Goal: Task Accomplishment & Management: Complete application form

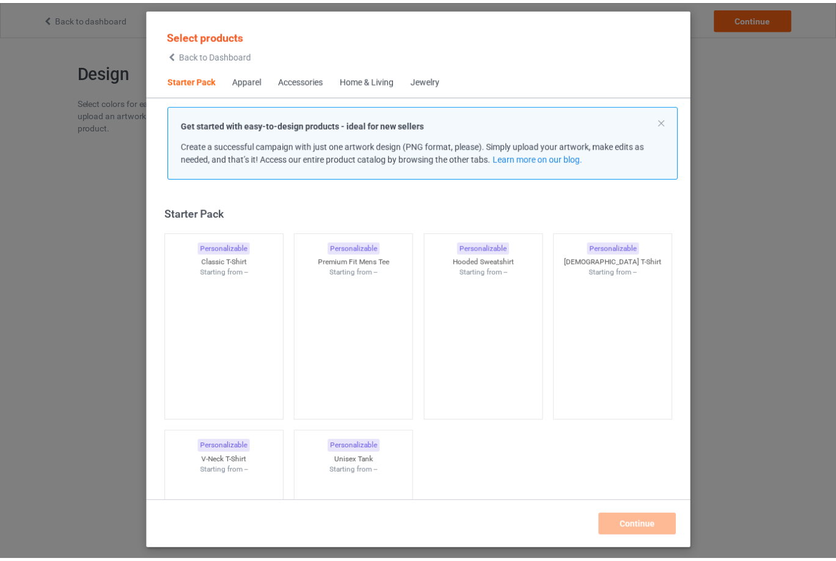
scroll to position [16, 0]
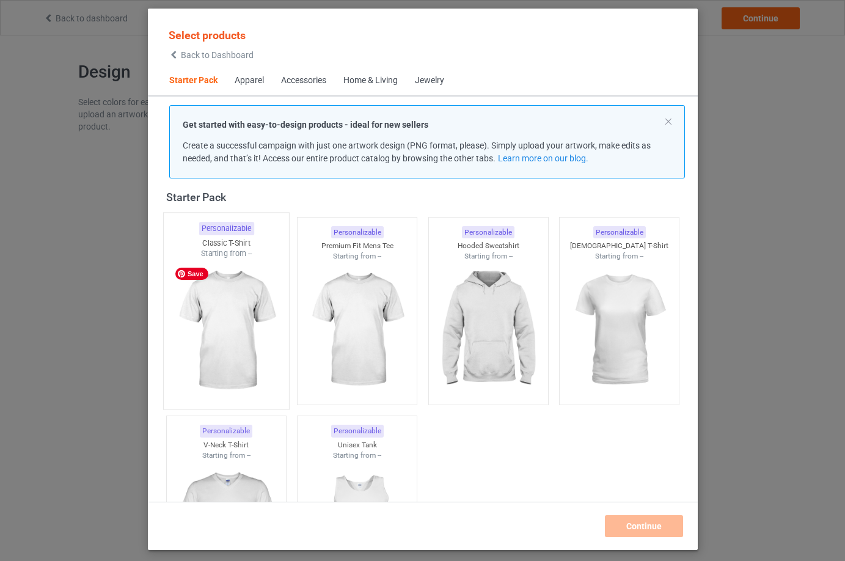
click at [227, 324] on img at bounding box center [226, 331] width 115 height 144
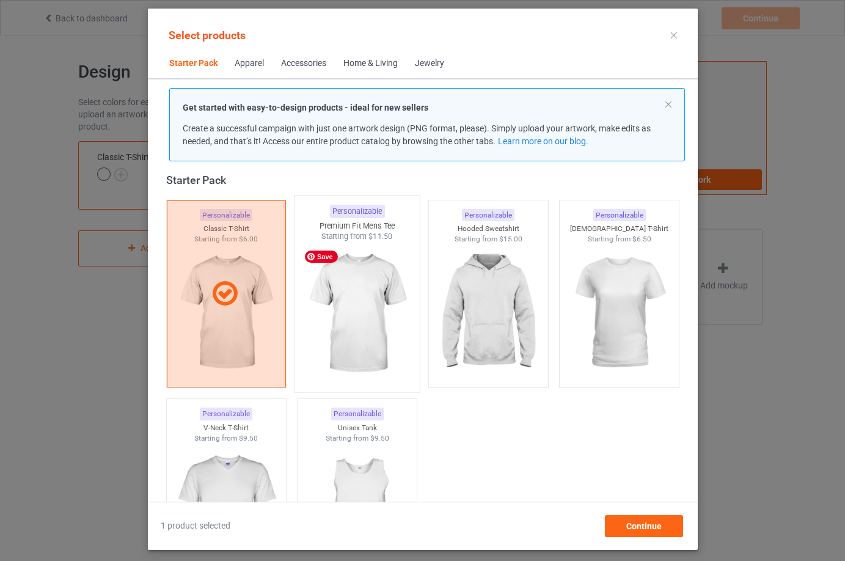
click at [331, 331] on img at bounding box center [356, 314] width 115 height 144
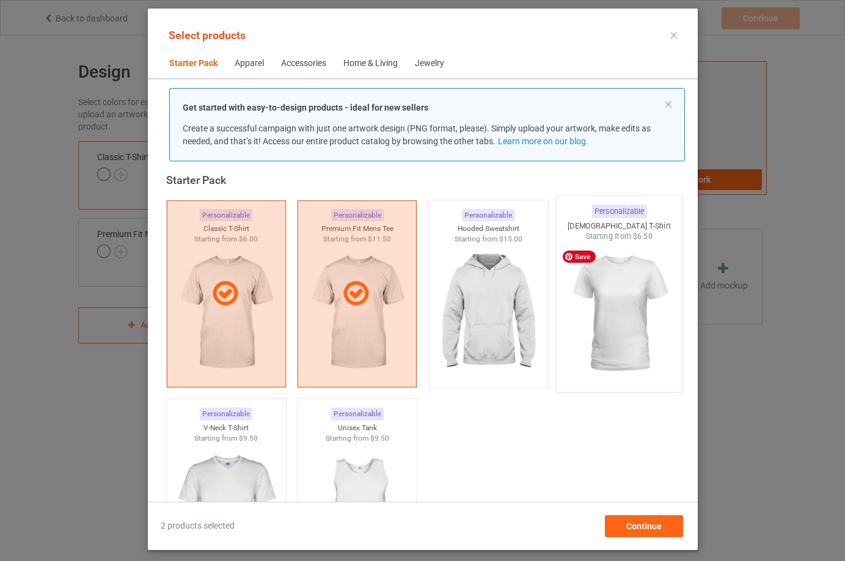
click at [611, 338] on img at bounding box center [619, 314] width 115 height 144
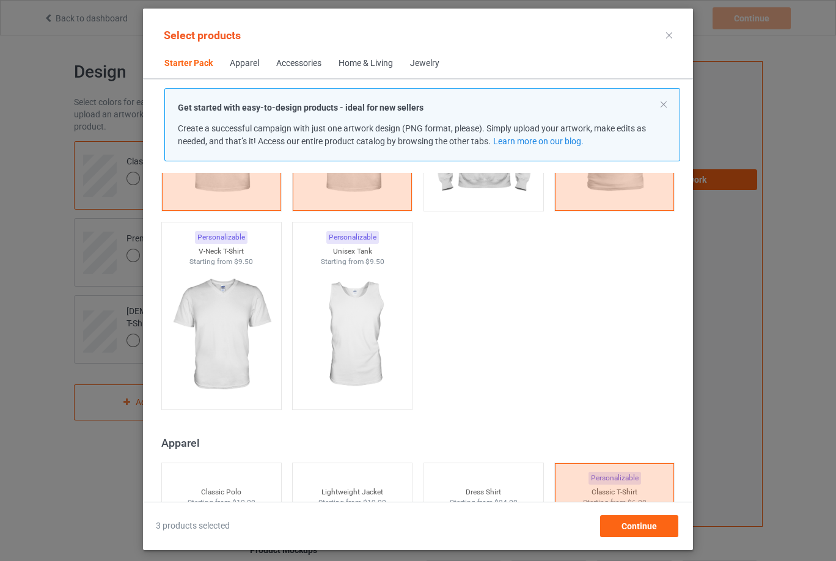
scroll to position [199, 0]
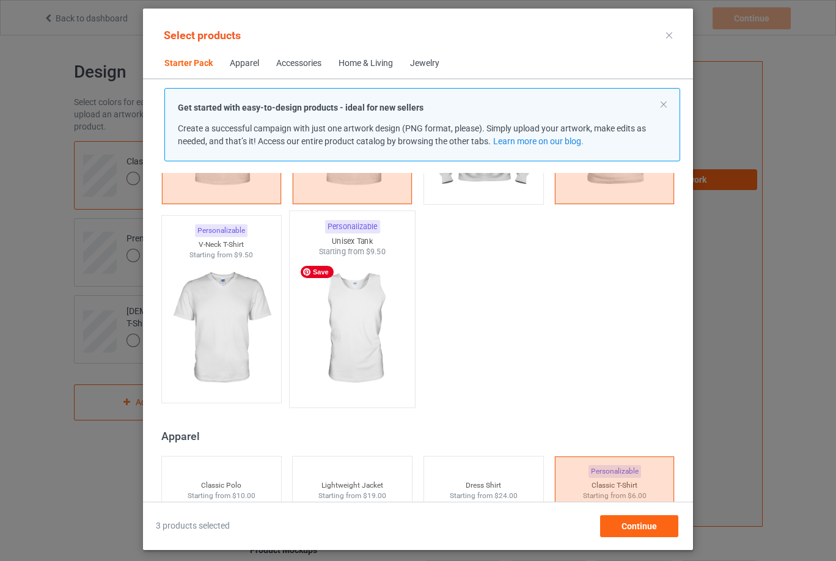
click at [331, 324] on img at bounding box center [352, 329] width 115 height 144
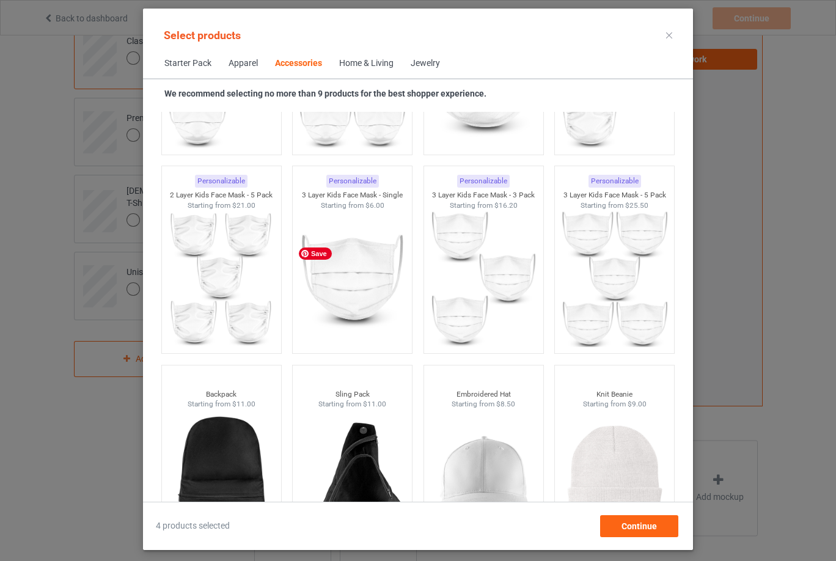
scroll to position [231, 0]
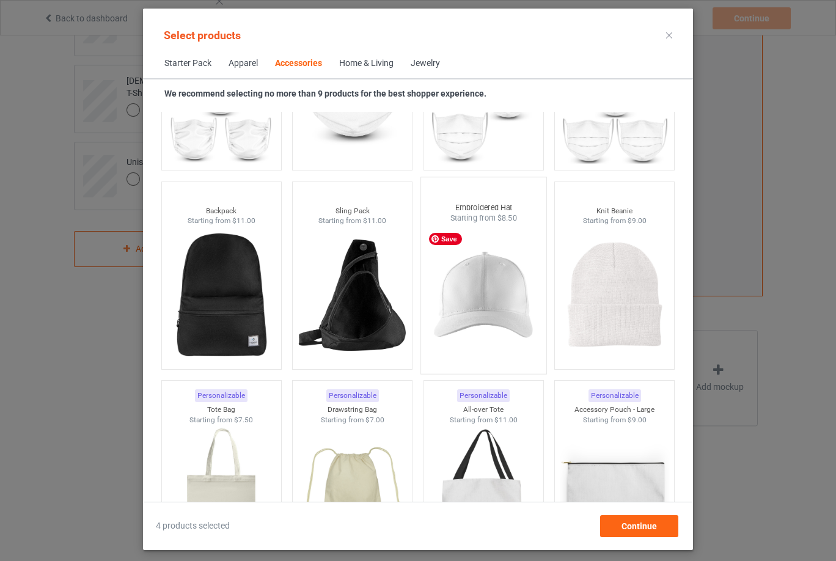
click at [475, 304] on img at bounding box center [483, 296] width 115 height 144
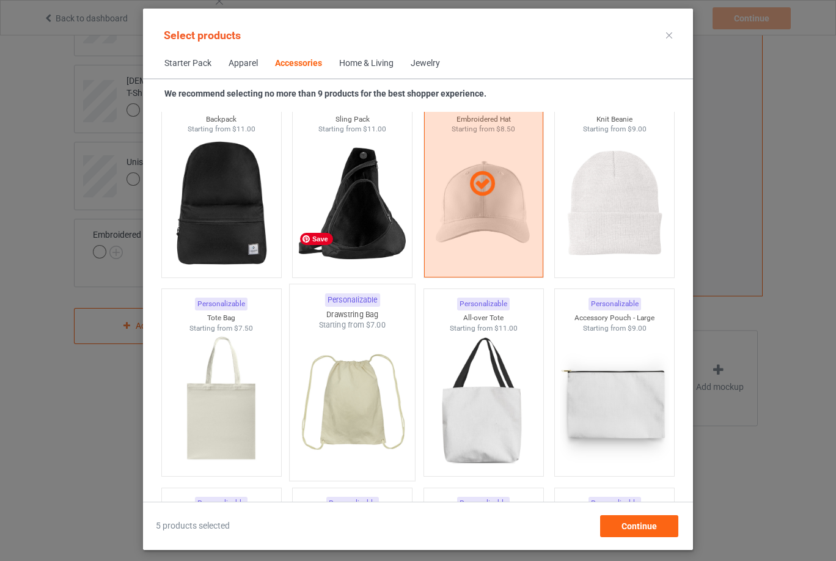
scroll to position [3621, 0]
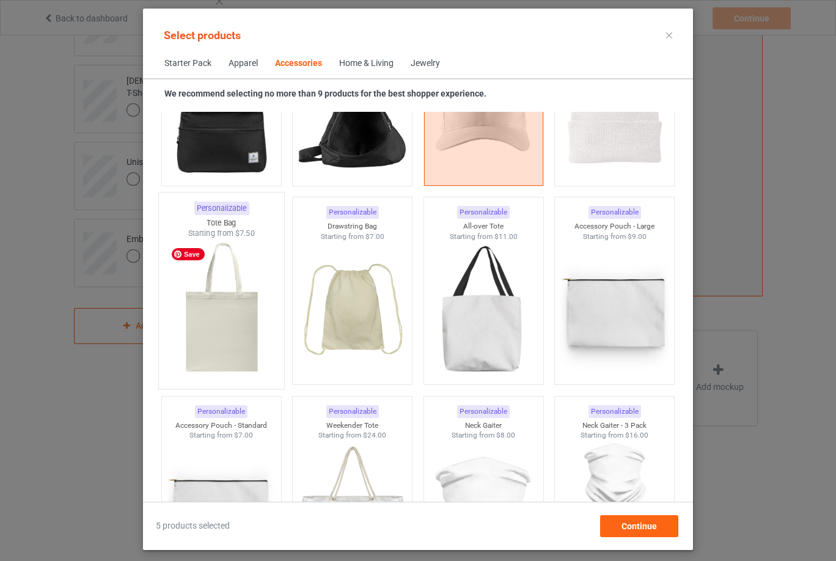
click at [225, 326] on img at bounding box center [221, 311] width 115 height 144
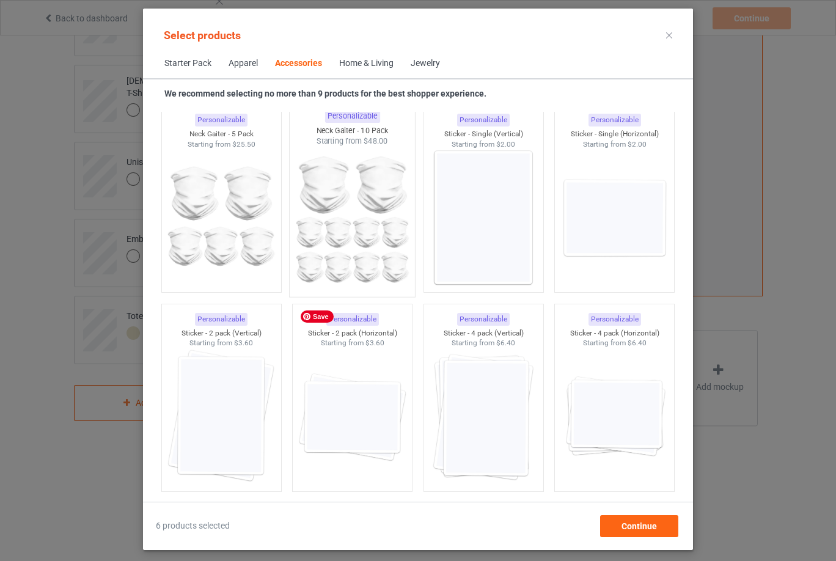
scroll to position [4110, 0]
click at [627, 202] on img at bounding box center [614, 220] width 115 height 144
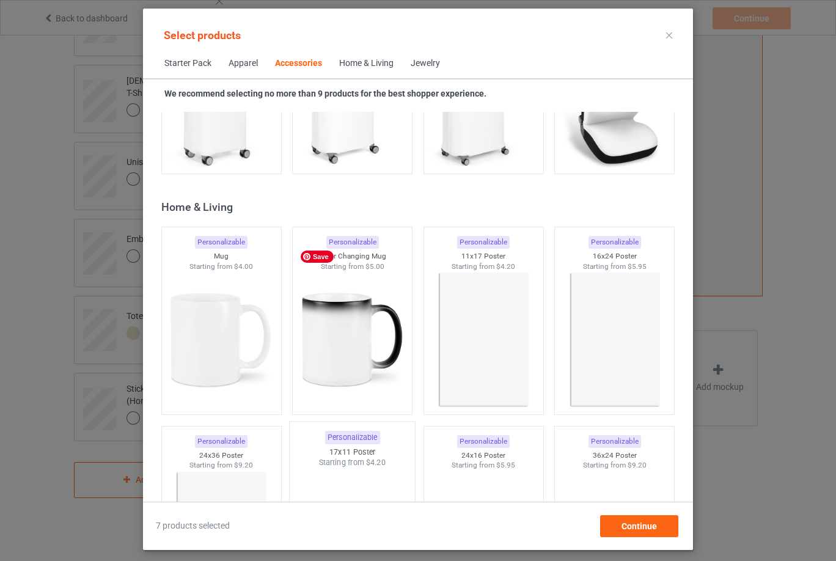
scroll to position [5576, 0]
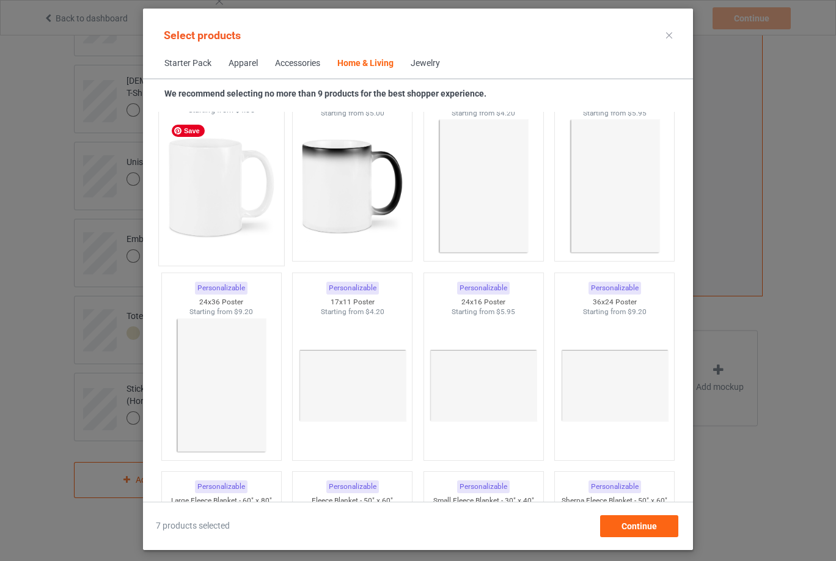
click at [209, 219] on img at bounding box center [221, 187] width 115 height 144
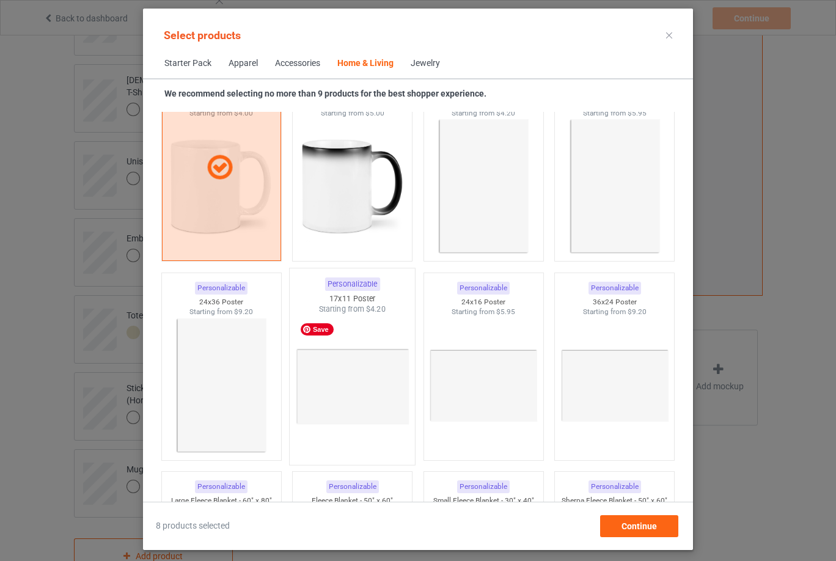
click at [335, 384] on img at bounding box center [352, 387] width 115 height 144
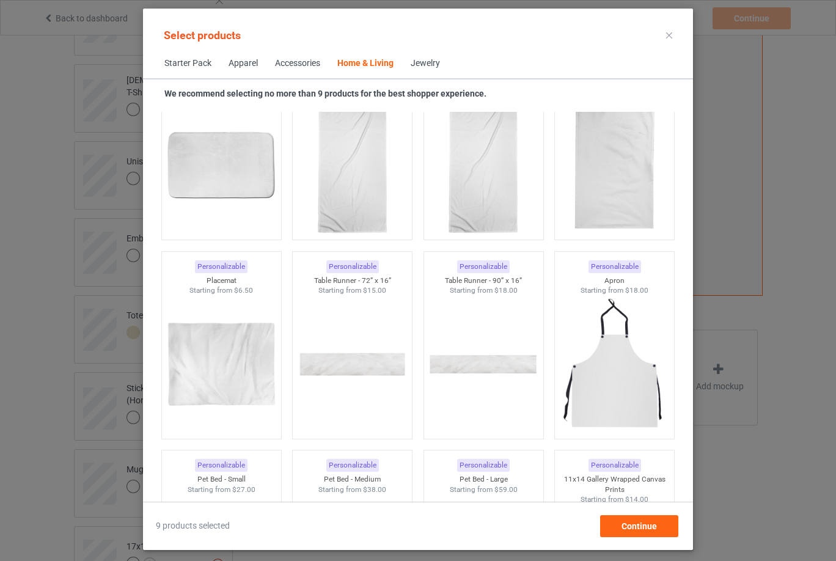
scroll to position [7714, 0]
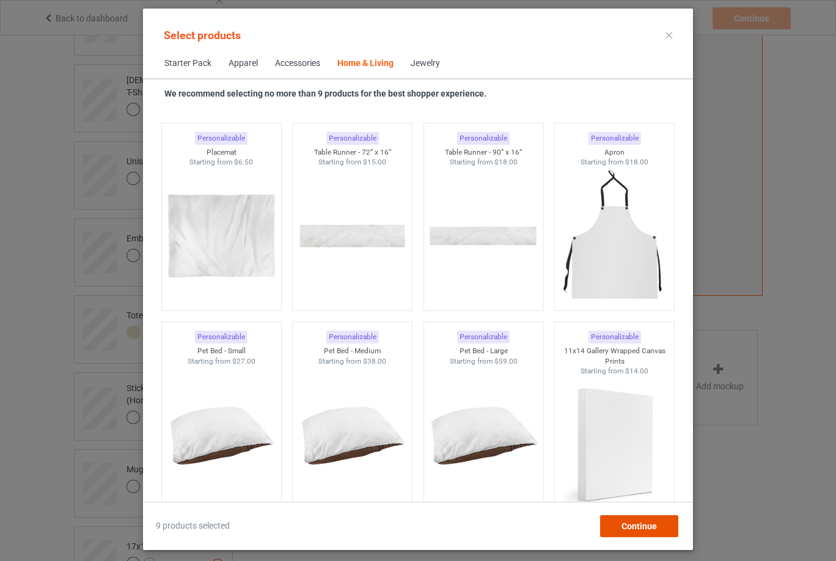
click at [648, 525] on span "Continue" at bounding box center [638, 526] width 35 height 10
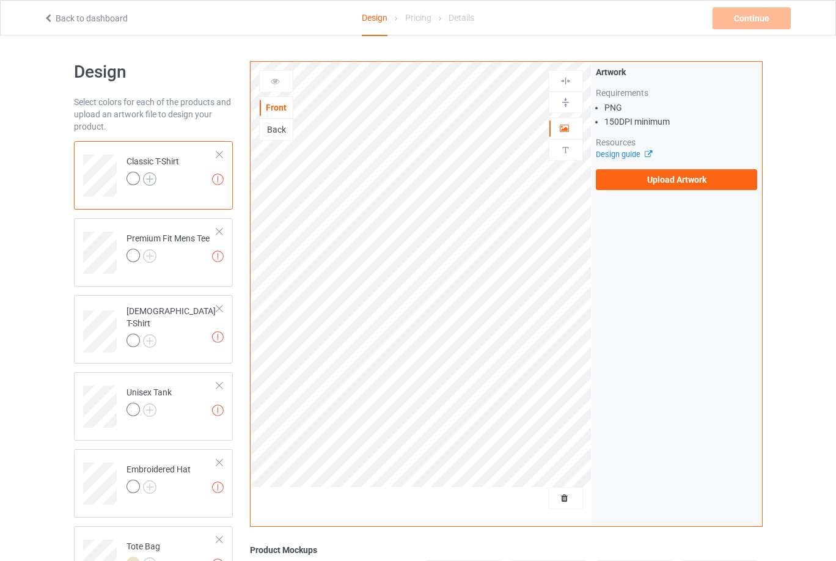
click at [149, 178] on img at bounding box center [149, 178] width 13 height 13
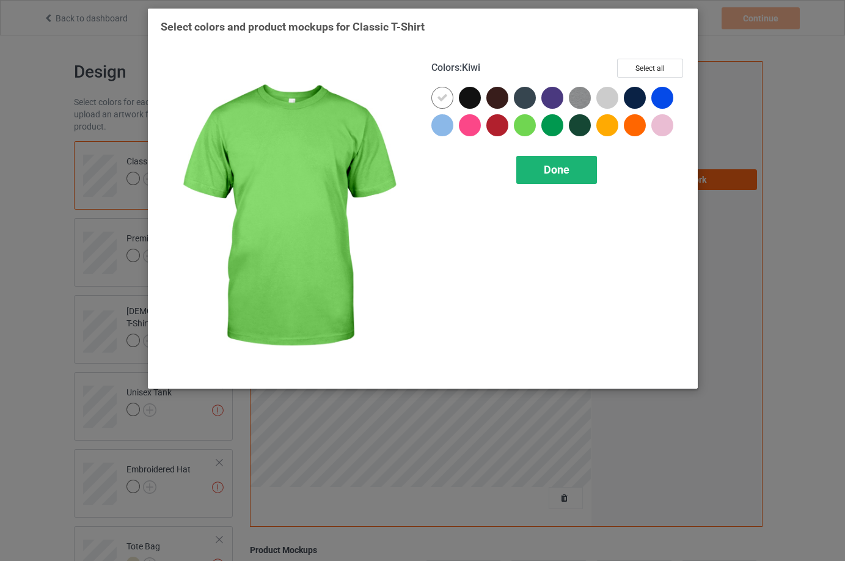
click at [544, 166] on span "Done" at bounding box center [557, 169] width 26 height 13
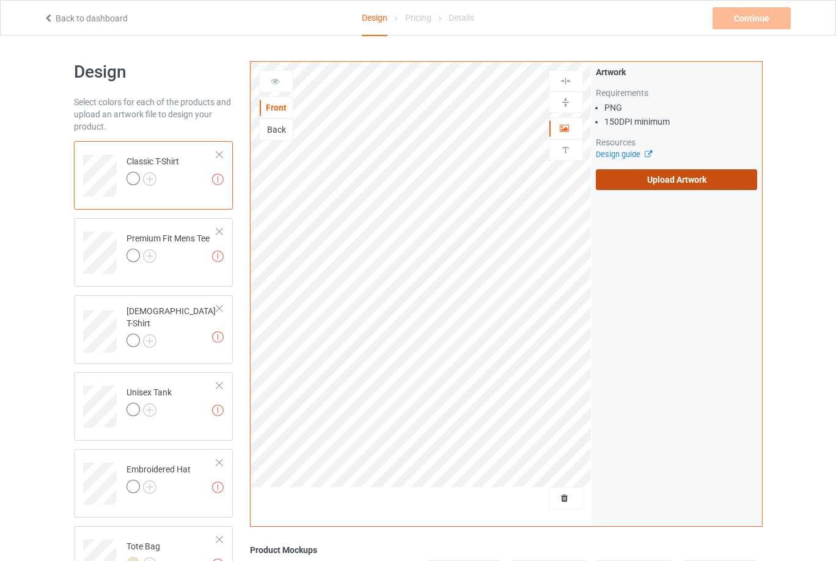
click at [609, 174] on label "Upload Artwork" at bounding box center [677, 179] width 162 height 21
click at [0, 0] on input "Upload Artwork" at bounding box center [0, 0] width 0 height 0
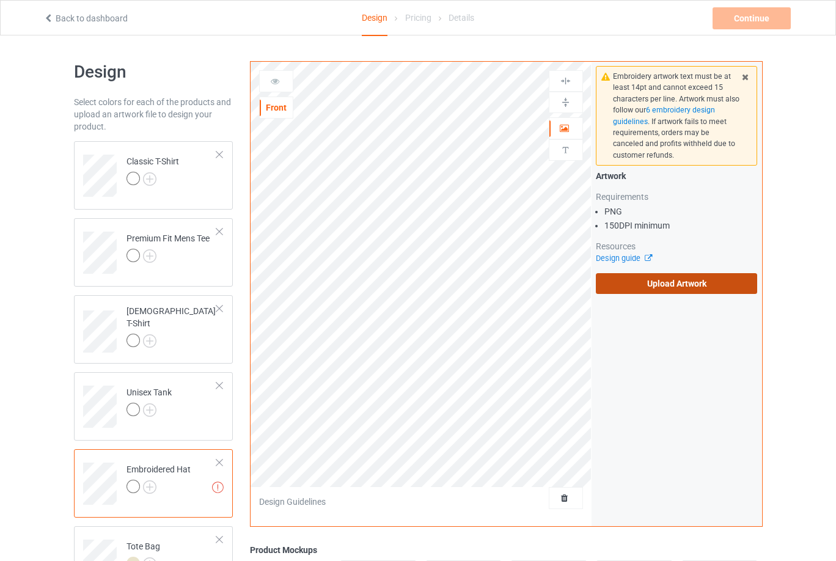
click at [624, 286] on label "Upload Artwork" at bounding box center [677, 283] width 162 height 21
click at [0, 0] on input "Upload Artwork" at bounding box center [0, 0] width 0 height 0
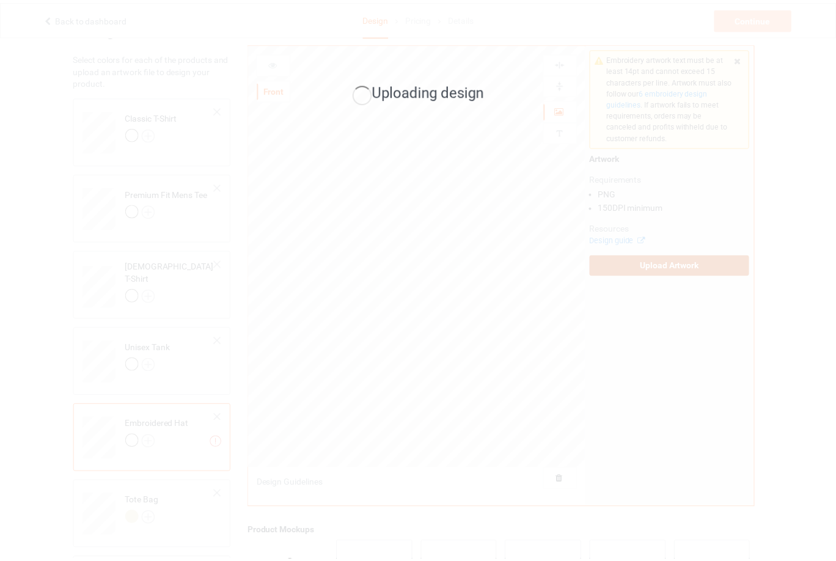
scroll to position [61, 0]
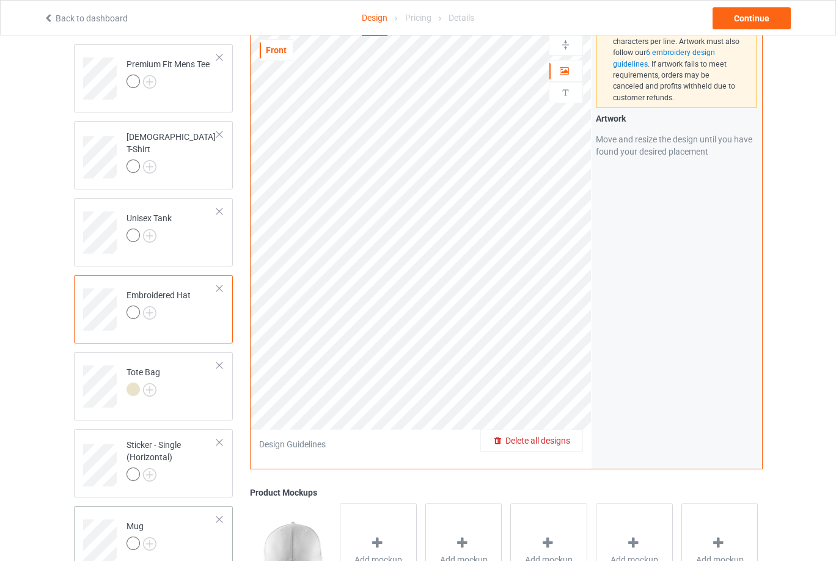
scroll to position [348, 0]
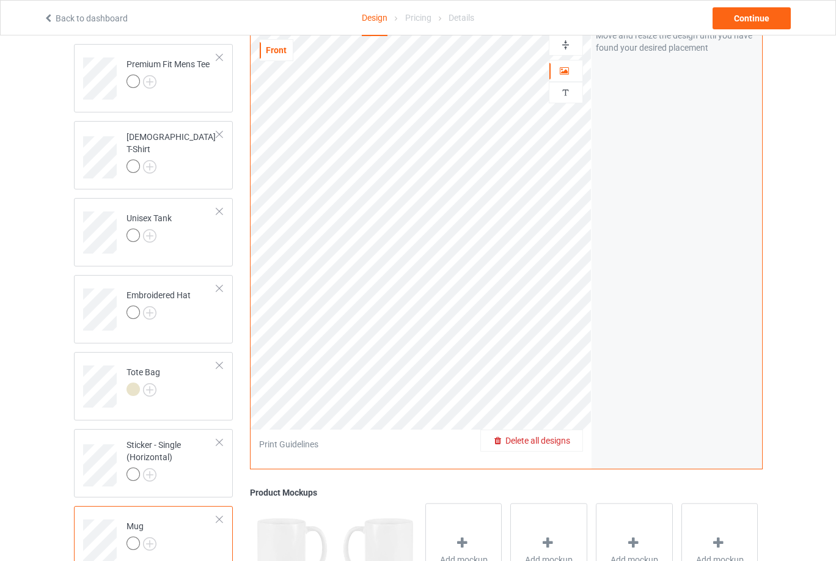
scroll to position [164, 0]
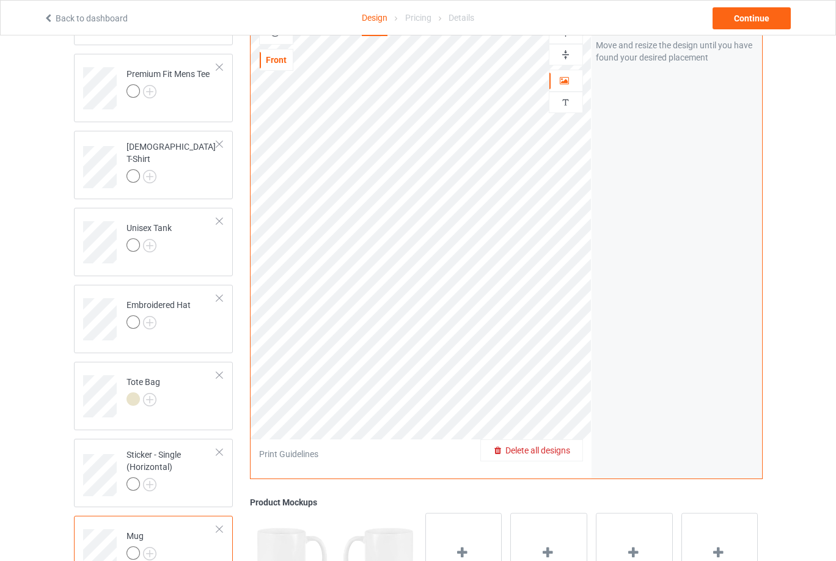
click at [570, 54] on img at bounding box center [566, 55] width 12 height 12
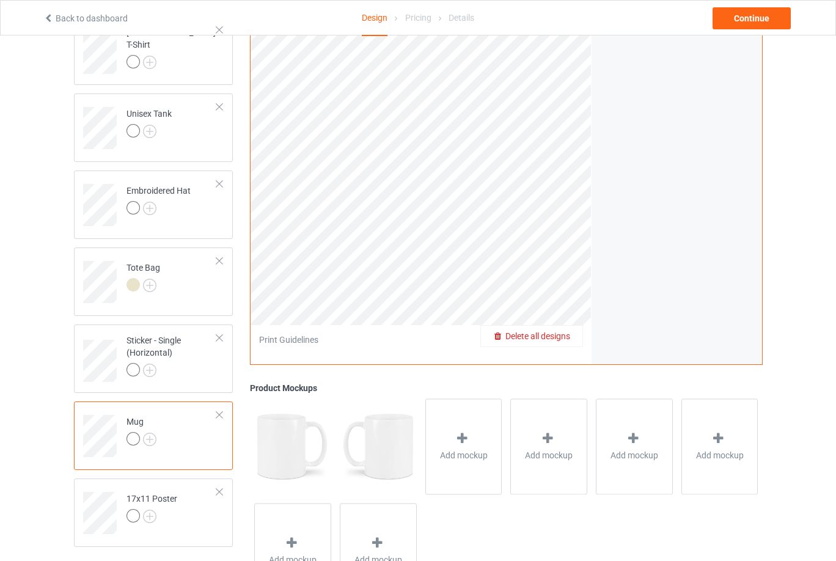
scroll to position [348, 0]
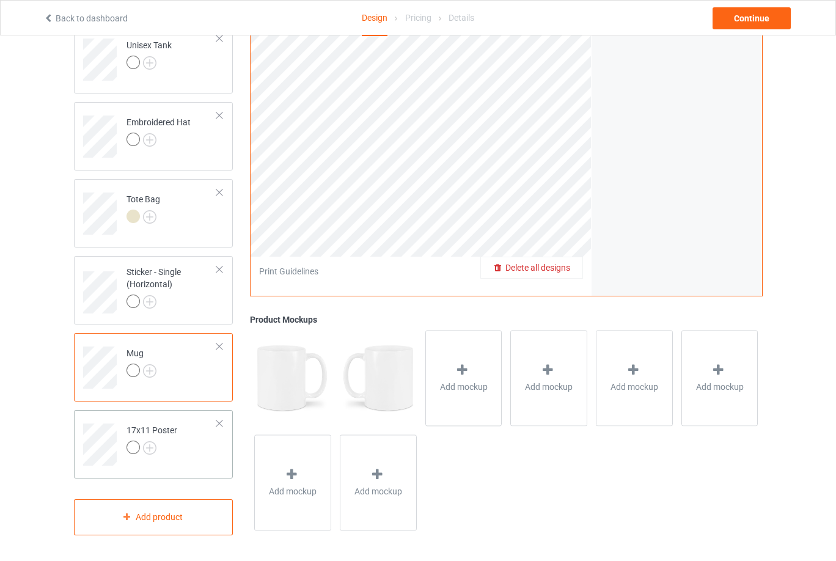
click at [117, 437] on td at bounding box center [101, 440] width 37 height 51
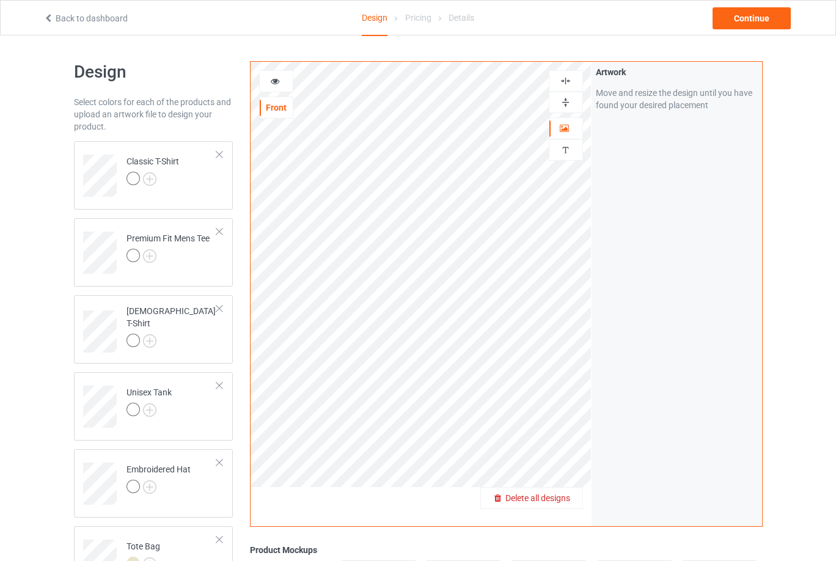
click at [568, 104] on img at bounding box center [566, 103] width 12 height 12
click at [568, 78] on img at bounding box center [566, 81] width 12 height 12
click at [569, 78] on img at bounding box center [566, 81] width 12 height 12
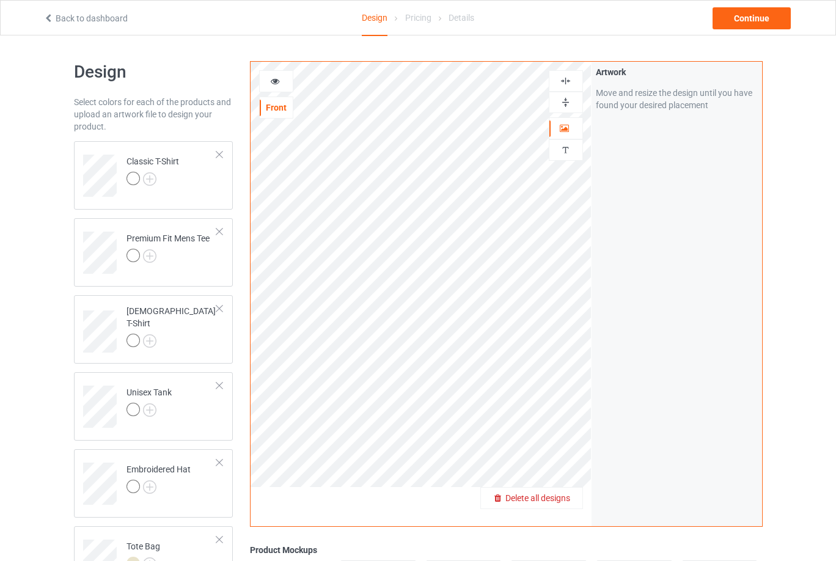
click at [563, 106] on img at bounding box center [566, 103] width 12 height 12
click at [599, 240] on div "Artwork Move and resize the design until you have found your desired placement" at bounding box center [676, 294] width 170 height 464
click at [153, 176] on img at bounding box center [149, 178] width 13 height 13
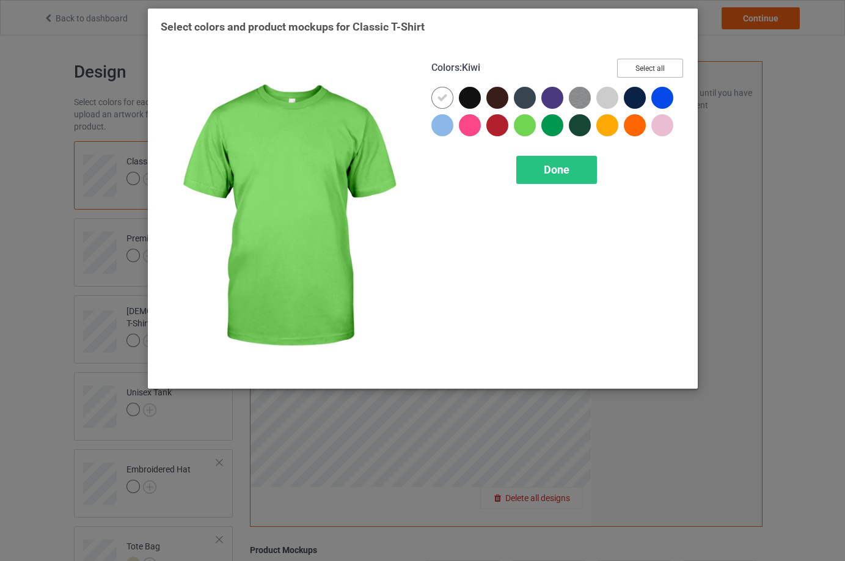
click at [662, 66] on button "Select all" at bounding box center [650, 68] width 66 height 19
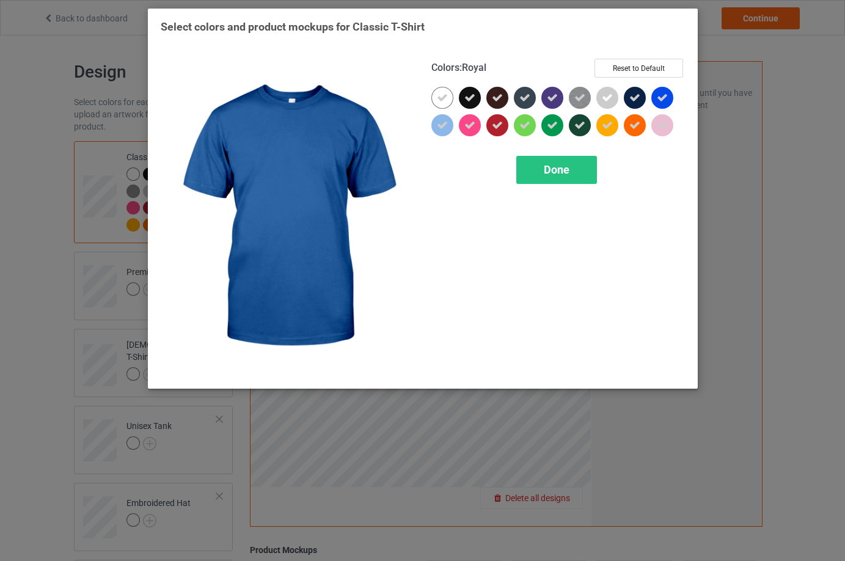
click at [660, 93] on icon at bounding box center [662, 97] width 11 height 11
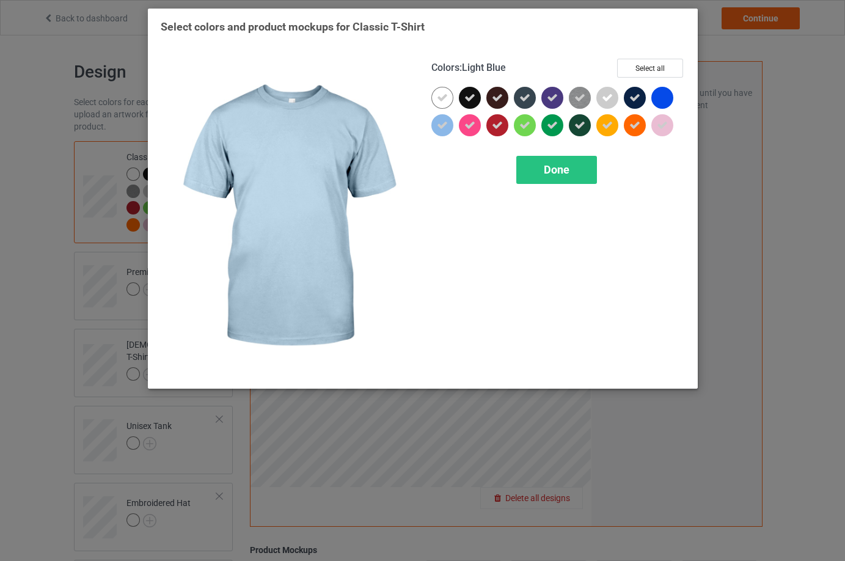
click at [450, 129] on div at bounding box center [442, 125] width 22 height 22
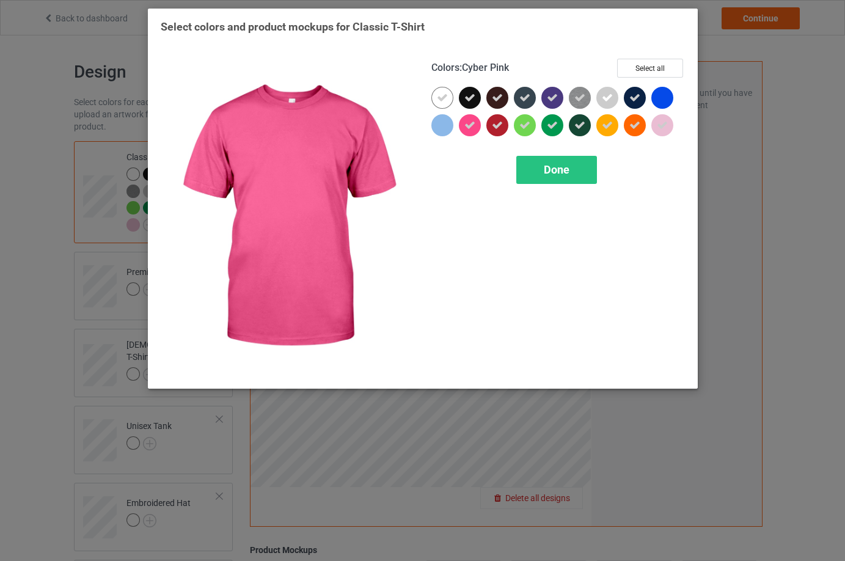
drag, startPoint x: 472, startPoint y: 129, endPoint x: 489, endPoint y: 130, distance: 17.1
click at [473, 129] on icon at bounding box center [469, 125] width 11 height 11
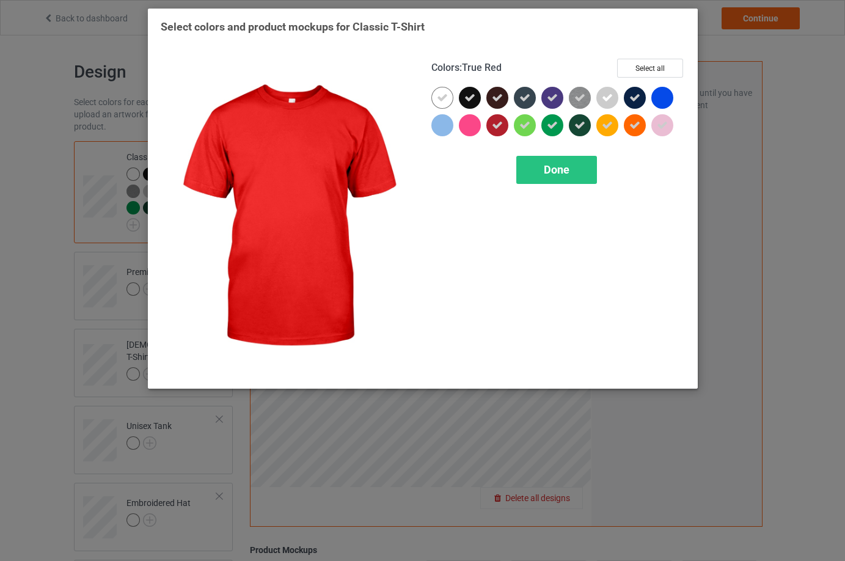
click at [490, 130] on div at bounding box center [497, 125] width 22 height 22
click at [549, 181] on div "Done" at bounding box center [556, 170] width 81 height 28
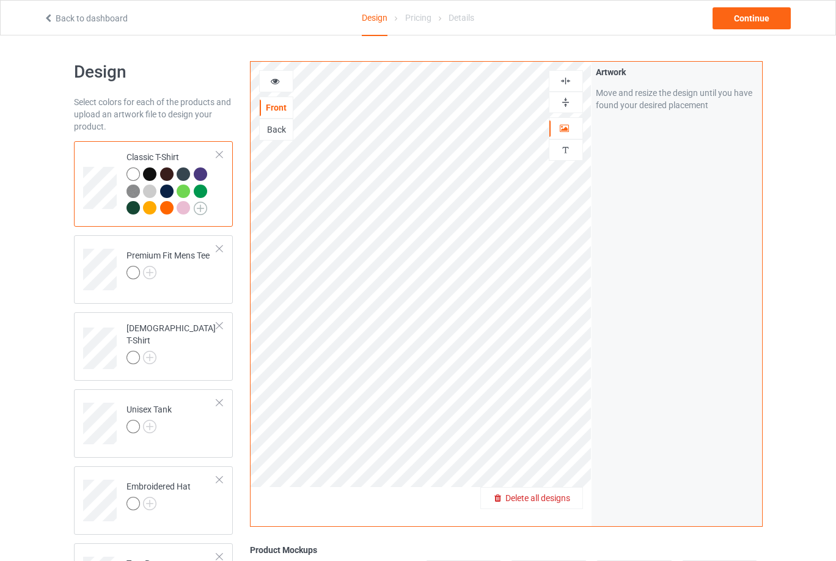
click at [198, 209] on img at bounding box center [200, 208] width 13 height 13
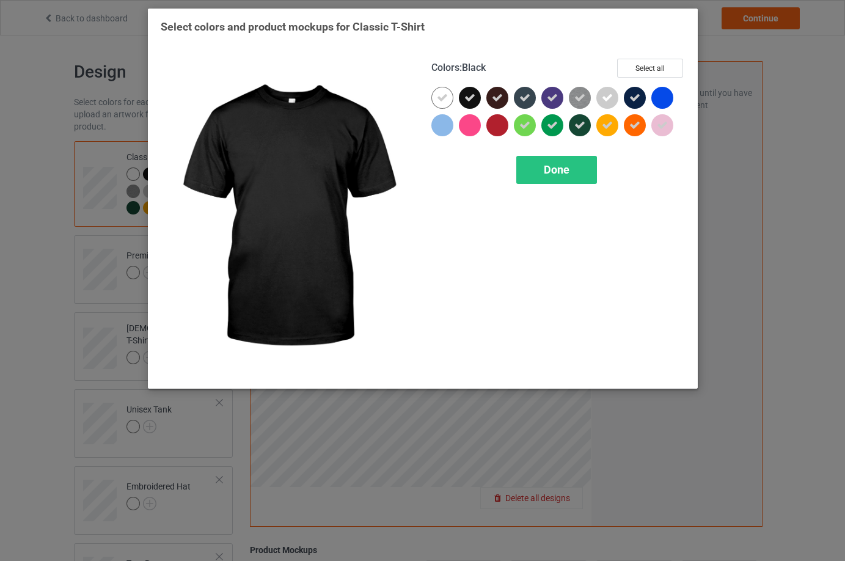
click at [480, 97] on div at bounding box center [470, 98] width 22 height 22
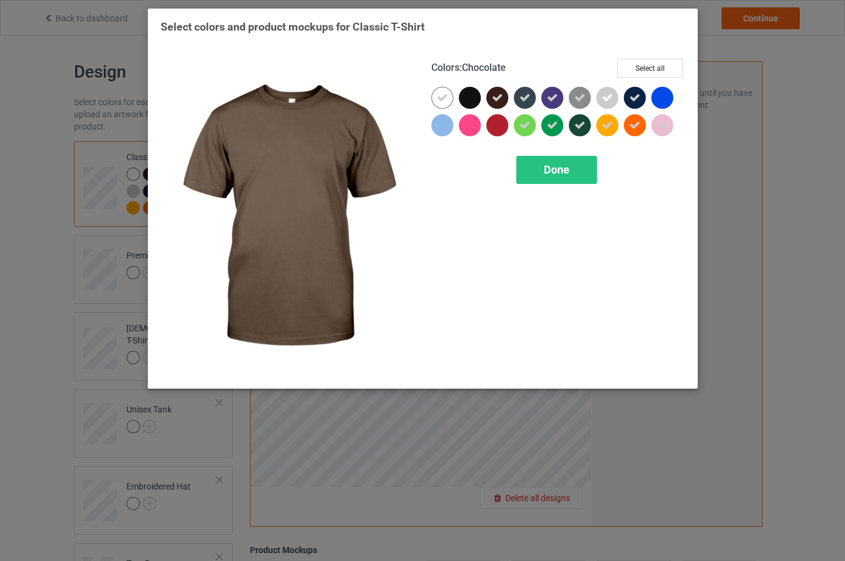
click at [503, 98] on div at bounding box center [497, 98] width 22 height 22
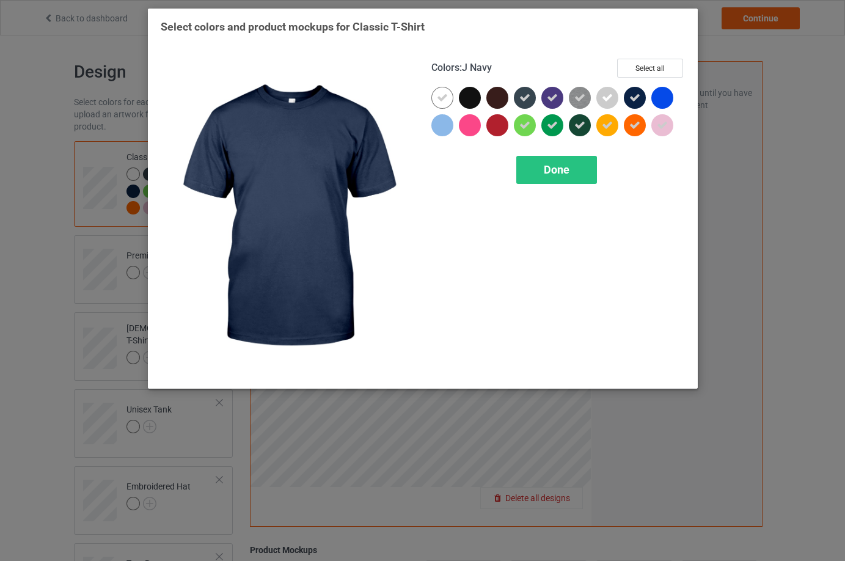
click at [634, 101] on icon at bounding box center [634, 97] width 11 height 11
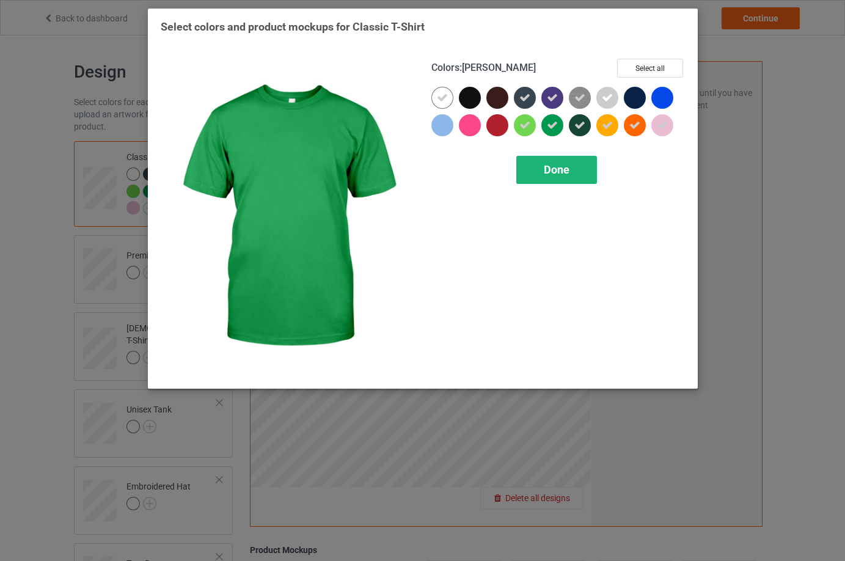
click at [560, 170] on span "Done" at bounding box center [557, 169] width 26 height 13
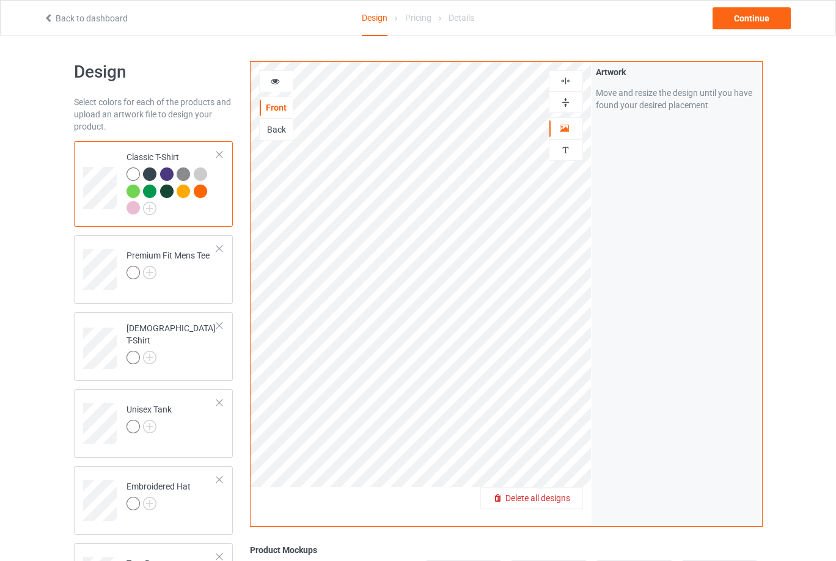
scroll to position [61, 0]
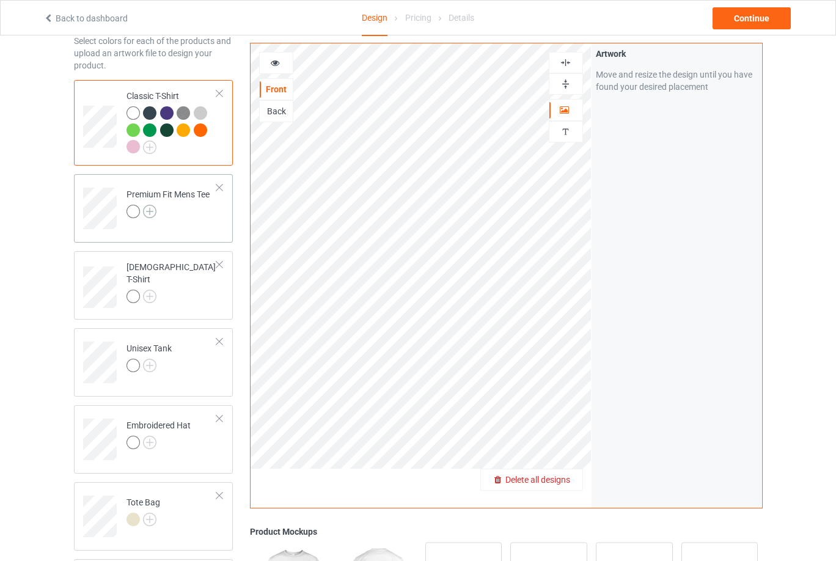
click at [149, 212] on img at bounding box center [149, 211] width 13 height 13
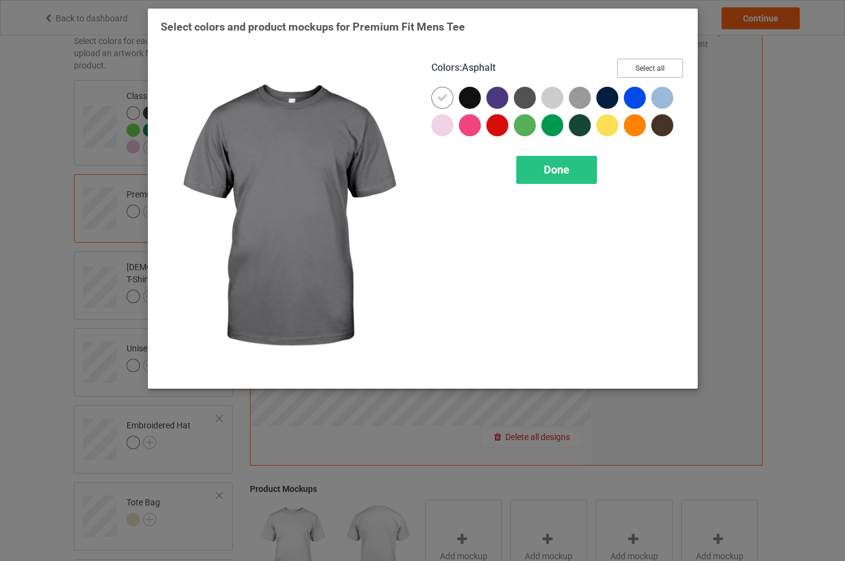
click at [646, 70] on button "Select all" at bounding box center [650, 68] width 66 height 19
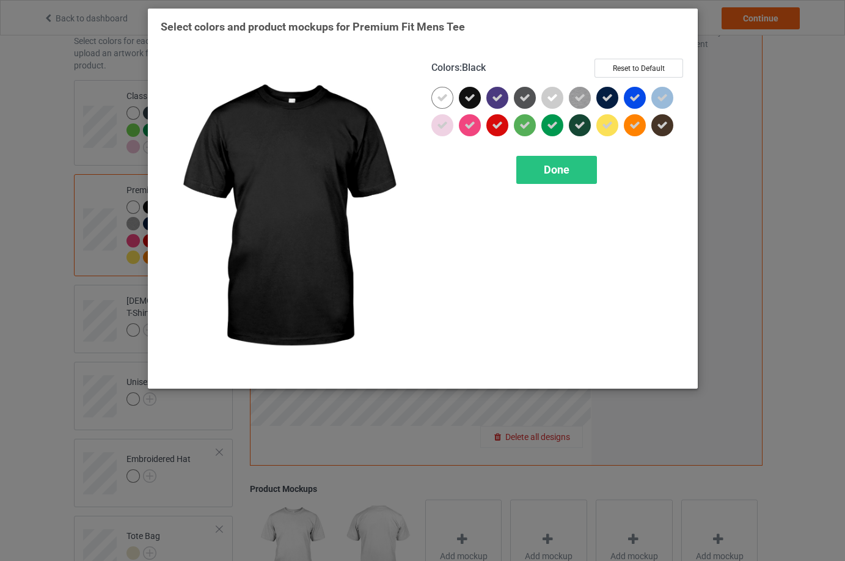
click at [472, 101] on icon at bounding box center [469, 97] width 11 height 11
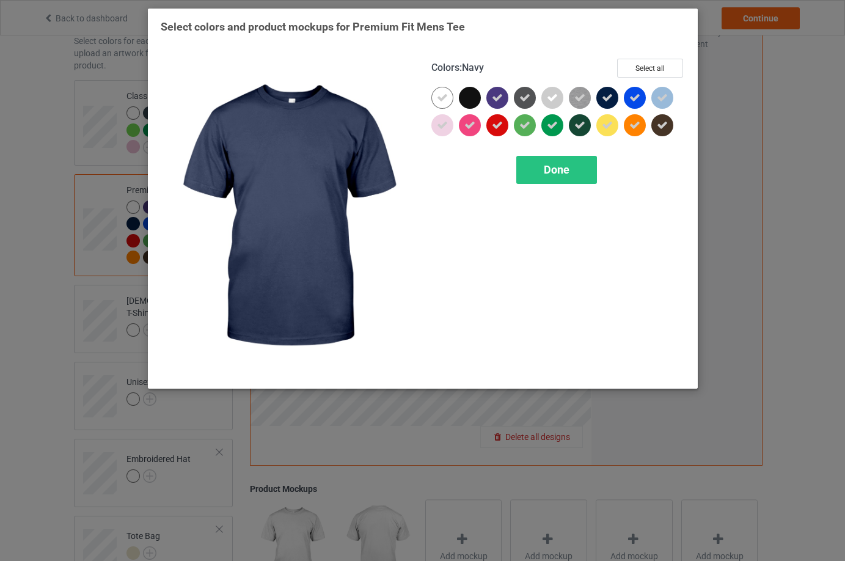
click at [607, 99] on icon at bounding box center [607, 97] width 11 height 11
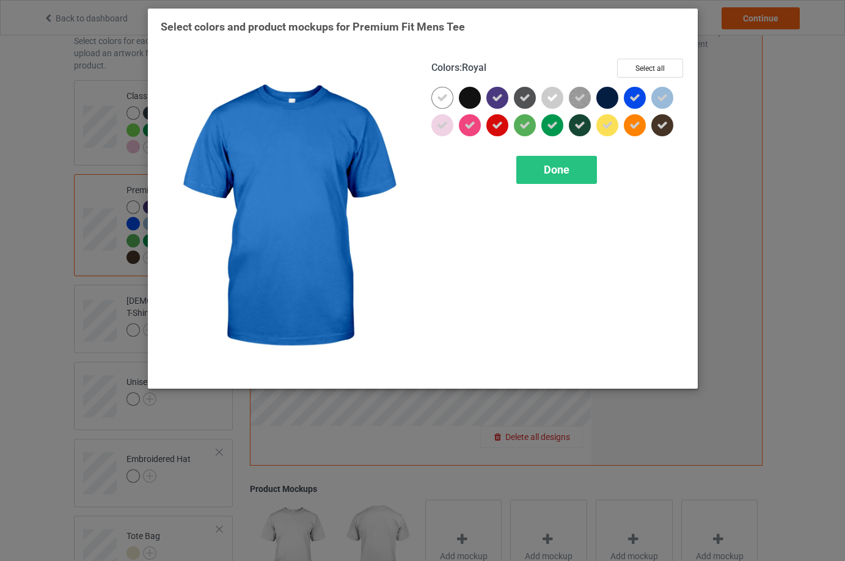
click at [637, 100] on icon at bounding box center [634, 97] width 11 height 11
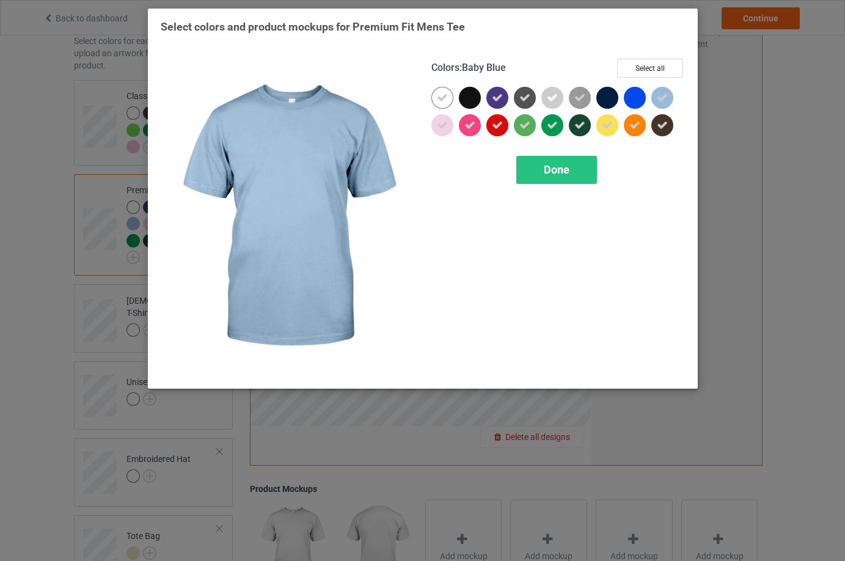
click at [670, 98] on div at bounding box center [662, 98] width 22 height 22
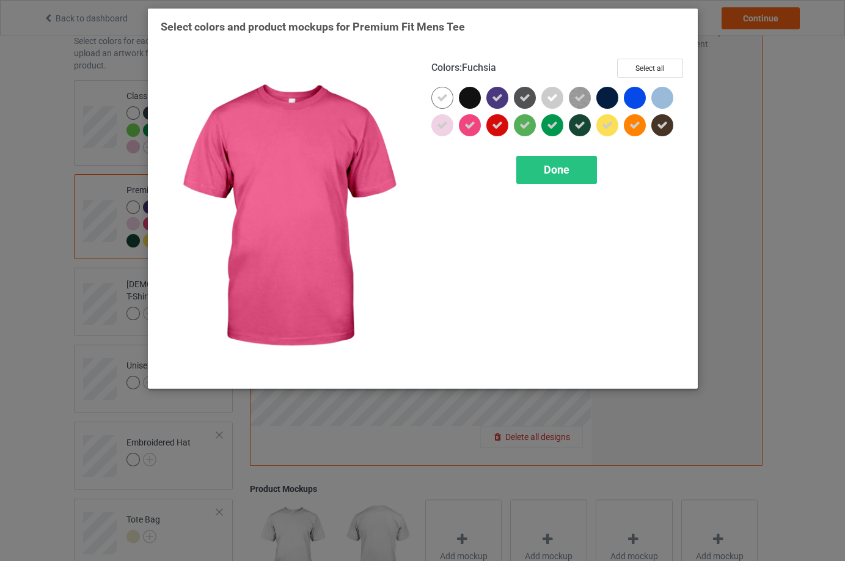
click at [475, 128] on icon at bounding box center [469, 125] width 11 height 11
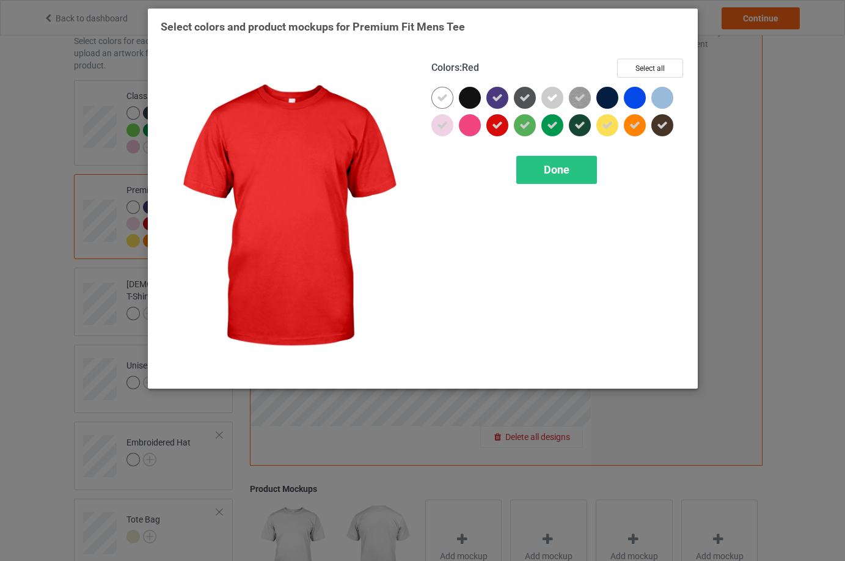
click at [489, 124] on div at bounding box center [497, 125] width 22 height 22
click at [552, 161] on div "Done" at bounding box center [556, 170] width 81 height 28
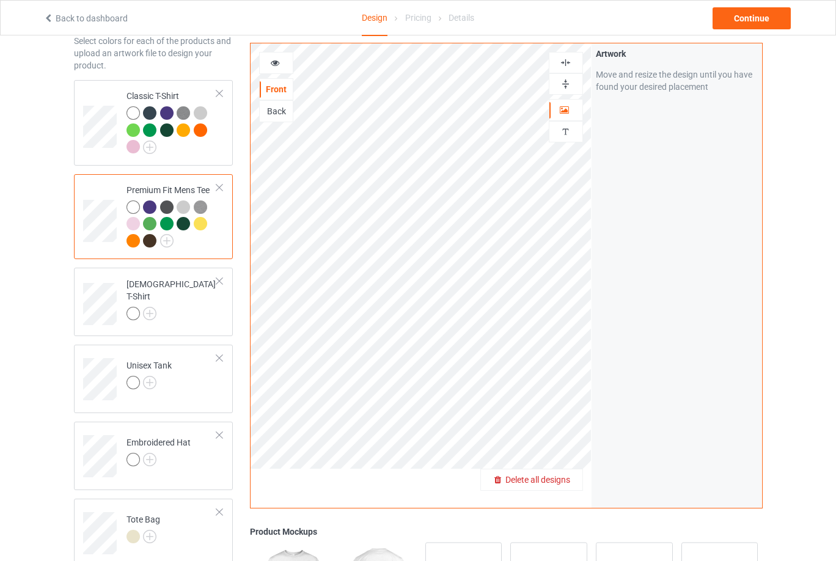
scroll to position [122, 0]
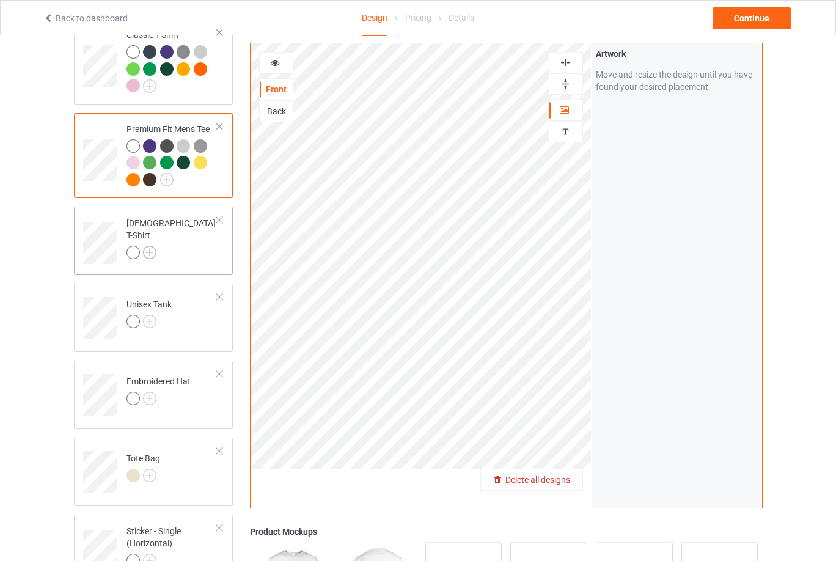
click at [151, 247] on img at bounding box center [149, 252] width 13 height 13
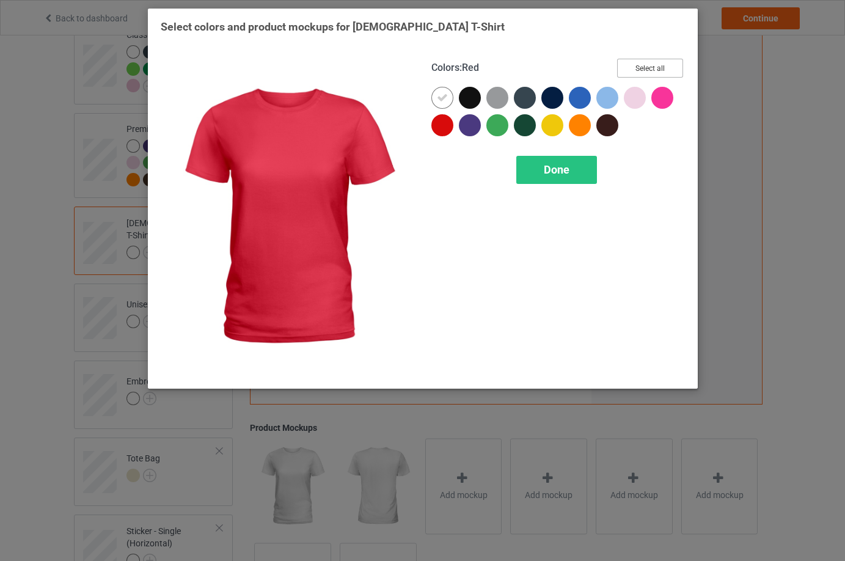
click at [653, 70] on button "Select all" at bounding box center [650, 68] width 66 height 19
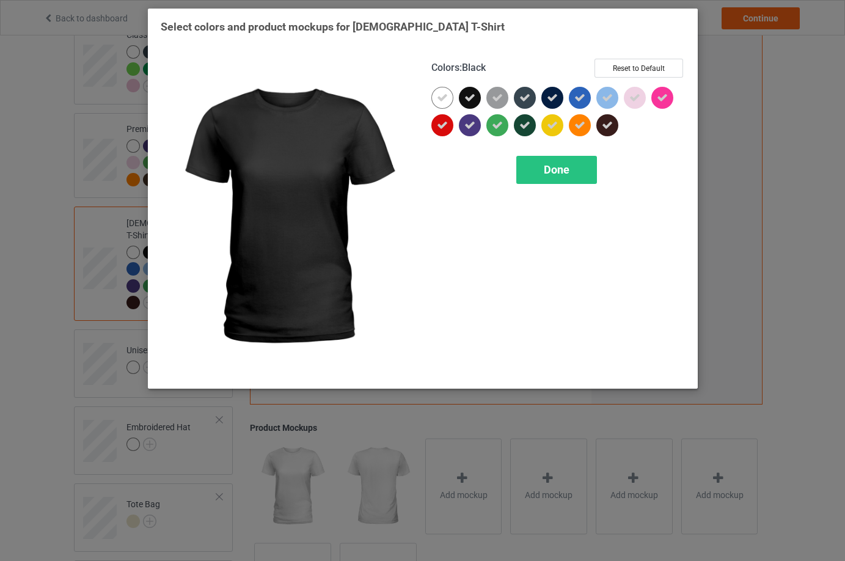
click at [470, 95] on icon at bounding box center [469, 97] width 11 height 11
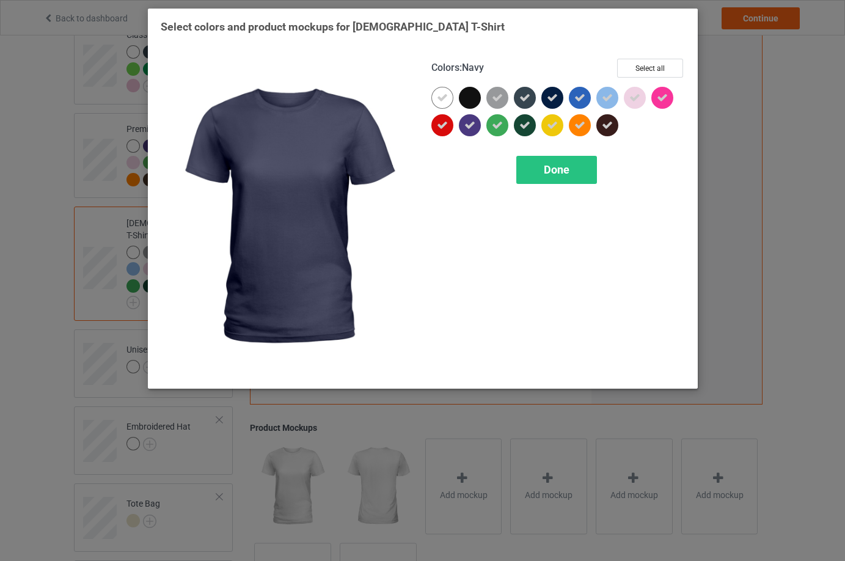
drag, startPoint x: 553, startPoint y: 98, endPoint x: 578, endPoint y: 98, distance: 25.1
click at [557, 98] on icon at bounding box center [552, 97] width 11 height 11
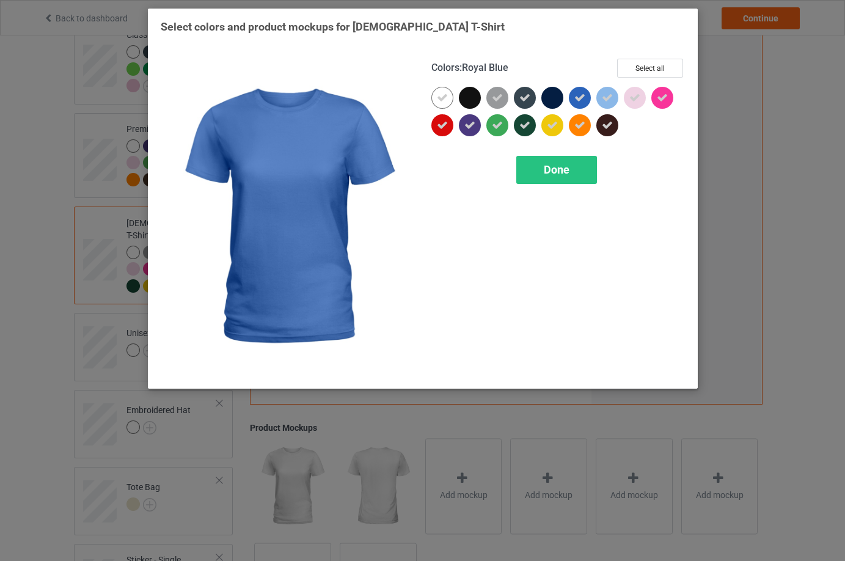
click at [579, 98] on icon at bounding box center [579, 97] width 11 height 11
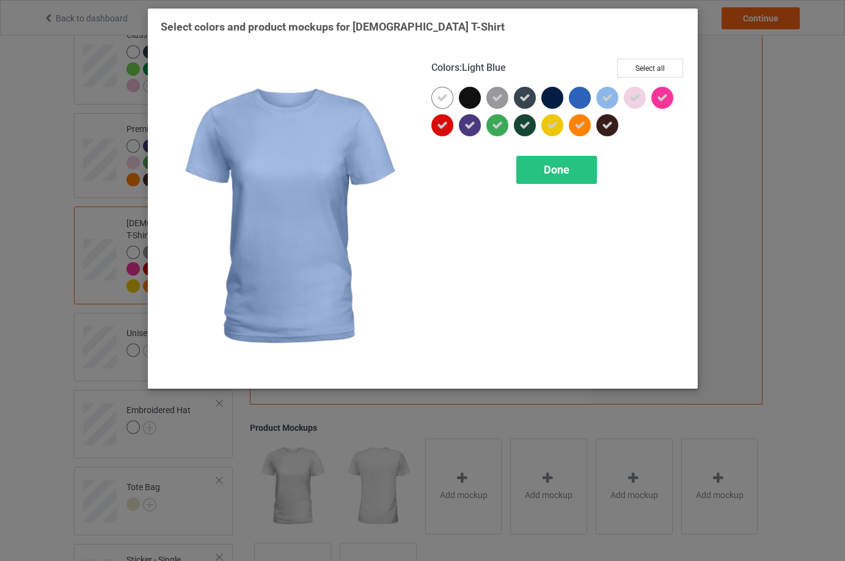
click at [613, 97] on div at bounding box center [607, 98] width 22 height 22
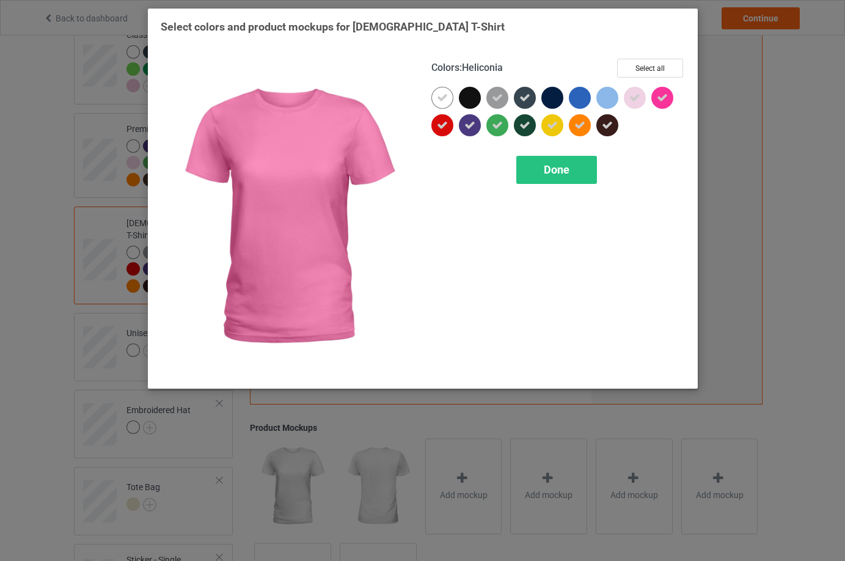
drag, startPoint x: 665, startPoint y: 95, endPoint x: 475, endPoint y: 136, distance: 194.4
click at [664, 95] on icon at bounding box center [662, 97] width 11 height 11
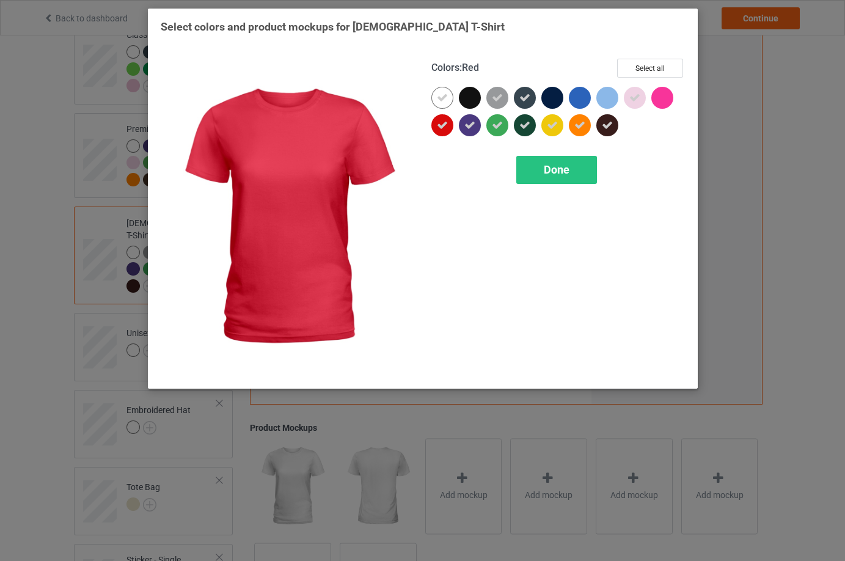
click at [446, 127] on icon at bounding box center [442, 125] width 11 height 11
click at [556, 175] on span "Done" at bounding box center [557, 169] width 26 height 13
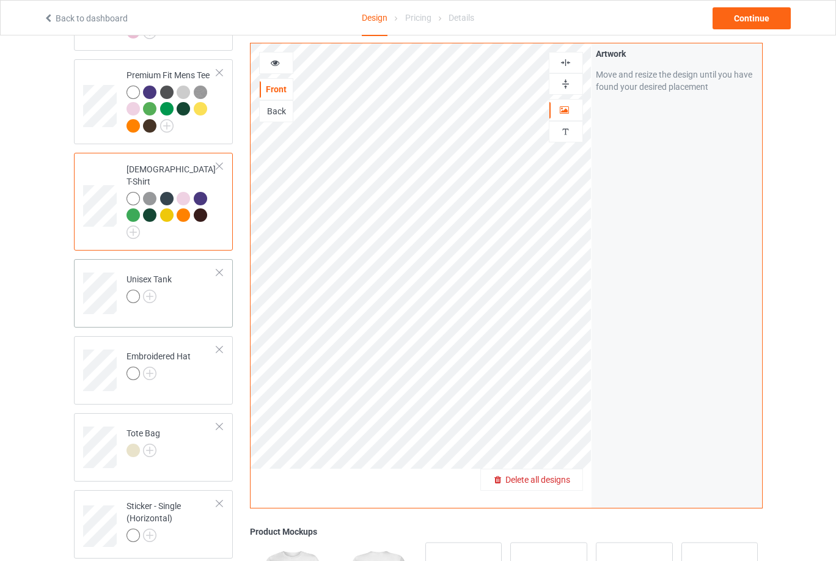
scroll to position [244, 0]
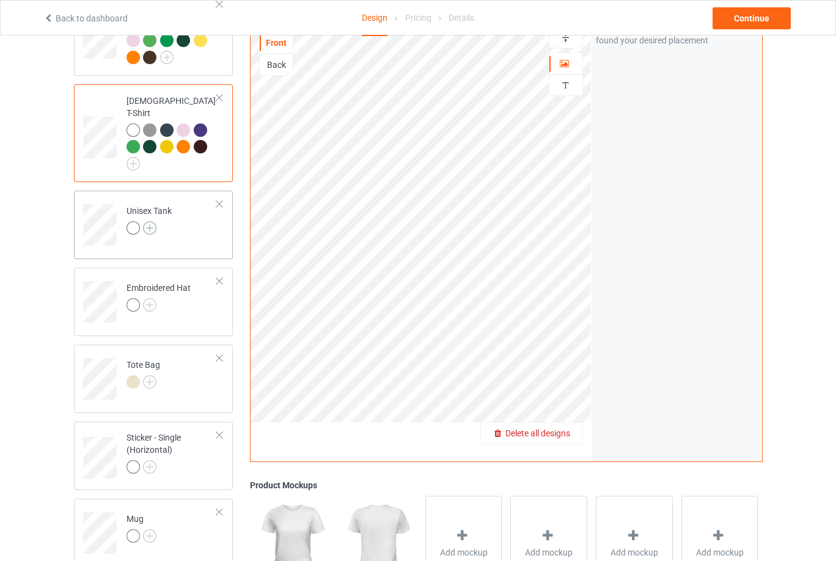
click at [148, 221] on img at bounding box center [149, 227] width 13 height 13
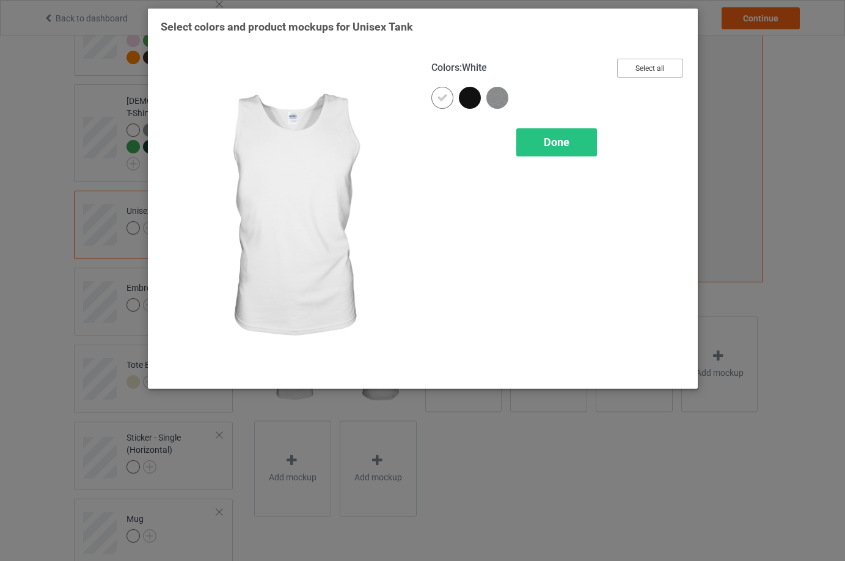
click at [643, 70] on button "Select all" at bounding box center [650, 68] width 66 height 19
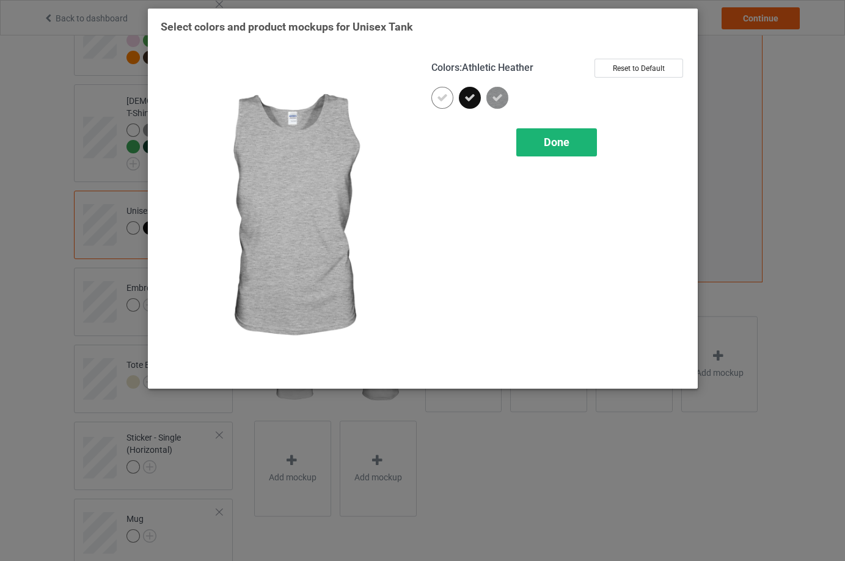
click at [550, 136] on span "Done" at bounding box center [557, 142] width 26 height 13
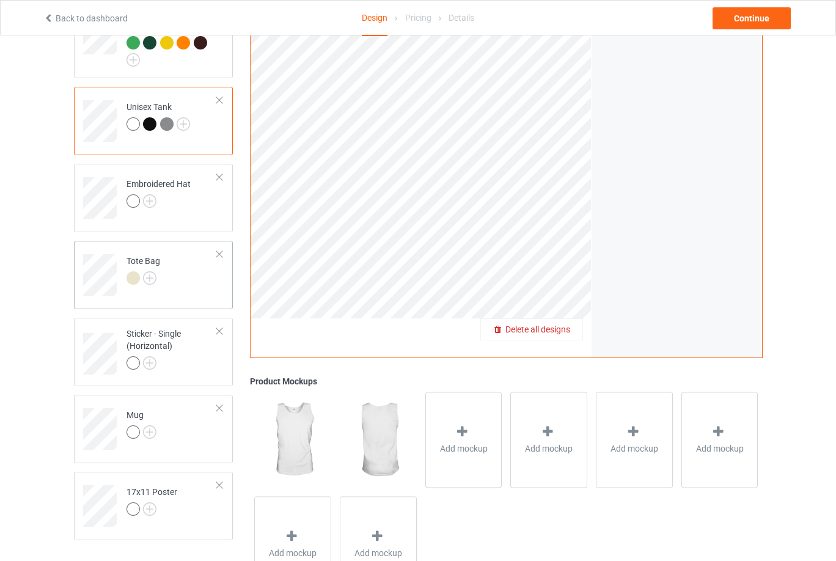
scroll to position [367, 0]
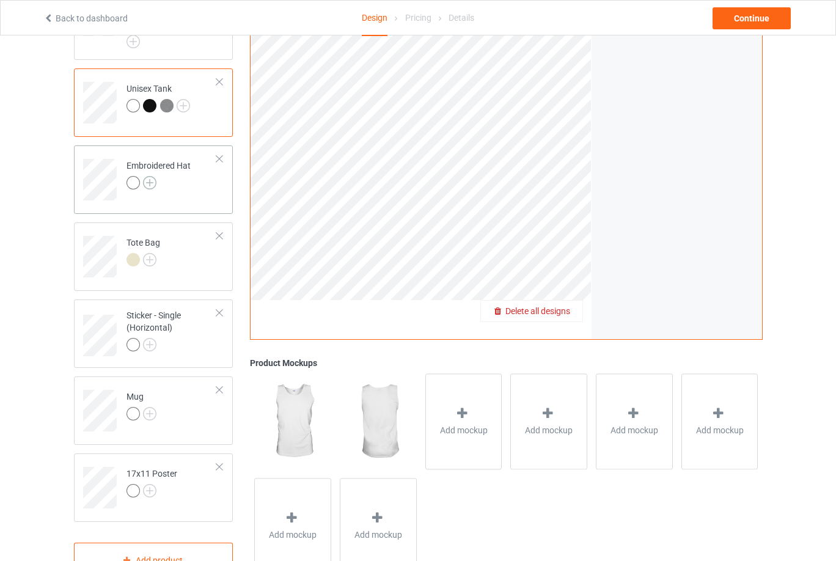
click at [150, 176] on img at bounding box center [149, 182] width 13 height 13
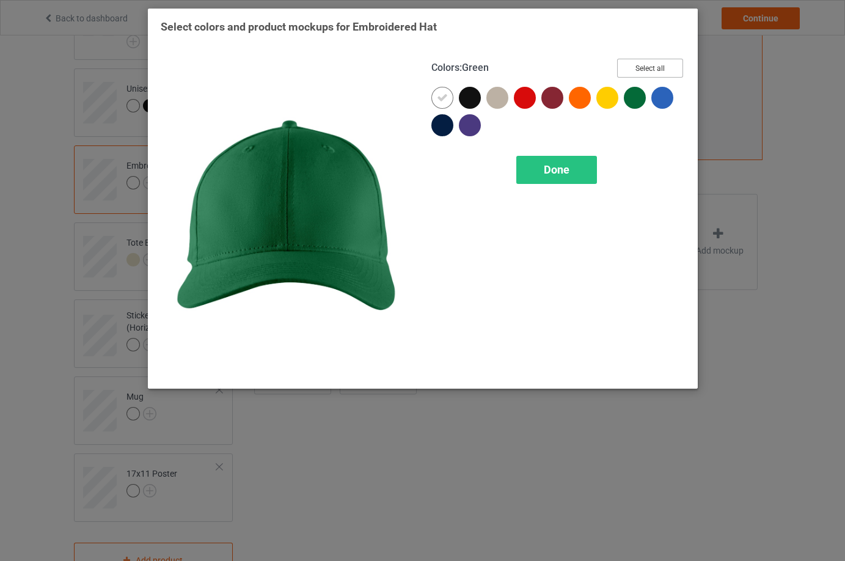
click at [666, 72] on button "Select all" at bounding box center [650, 68] width 66 height 19
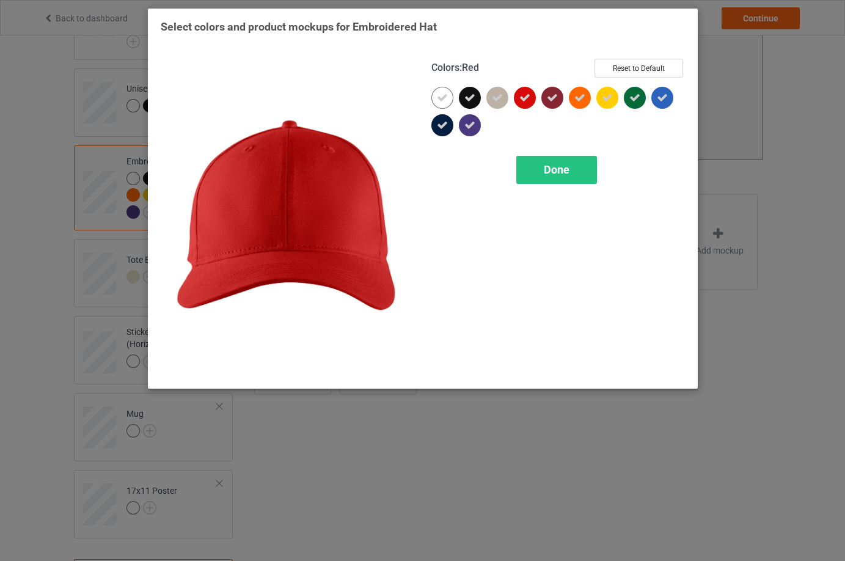
click at [530, 96] on icon at bounding box center [524, 97] width 11 height 11
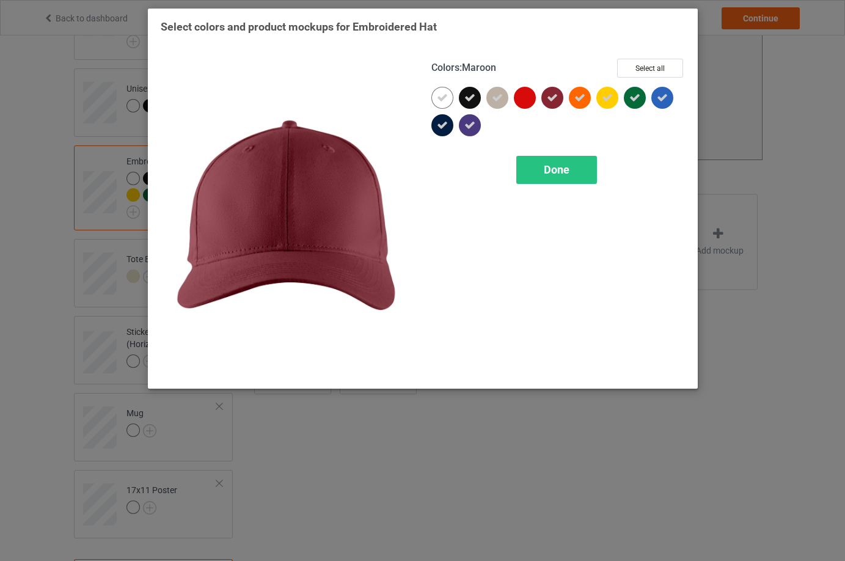
click at [557, 102] on icon at bounding box center [552, 97] width 11 height 11
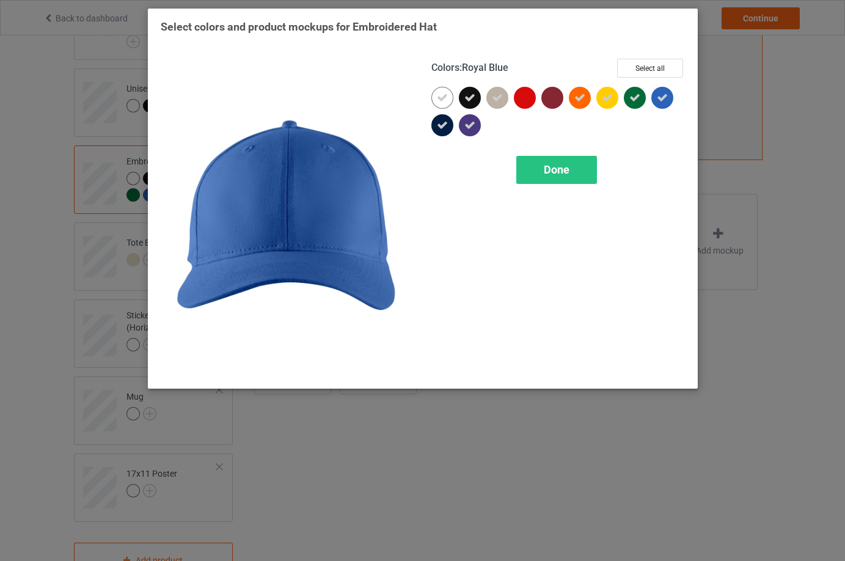
click at [659, 97] on icon at bounding box center [662, 97] width 11 height 11
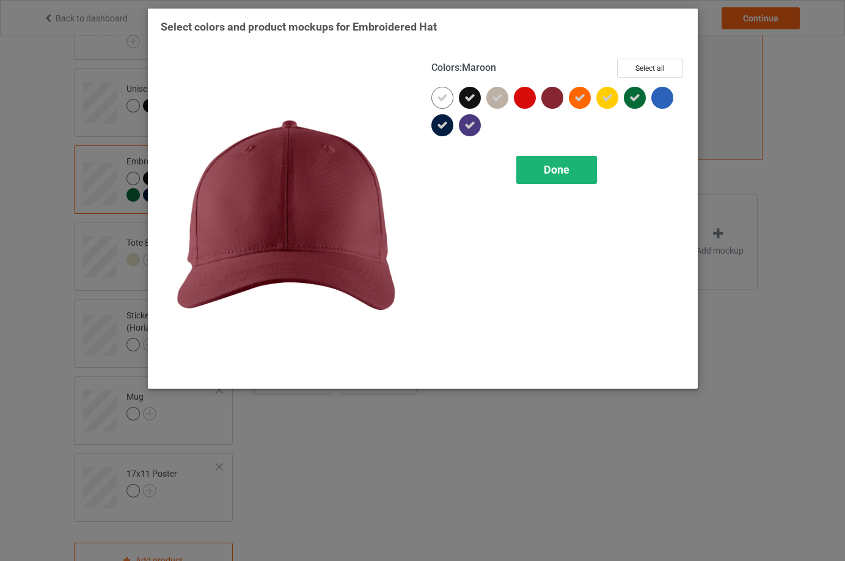
click at [564, 167] on span "Done" at bounding box center [557, 169] width 26 height 13
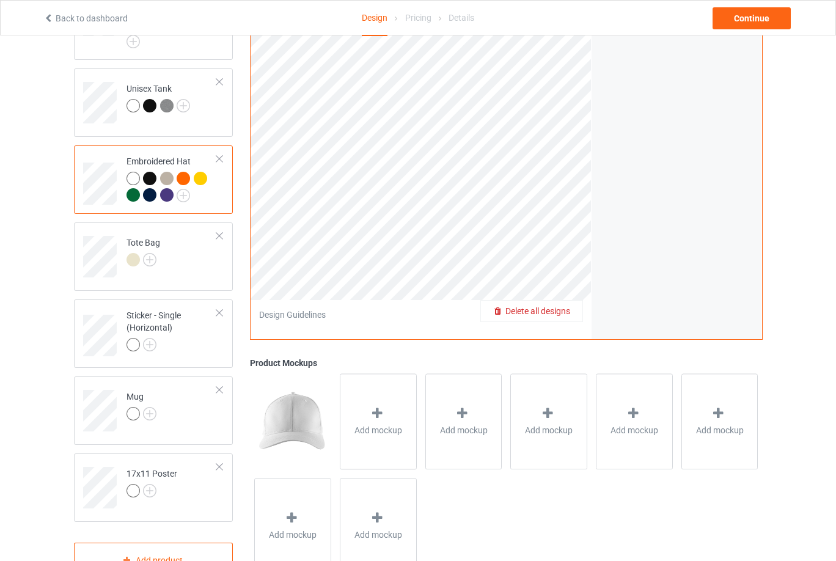
scroll to position [401, 0]
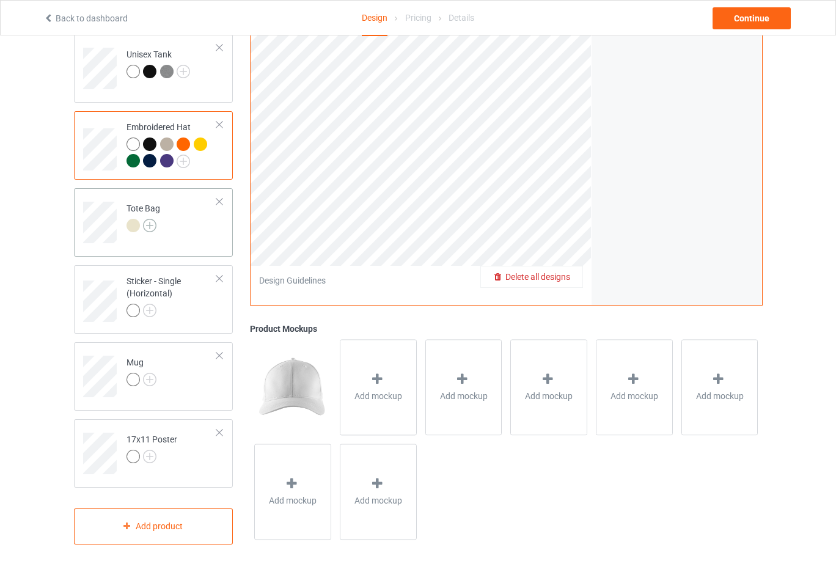
click at [150, 219] on img at bounding box center [149, 225] width 13 height 13
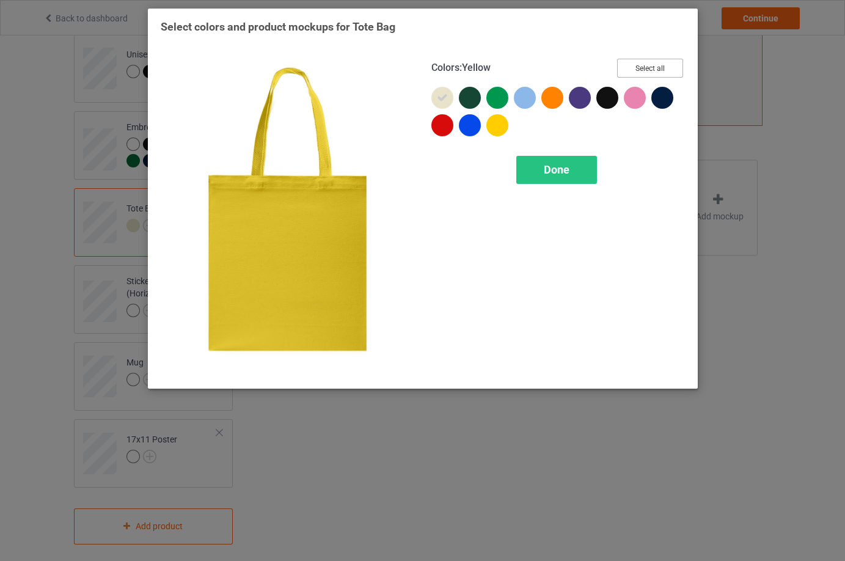
click at [659, 75] on button "Select all" at bounding box center [650, 68] width 66 height 19
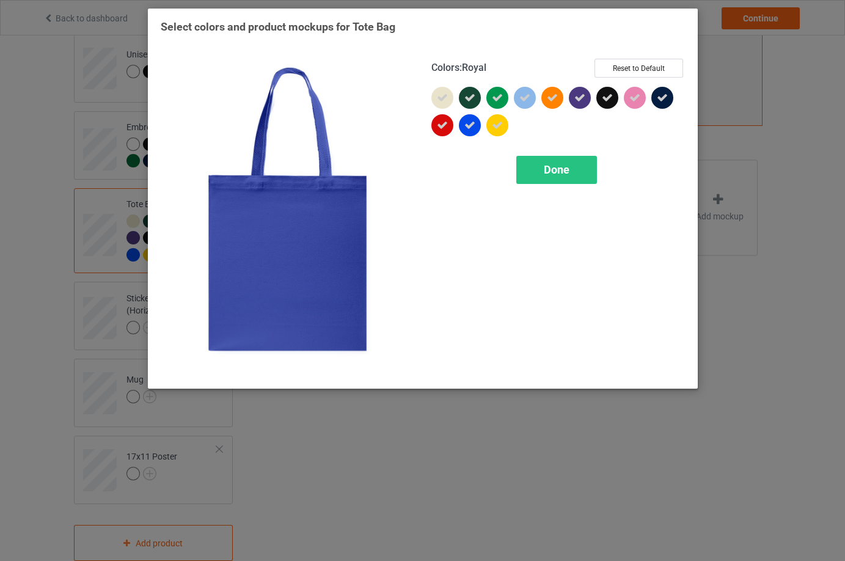
click at [469, 123] on icon at bounding box center [469, 125] width 11 height 11
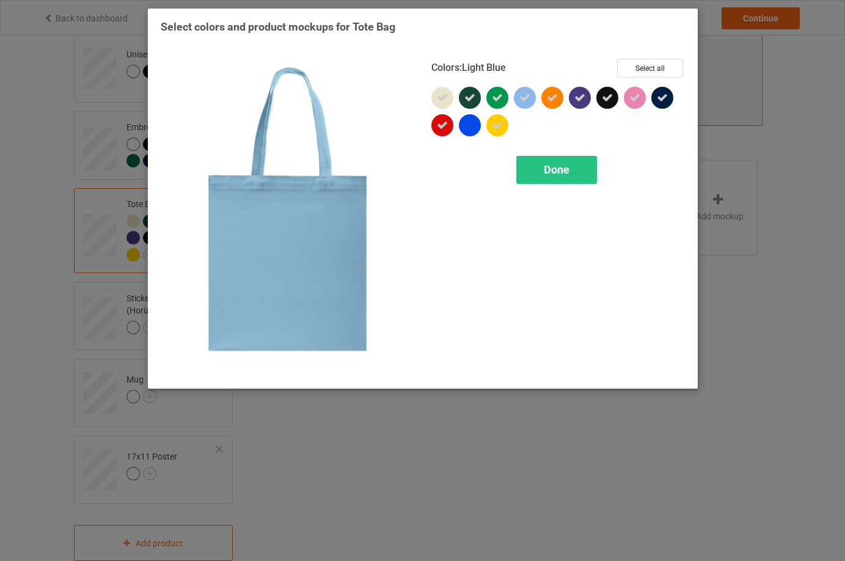
click at [527, 97] on icon at bounding box center [524, 97] width 11 height 11
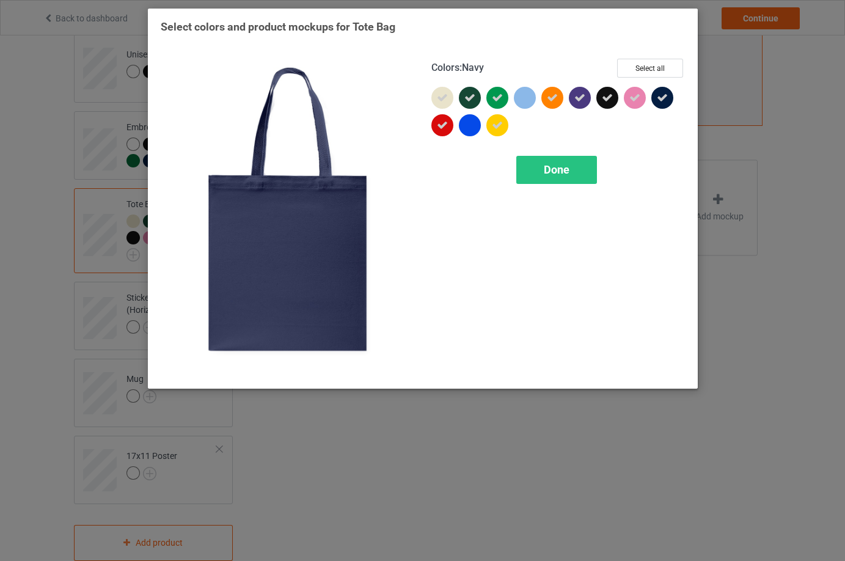
click at [658, 98] on icon at bounding box center [662, 97] width 11 height 11
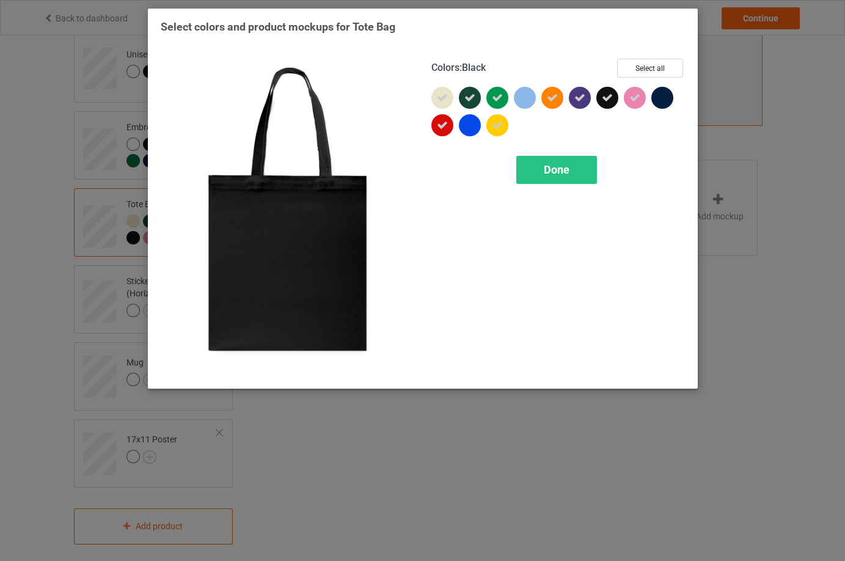
click at [609, 90] on div at bounding box center [607, 98] width 22 height 22
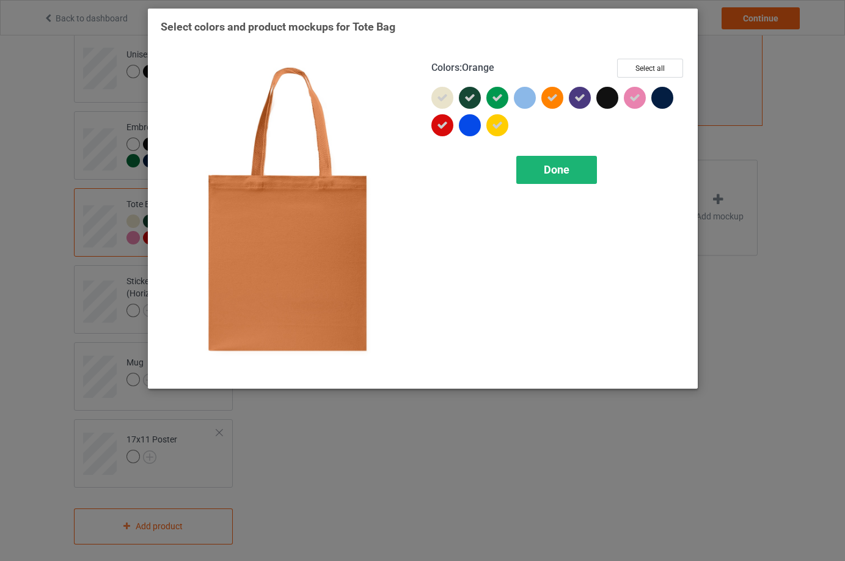
click at [560, 166] on span "Done" at bounding box center [557, 169] width 26 height 13
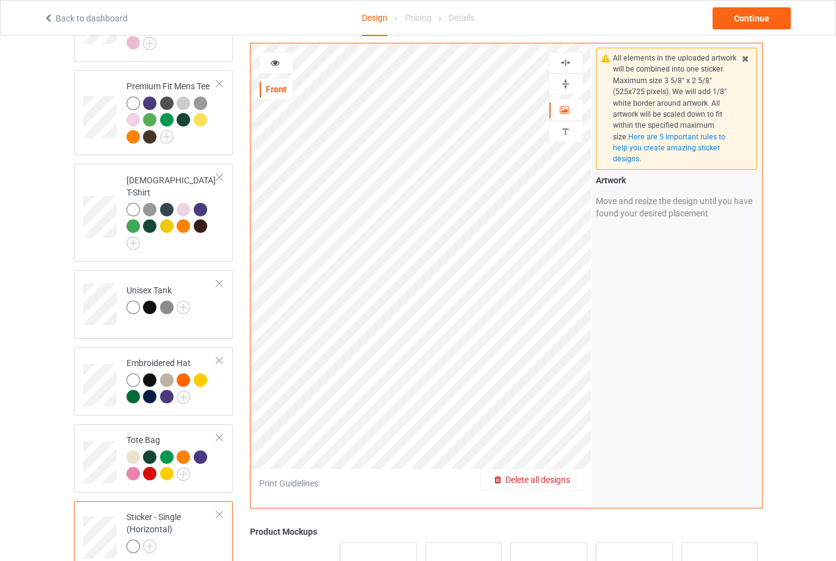
scroll to position [95, 0]
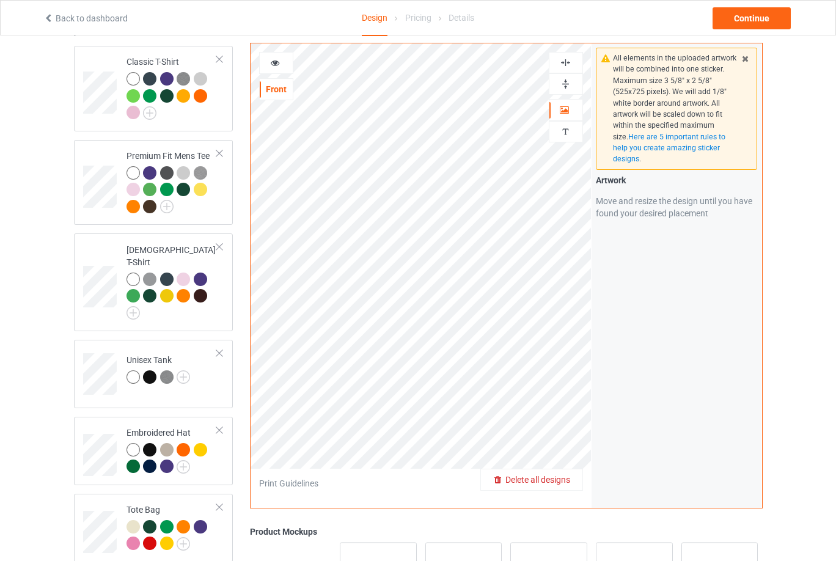
click at [566, 80] on img at bounding box center [566, 84] width 12 height 12
click at [569, 60] on img at bounding box center [566, 63] width 12 height 12
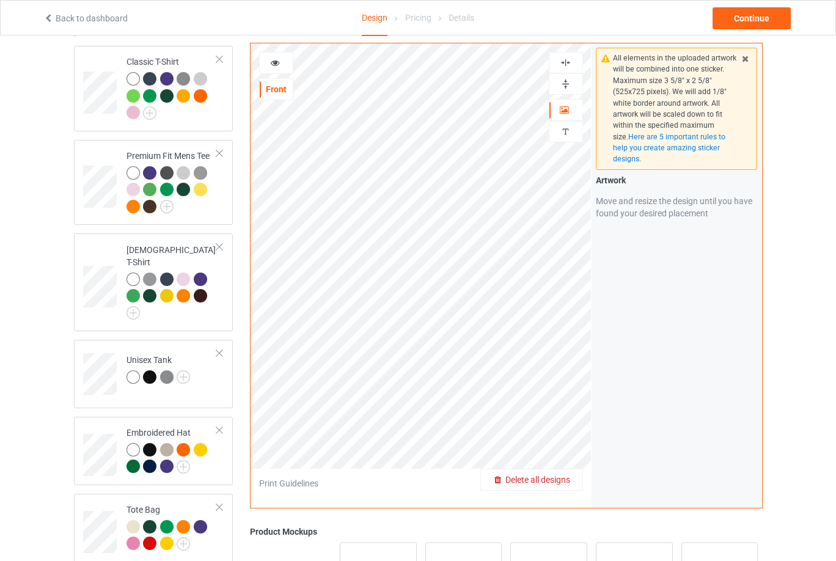
click at [564, 81] on img at bounding box center [566, 84] width 12 height 12
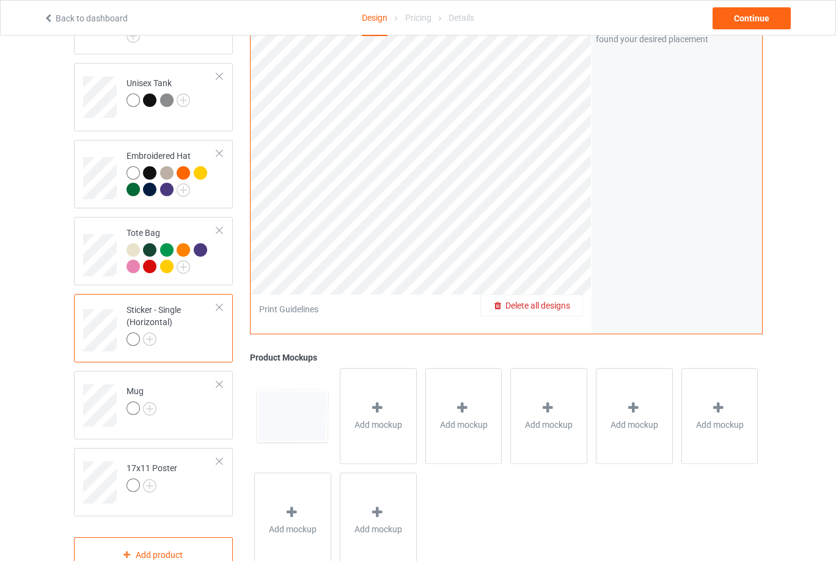
scroll to position [401, 0]
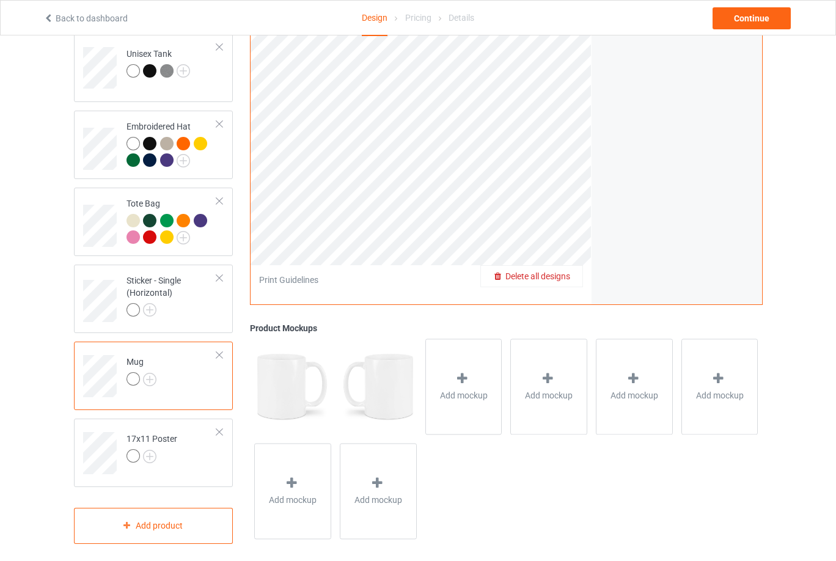
click at [151, 377] on div at bounding box center [141, 380] width 31 height 17
click at [146, 373] on img at bounding box center [149, 379] width 13 height 13
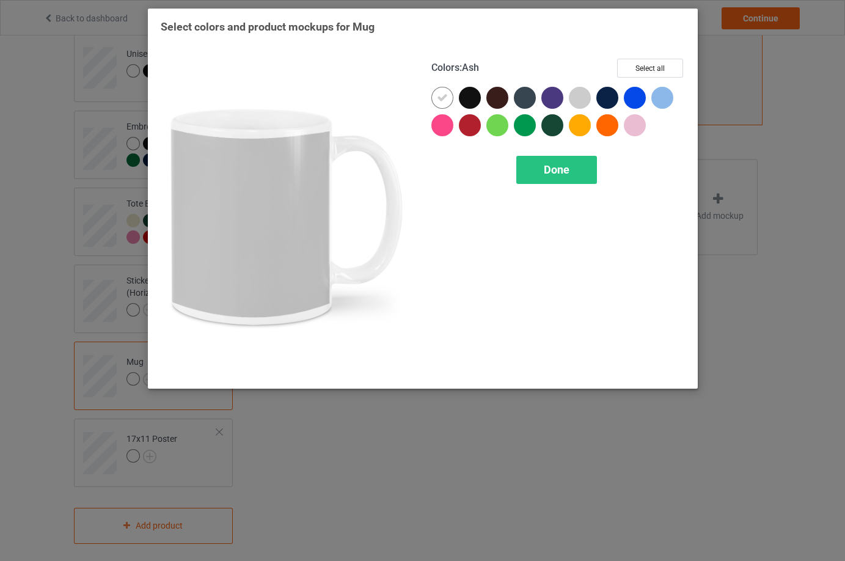
click at [650, 78] on div "Colors : Ash Select all" at bounding box center [558, 73] width 254 height 28
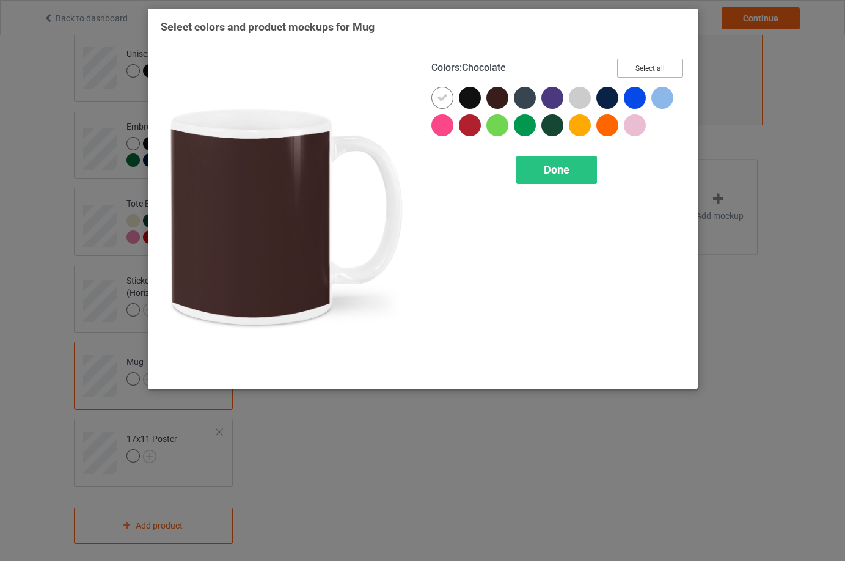
click at [648, 66] on button "Select all" at bounding box center [650, 68] width 66 height 19
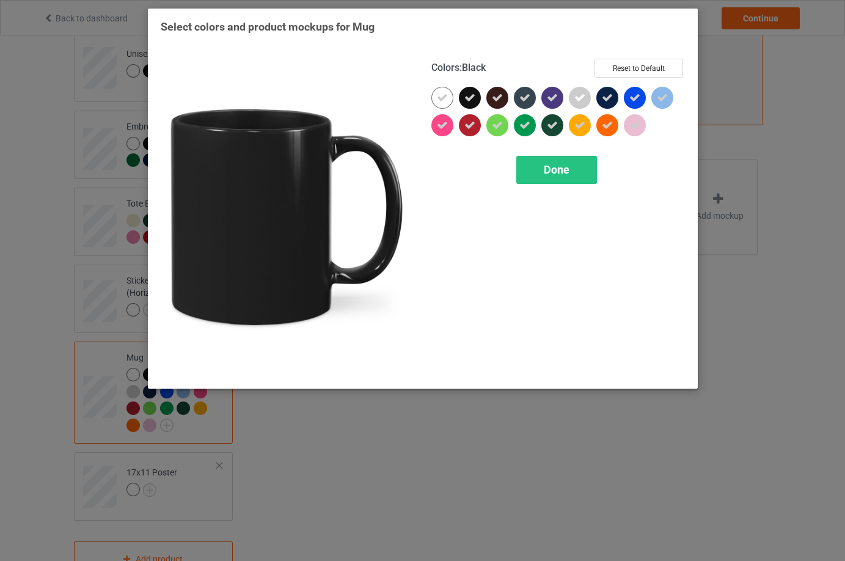
drag, startPoint x: 474, startPoint y: 98, endPoint x: 495, endPoint y: 96, distance: 20.9
click at [477, 97] on div at bounding box center [470, 98] width 22 height 22
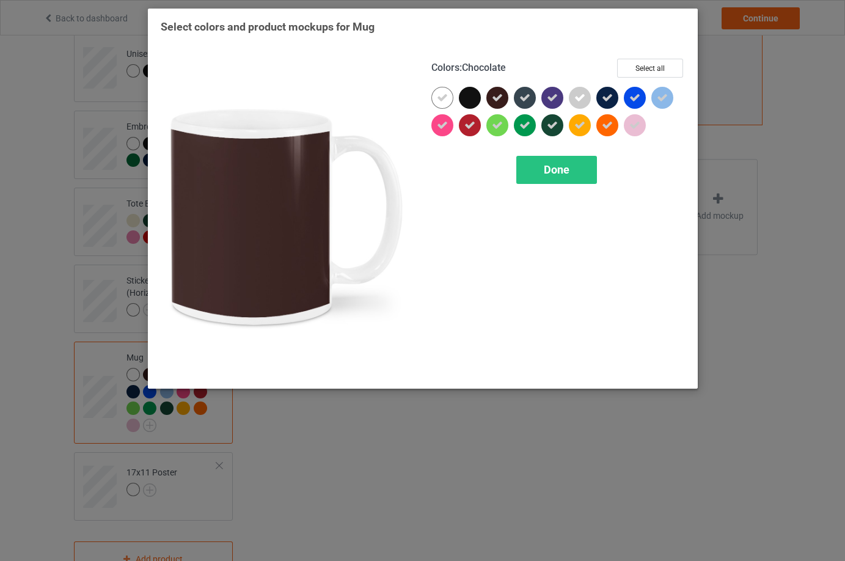
click at [495, 96] on icon at bounding box center [497, 97] width 11 height 11
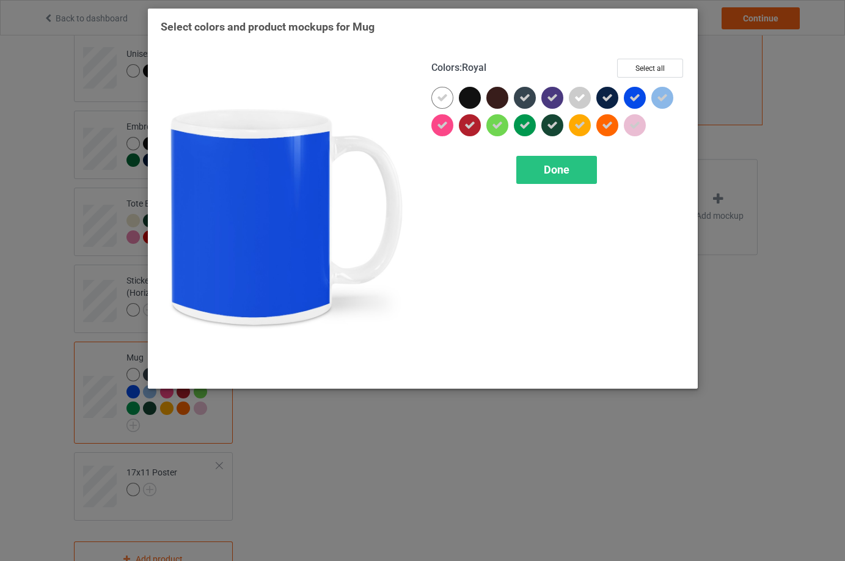
click at [634, 96] on icon at bounding box center [634, 97] width 11 height 11
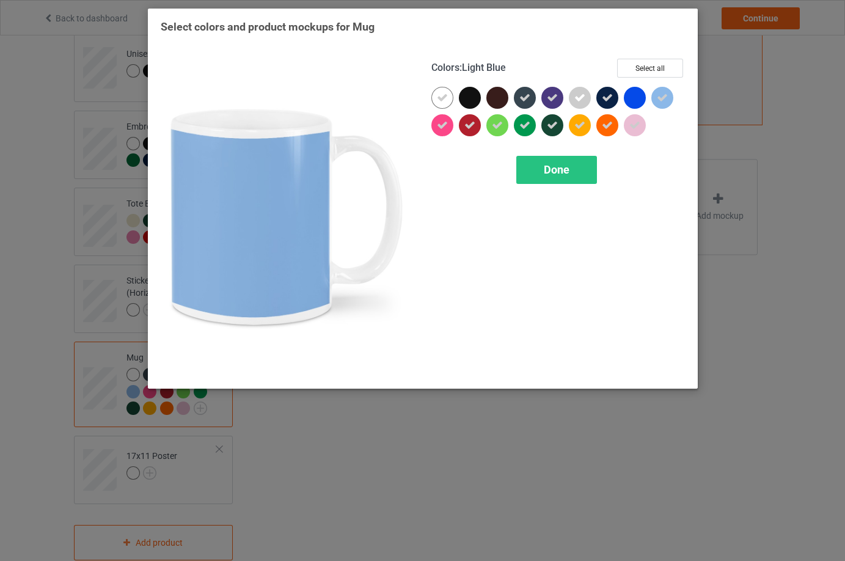
click at [660, 97] on icon at bounding box center [662, 97] width 11 height 11
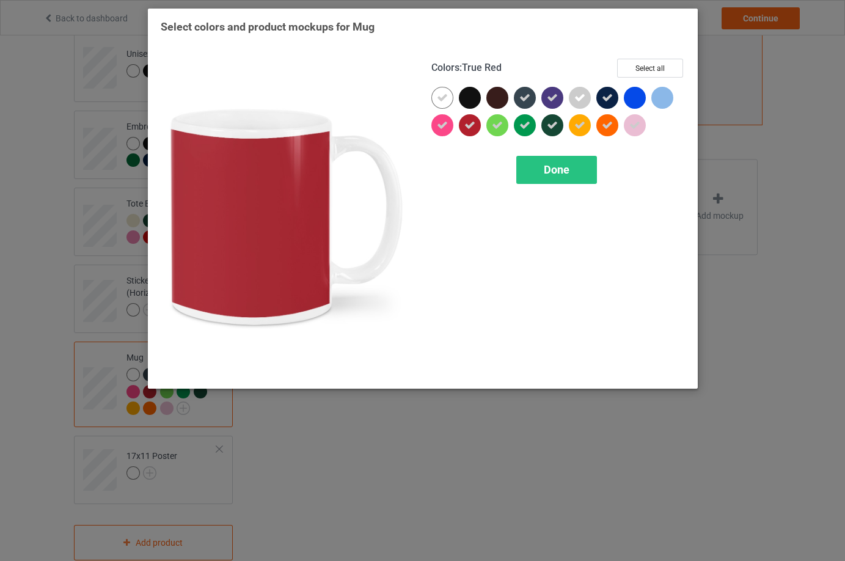
click at [467, 124] on icon at bounding box center [469, 125] width 11 height 11
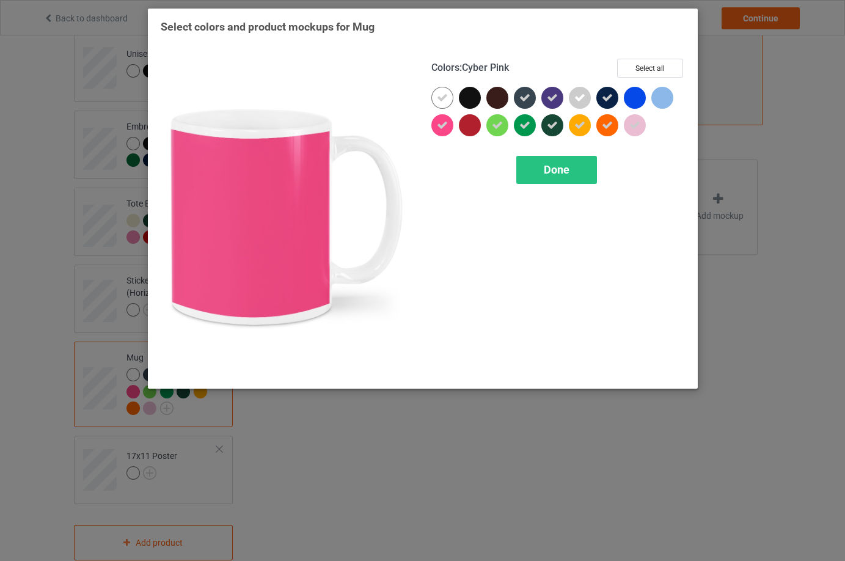
click at [448, 123] on div at bounding box center [442, 125] width 22 height 22
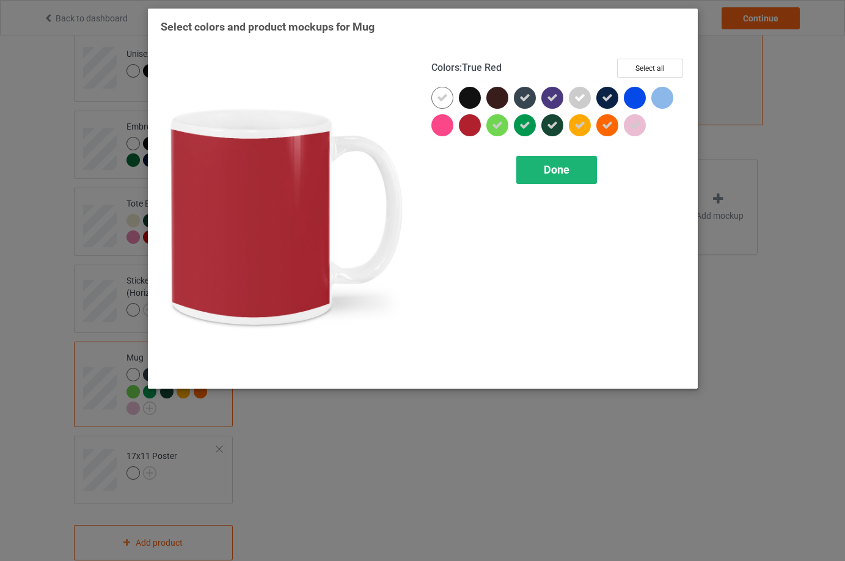
click at [549, 164] on span "Done" at bounding box center [557, 169] width 26 height 13
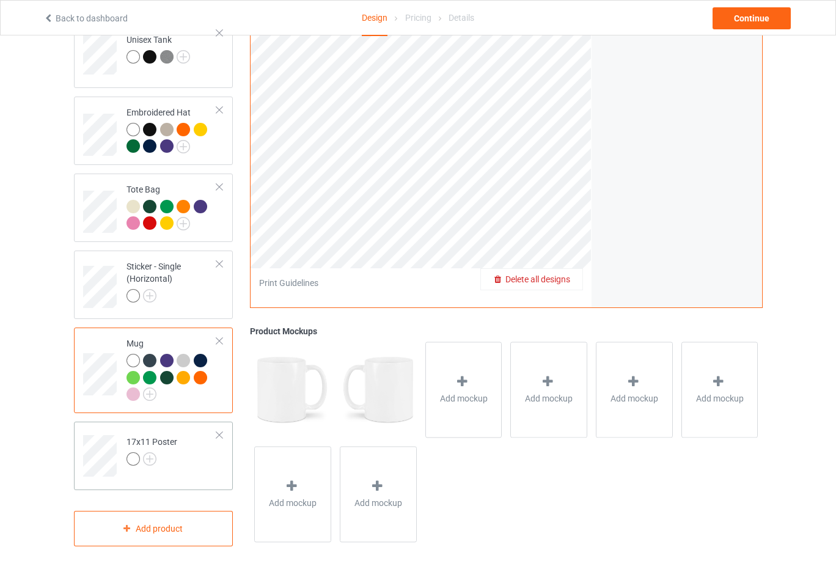
scroll to position [419, 0]
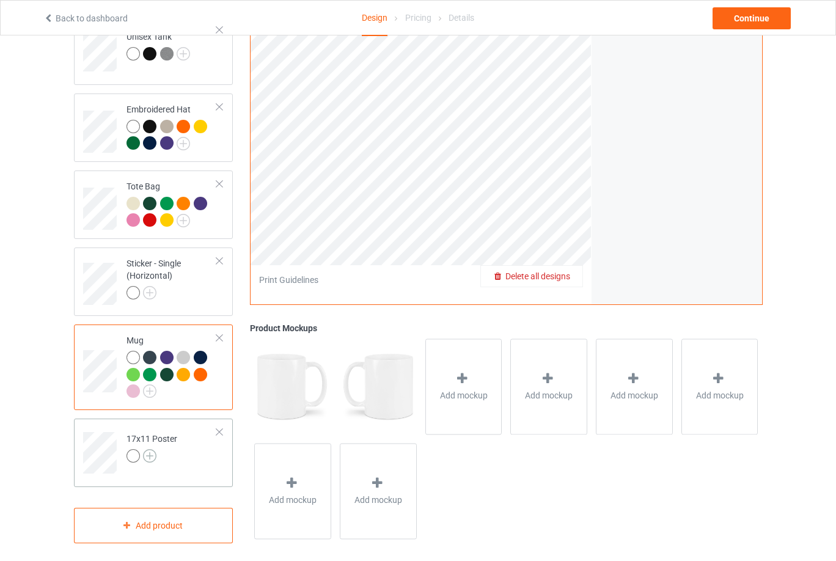
click at [145, 450] on img at bounding box center [149, 455] width 13 height 13
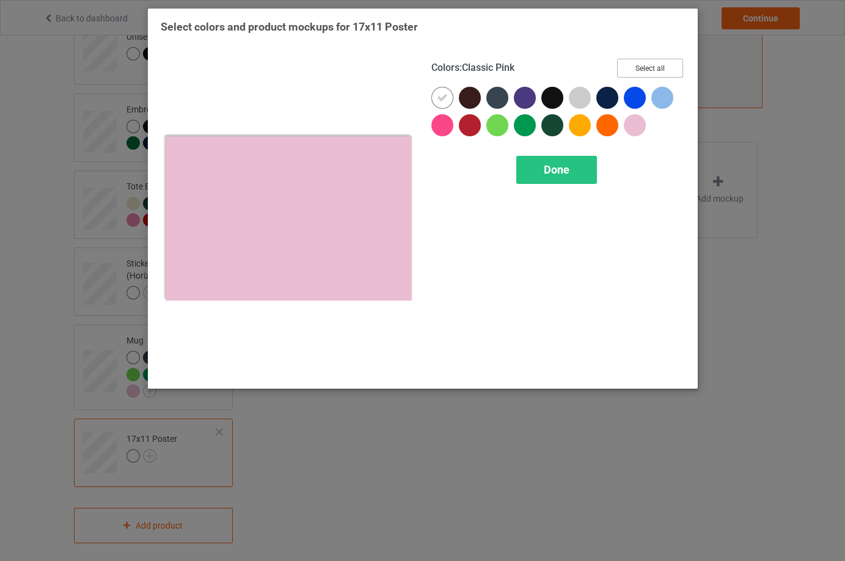
click at [642, 66] on button "Select all" at bounding box center [650, 68] width 66 height 19
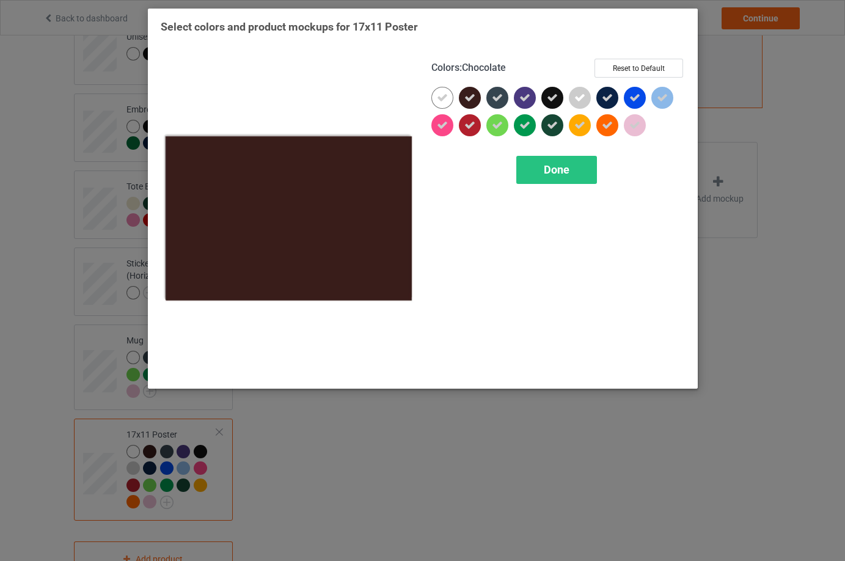
click at [465, 95] on div at bounding box center [470, 98] width 22 height 22
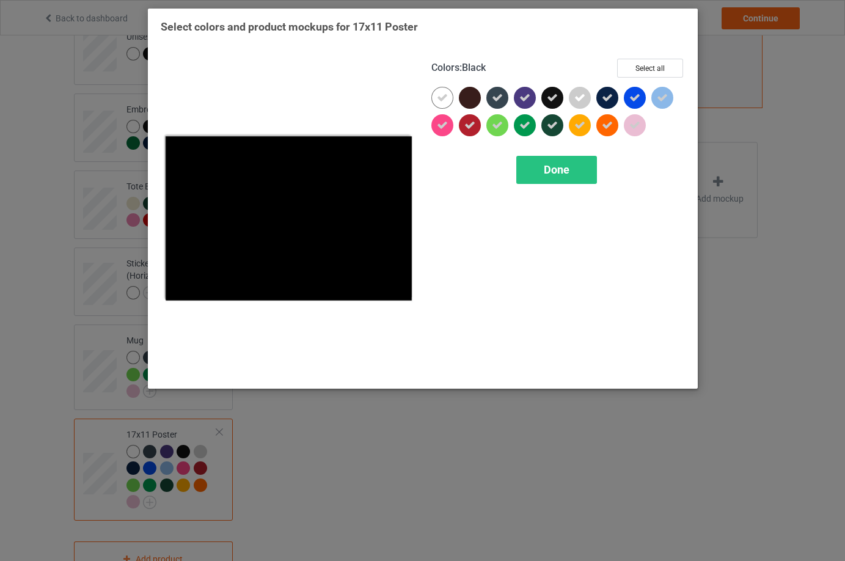
click at [546, 100] on div at bounding box center [552, 98] width 22 height 22
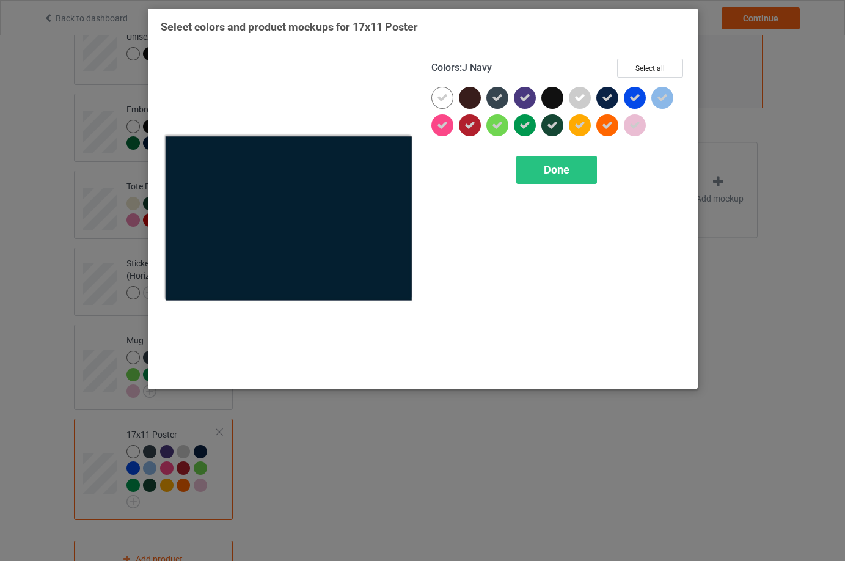
click at [602, 96] on icon at bounding box center [607, 97] width 11 height 11
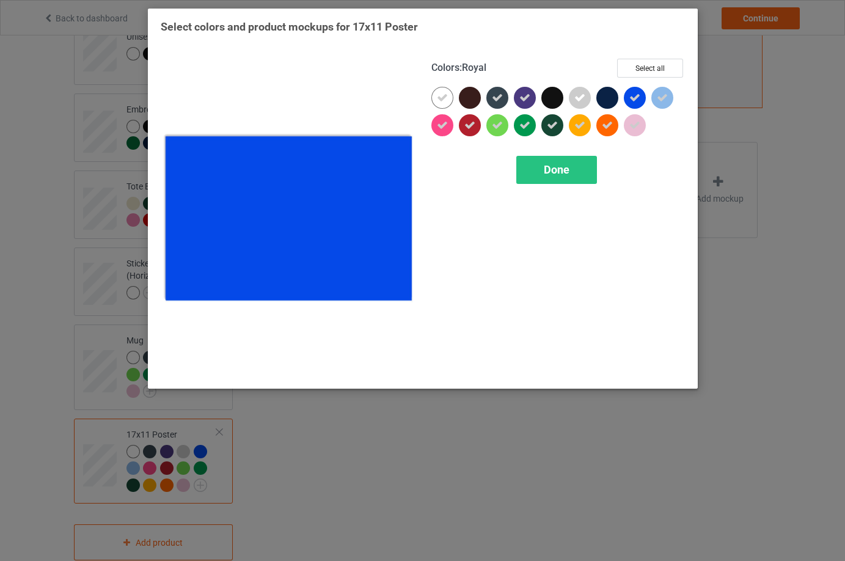
click at [638, 94] on icon at bounding box center [634, 97] width 11 height 11
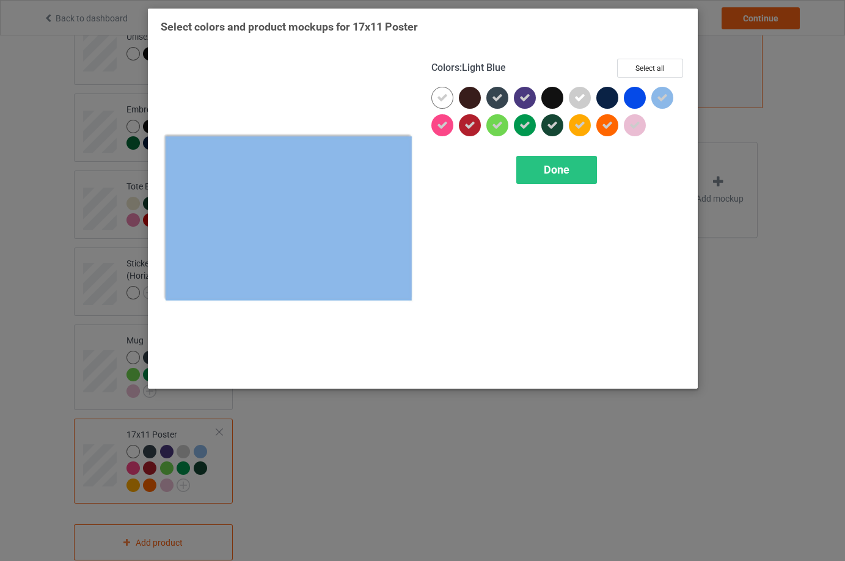
click at [662, 94] on icon at bounding box center [662, 97] width 11 height 11
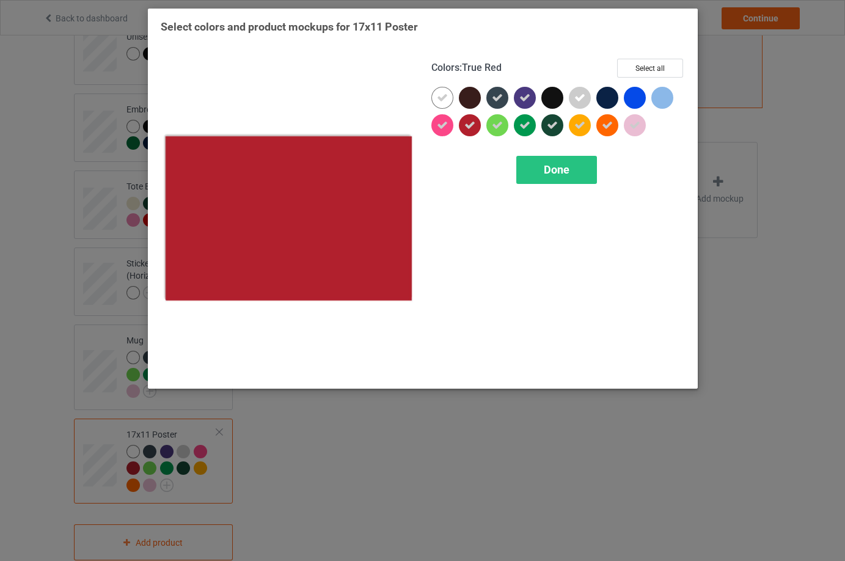
click at [472, 127] on icon at bounding box center [469, 125] width 11 height 11
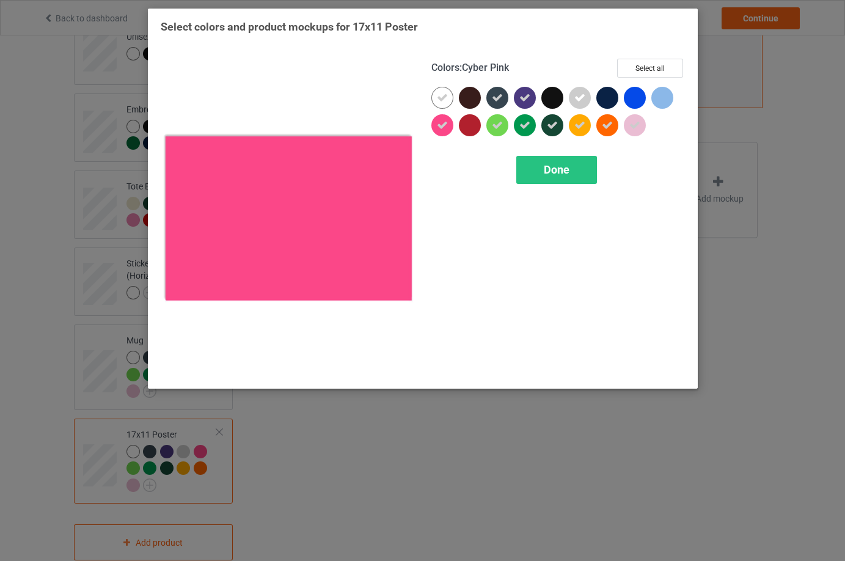
click at [444, 125] on icon at bounding box center [442, 125] width 11 height 11
click at [575, 171] on div "Done" at bounding box center [556, 170] width 81 height 28
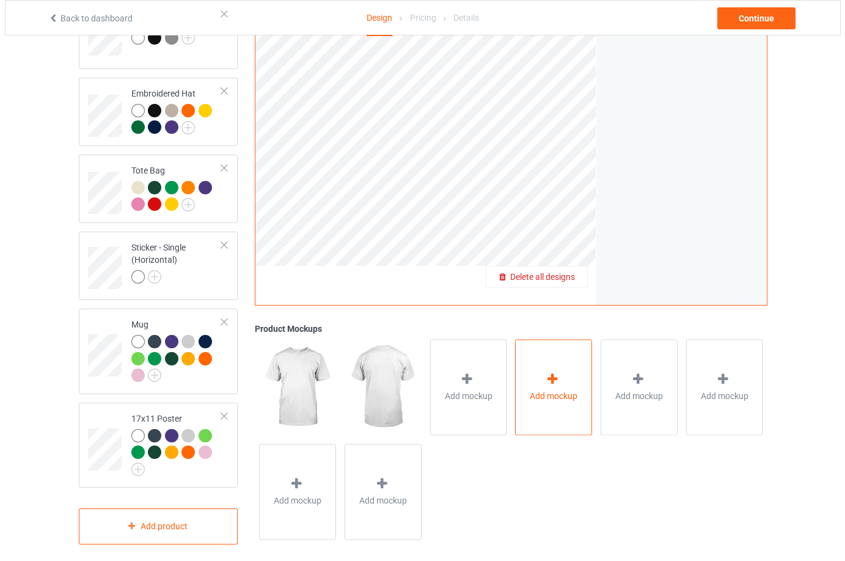
scroll to position [436, 0]
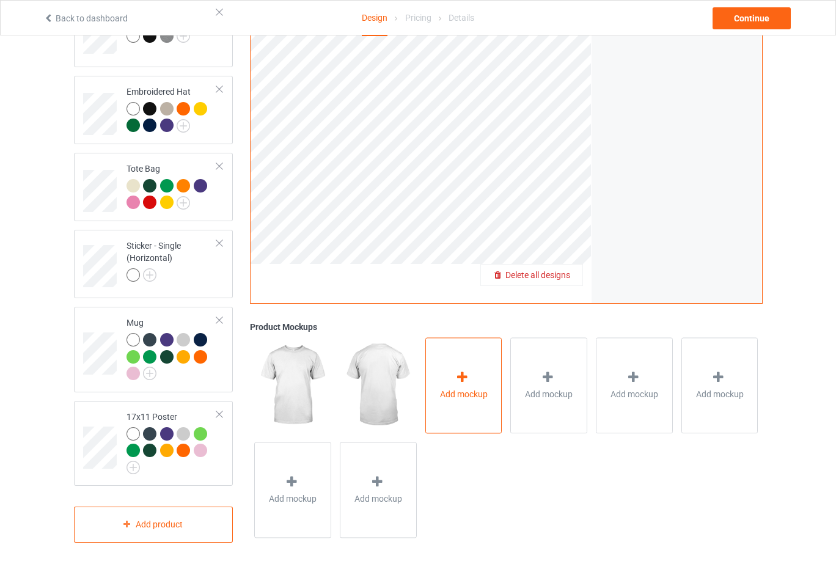
click at [494, 376] on div "Add mockup" at bounding box center [463, 385] width 77 height 96
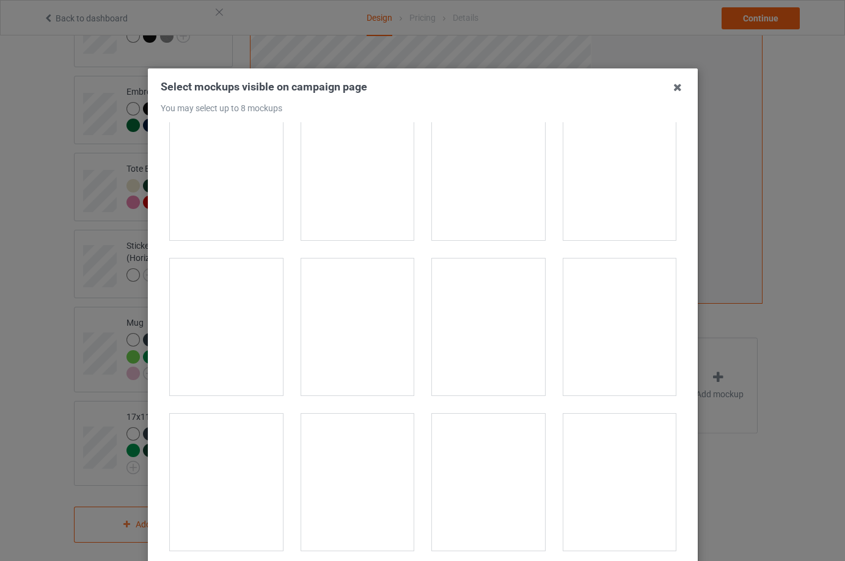
scroll to position [489, 0]
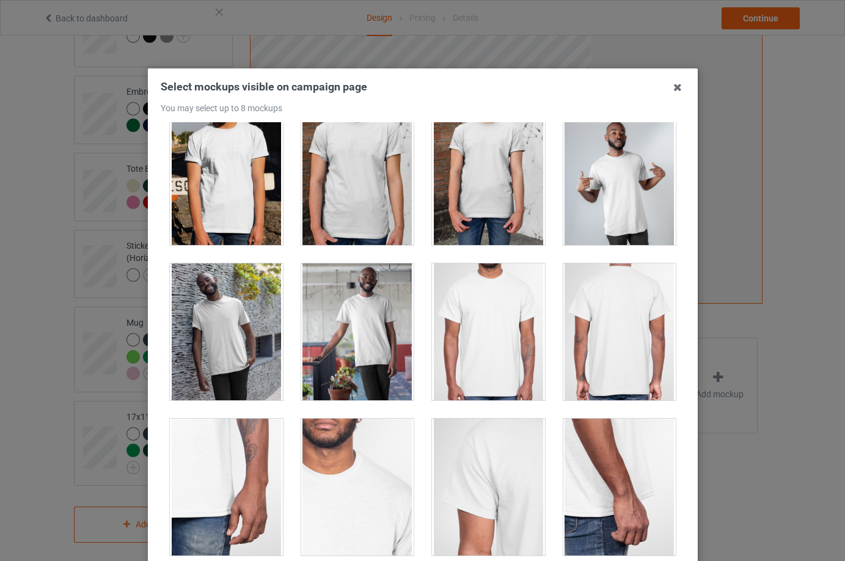
click at [492, 360] on div at bounding box center [488, 331] width 113 height 137
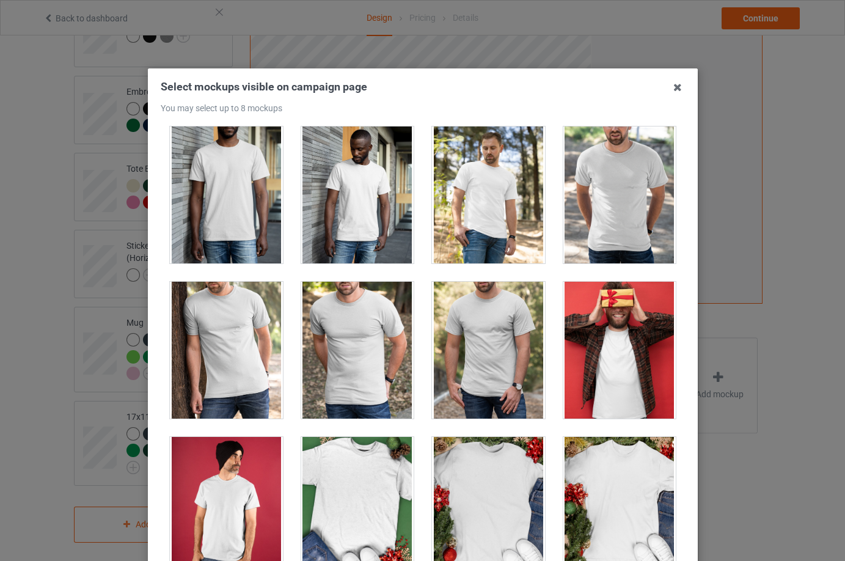
scroll to position [1405, 0]
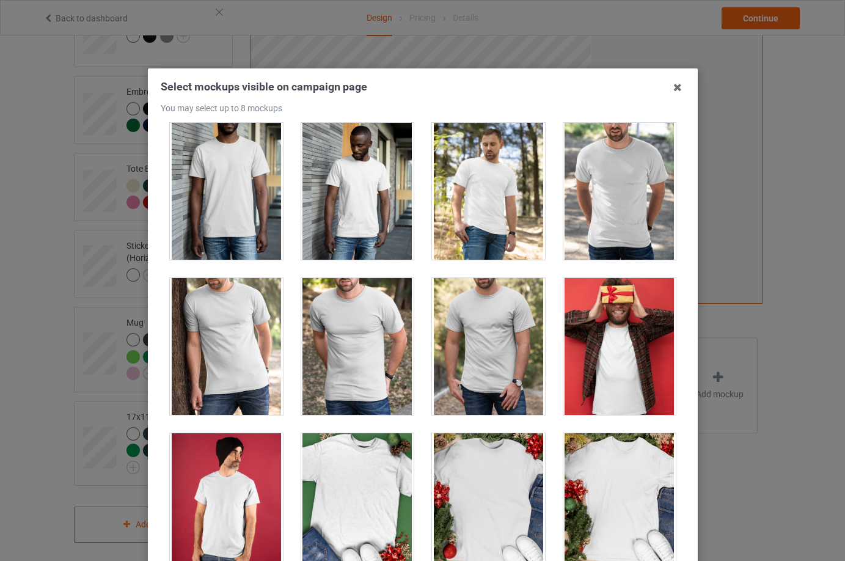
click at [376, 367] on div at bounding box center [357, 346] width 113 height 137
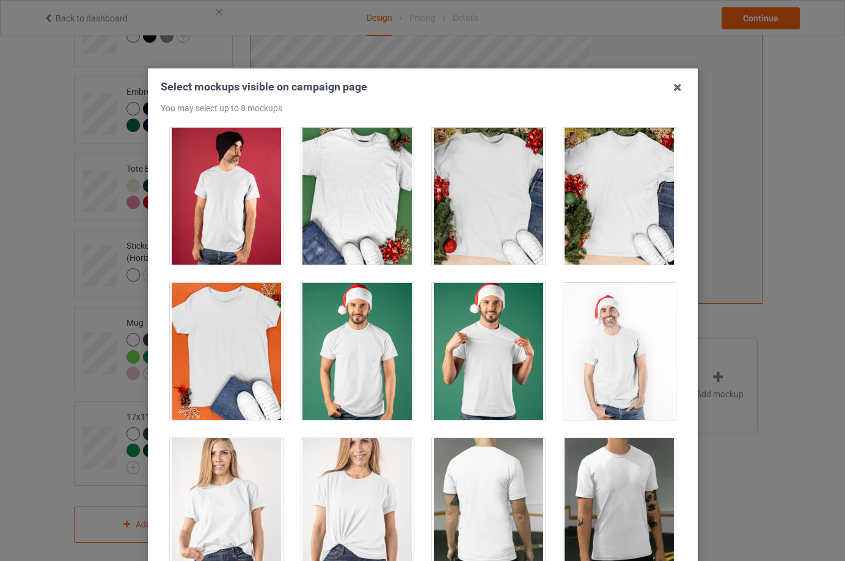
scroll to position [2016, 0]
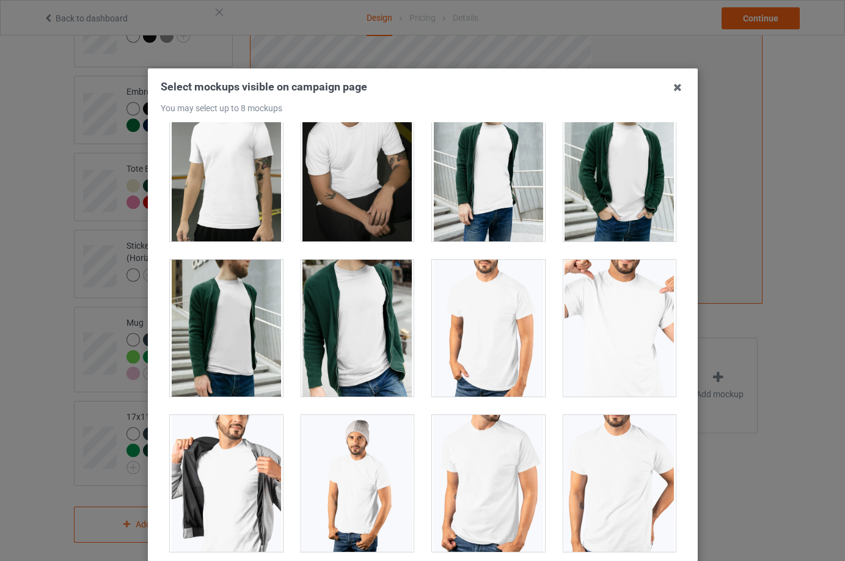
click at [484, 357] on div at bounding box center [488, 328] width 113 height 137
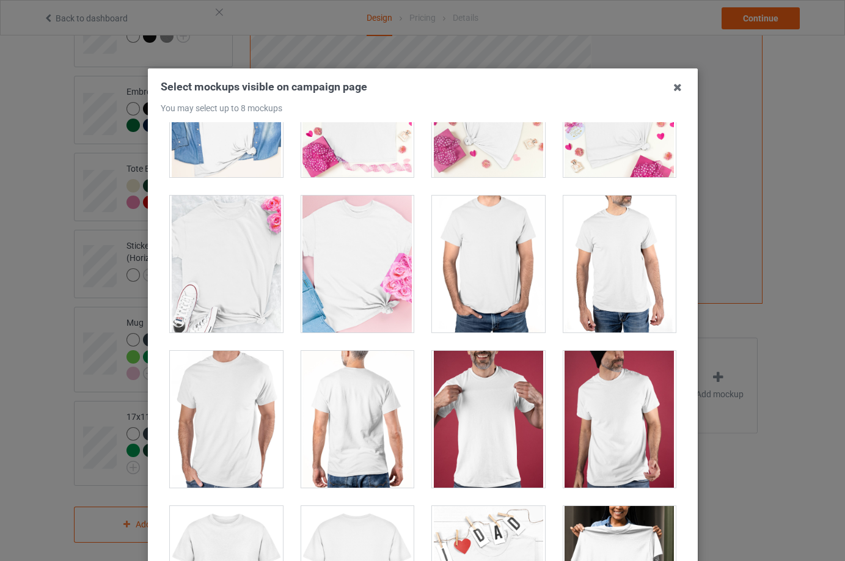
scroll to position [5071, 0]
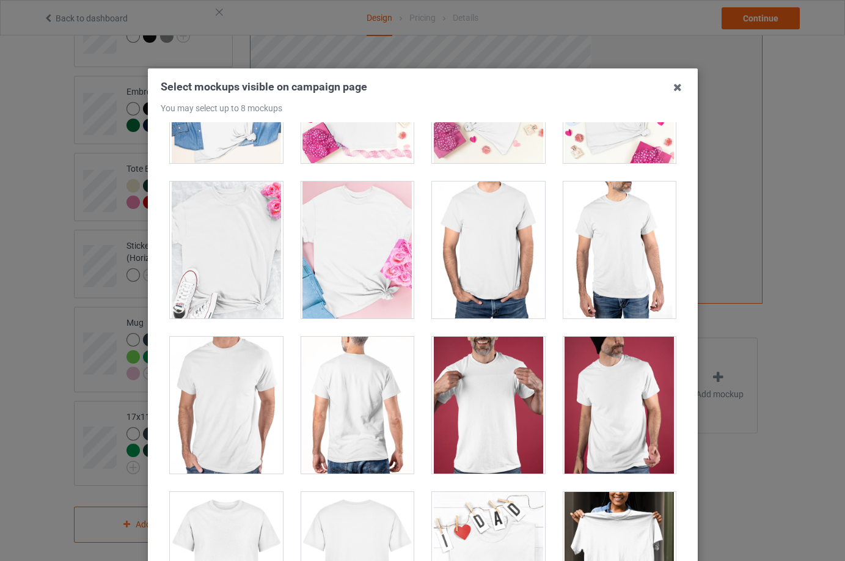
click at [507, 249] on div at bounding box center [488, 249] width 113 height 137
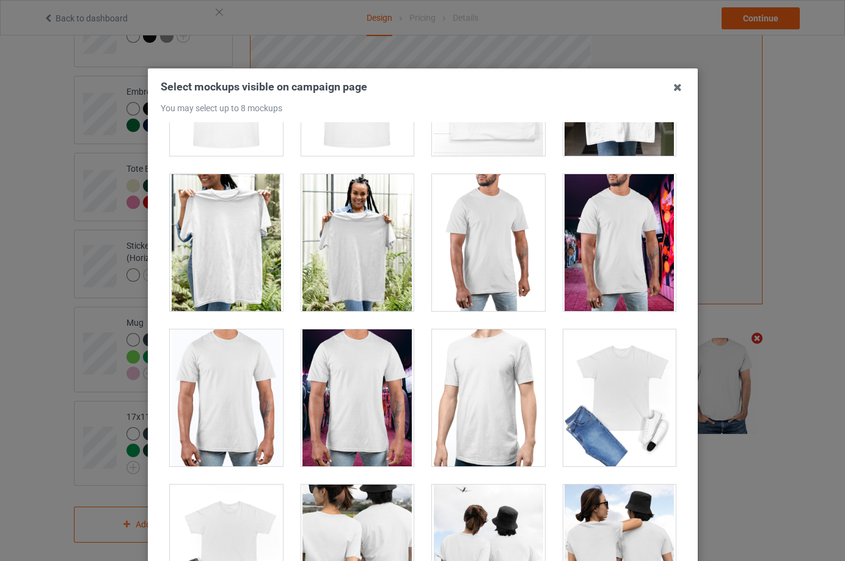
scroll to position [5621, 0]
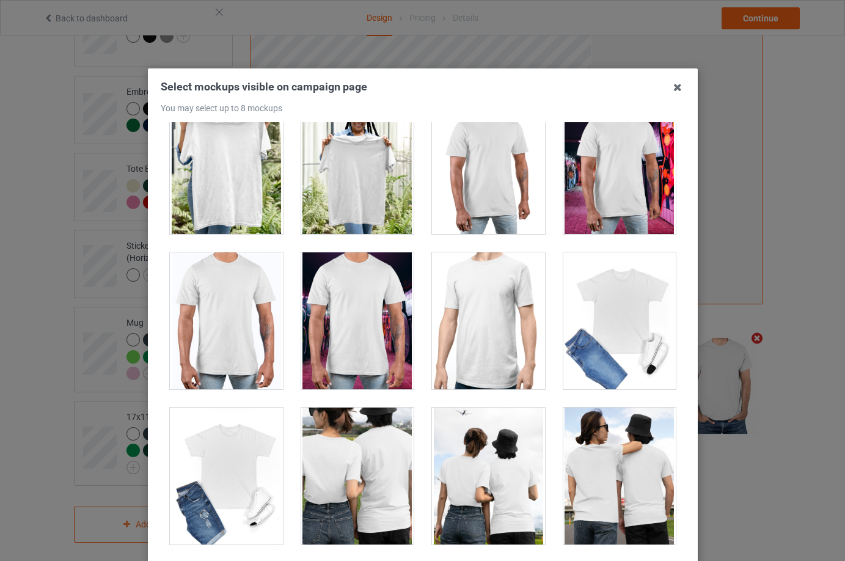
click at [252, 323] on div at bounding box center [226, 320] width 113 height 137
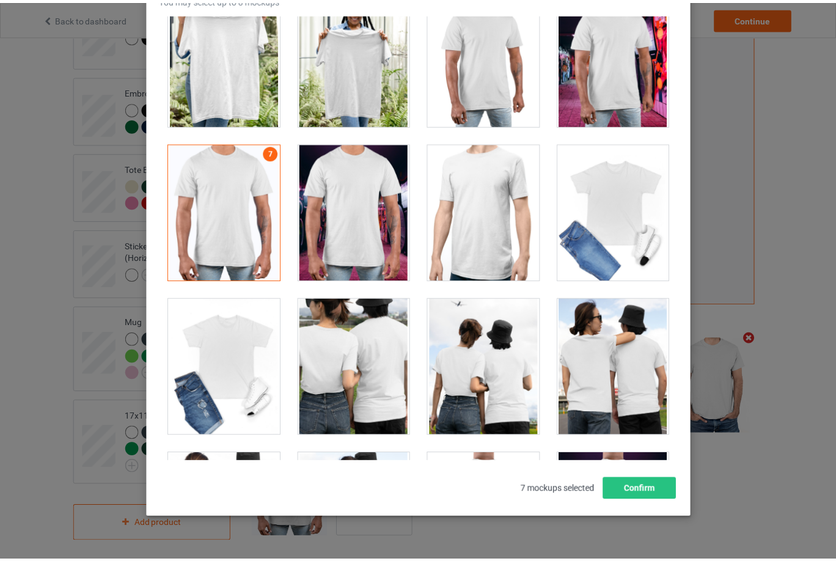
scroll to position [134, 0]
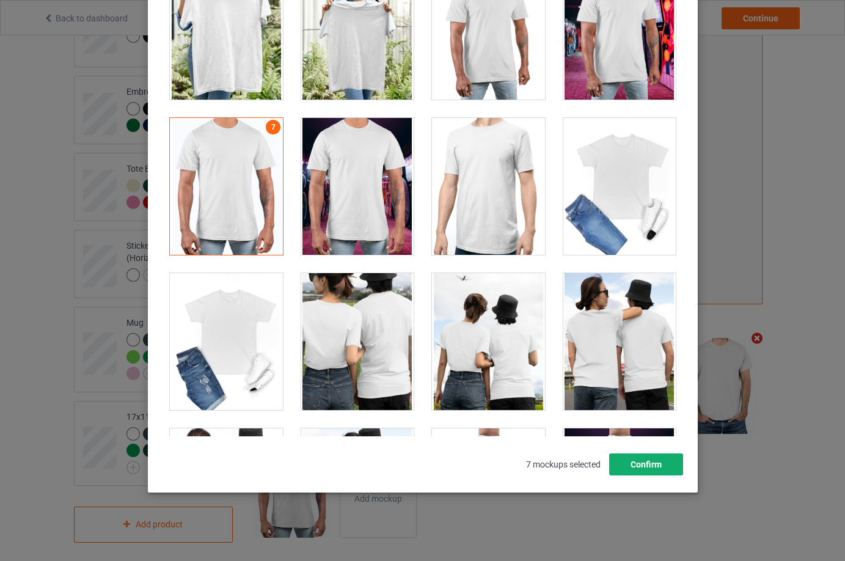
click at [638, 464] on button "Confirm" at bounding box center [646, 464] width 74 height 22
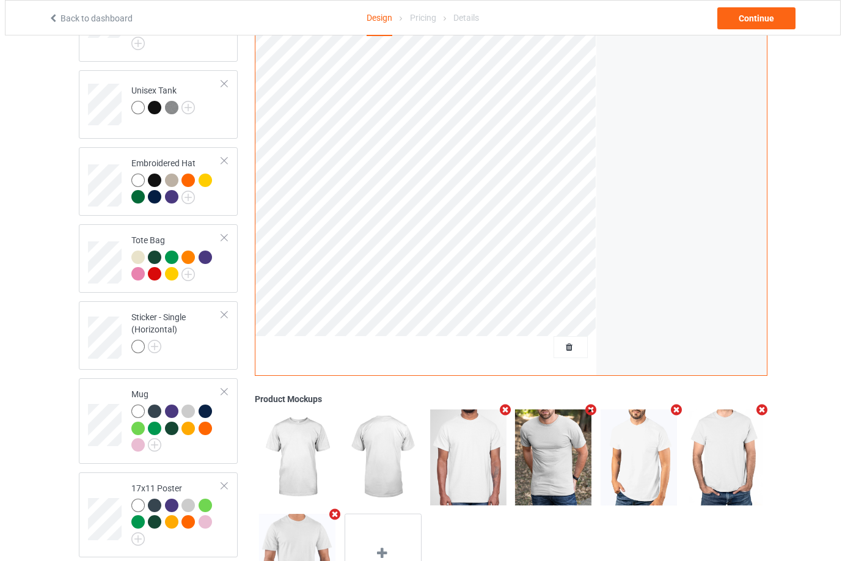
scroll to position [436, 0]
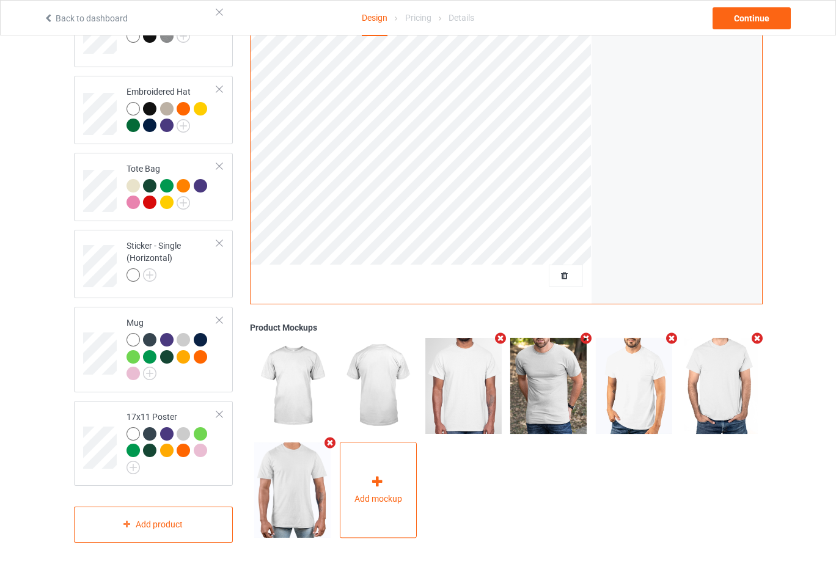
click at [382, 494] on span "Add mockup" at bounding box center [378, 499] width 48 height 12
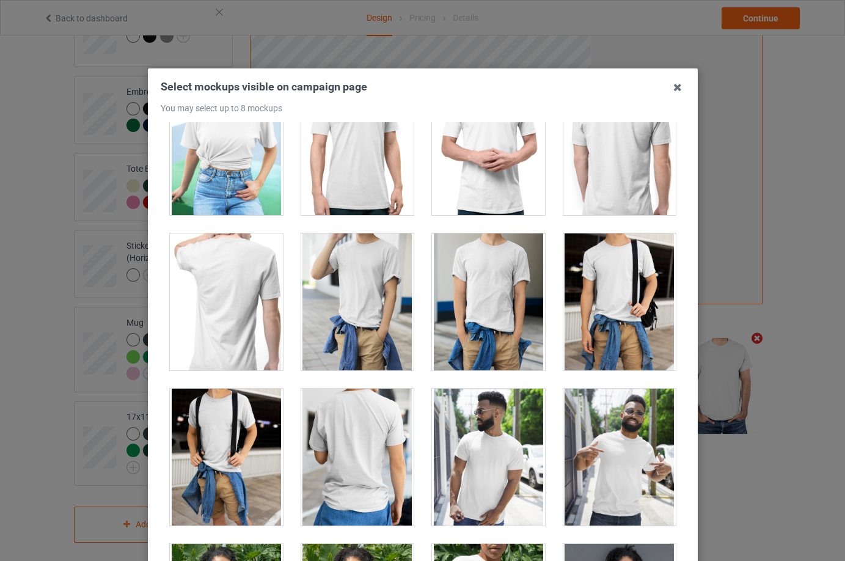
scroll to position [7149, 0]
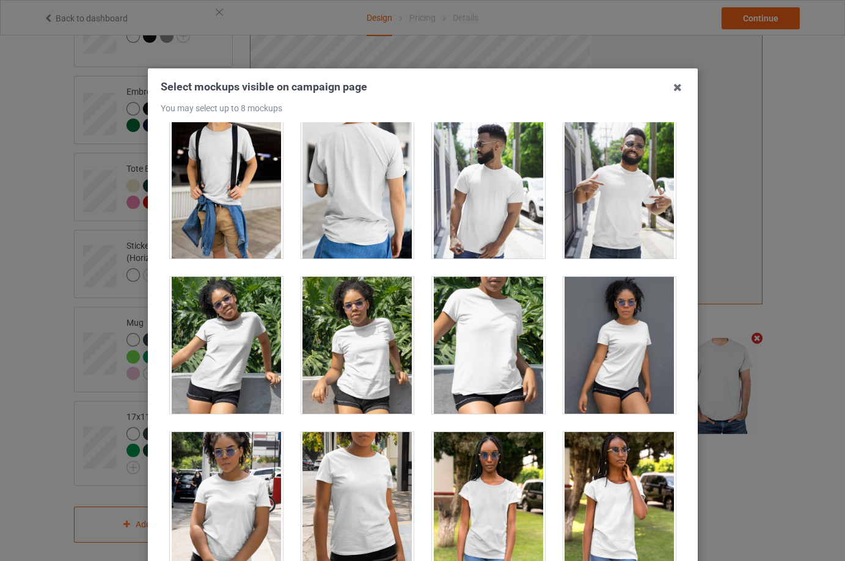
click at [497, 392] on div at bounding box center [488, 345] width 113 height 137
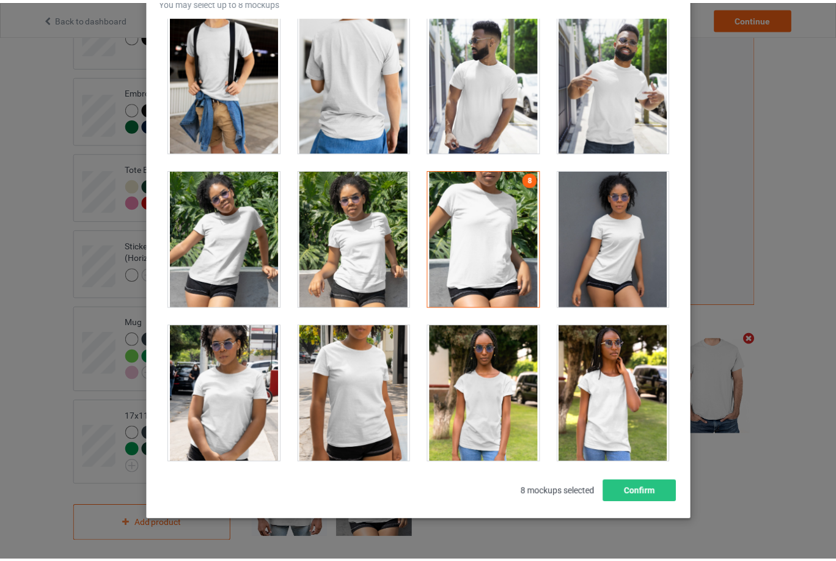
scroll to position [134, 0]
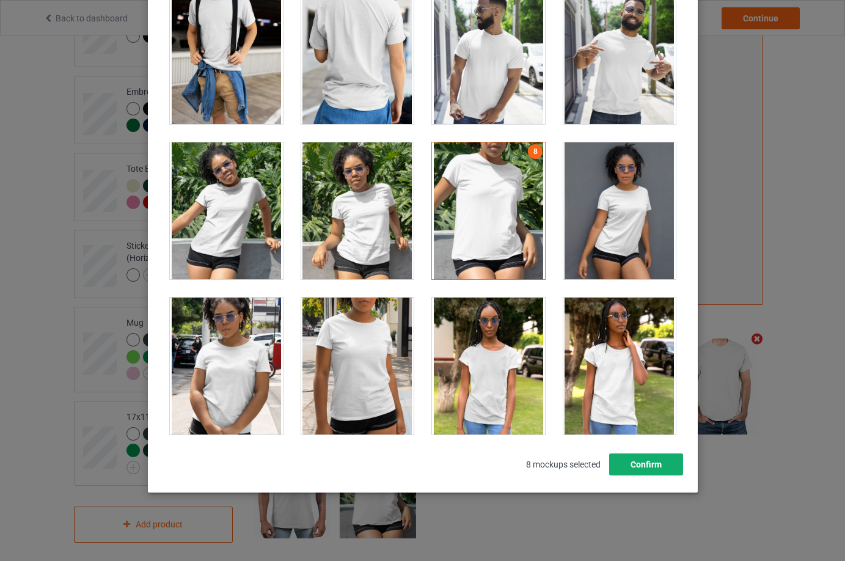
click at [653, 464] on button "Confirm" at bounding box center [646, 464] width 74 height 22
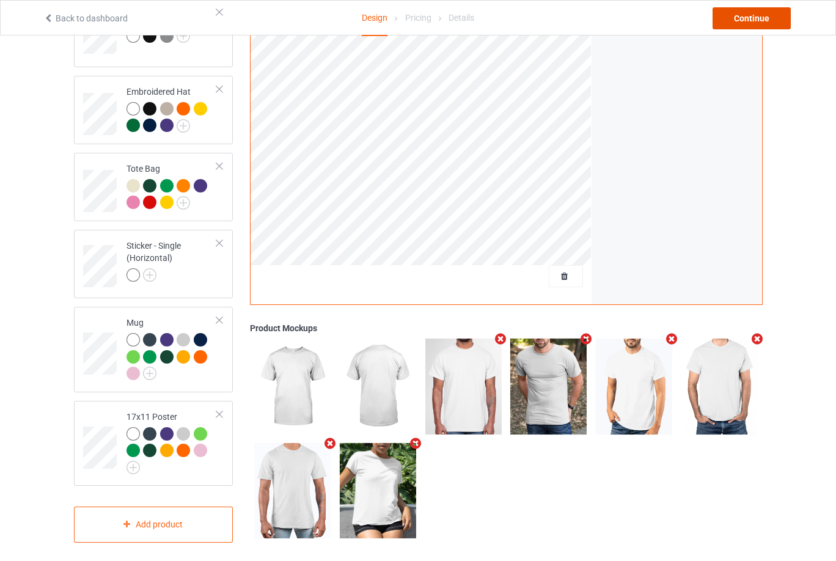
click at [760, 18] on div "Continue" at bounding box center [751, 18] width 78 height 22
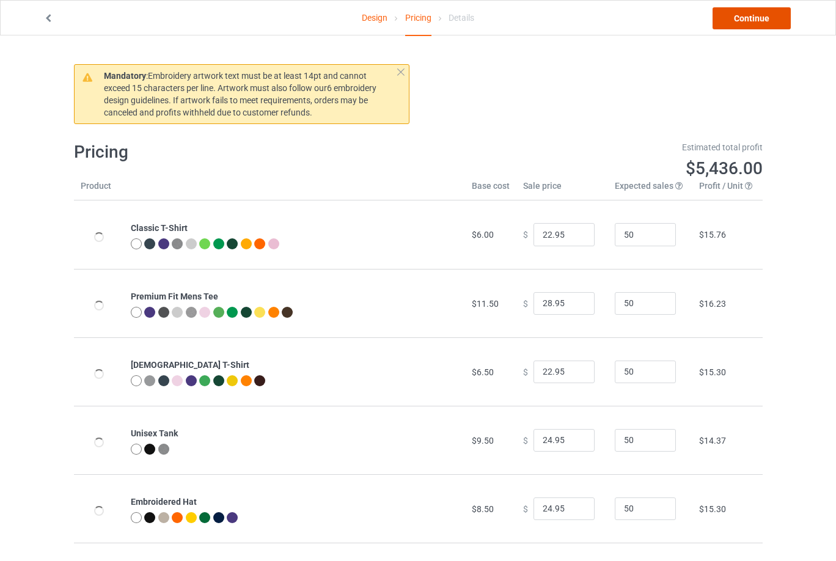
click at [748, 15] on link "Continue" at bounding box center [751, 18] width 78 height 22
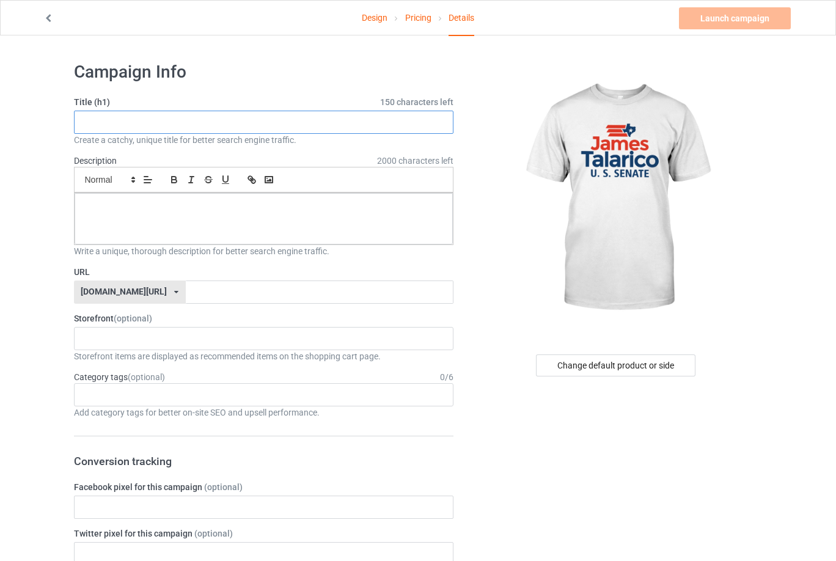
click at [392, 128] on input "text" at bounding box center [264, 122] width 380 height 23
paste input "[PERSON_NAME] for Senate Shirt"
type input "[PERSON_NAME] for Senate Shirt"
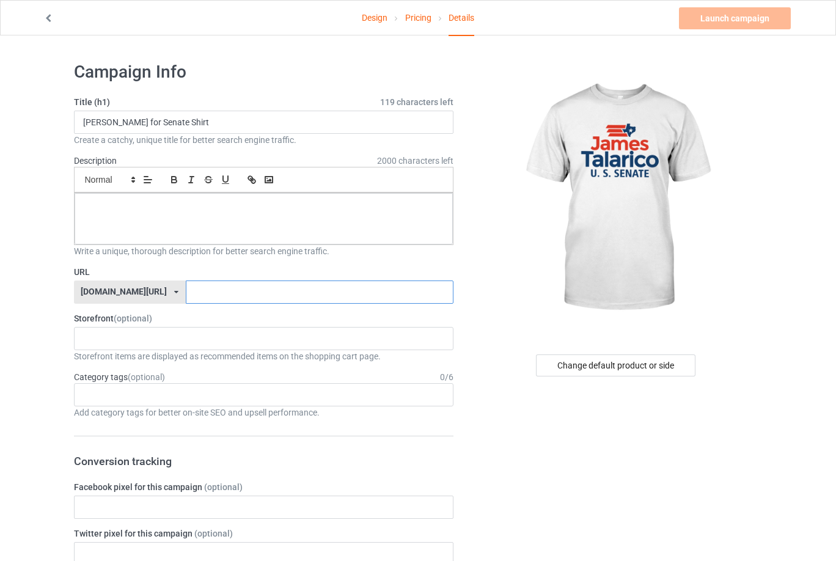
click at [329, 280] on input "text" at bounding box center [320, 291] width 268 height 23
paste input "[PERSON_NAME]-for-senate-shirt"
type input "[PERSON_NAME]-for-senate-shirt"
click at [288, 213] on div at bounding box center [264, 218] width 379 height 51
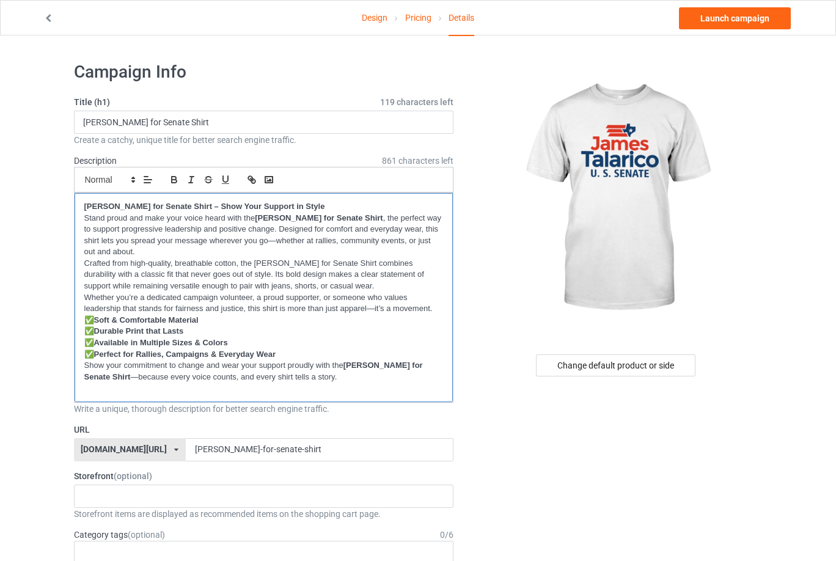
drag, startPoint x: 258, startPoint y: 215, endPoint x: 376, endPoint y: 217, distance: 117.9
click at [376, 217] on p "Stand proud and make your voice heard with the [PERSON_NAME] for Senate Shirt ,…" at bounding box center [263, 235] width 359 height 45
click at [253, 176] on icon "button" at bounding box center [251, 179] width 11 height 11
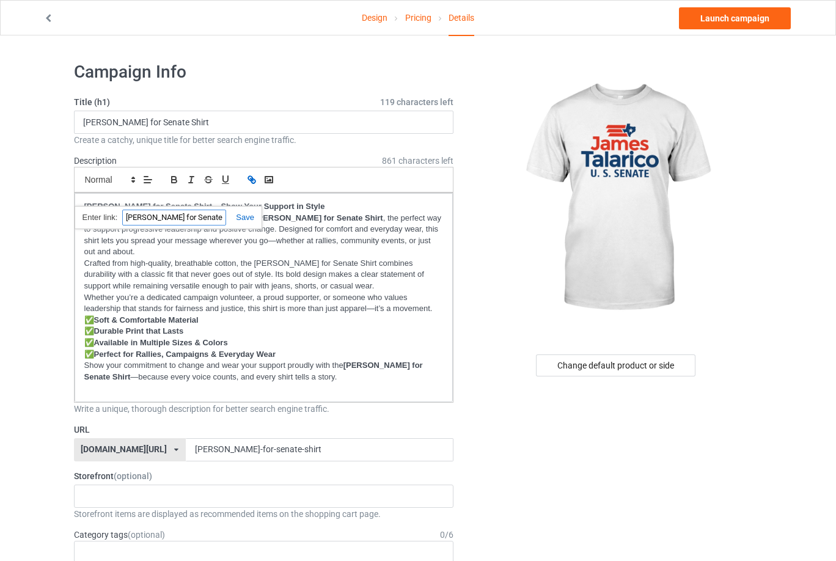
paste input "[URL][DOMAIN_NAME]"
type input "[URL][DOMAIN_NAME]"
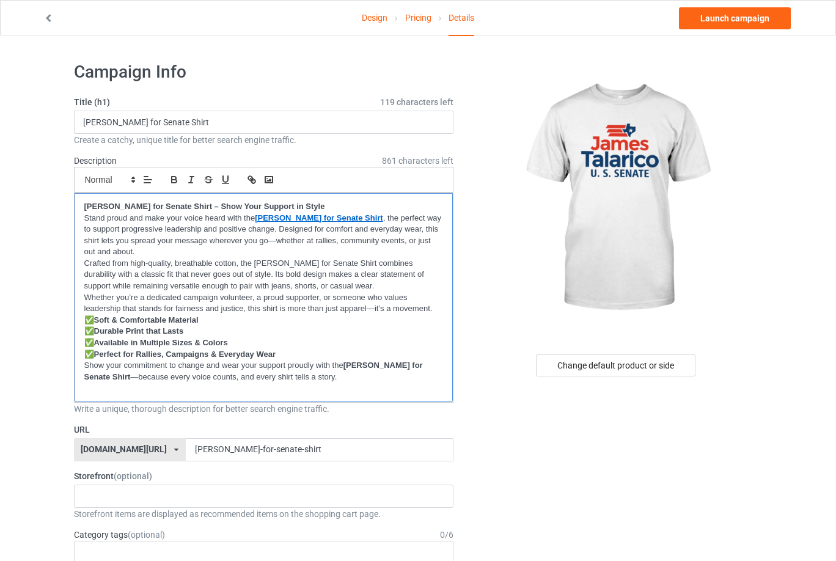
click at [349, 255] on p "Stand proud and make your voice heard with the [PERSON_NAME] for Senate Shirt ,…" at bounding box center [263, 235] width 359 height 45
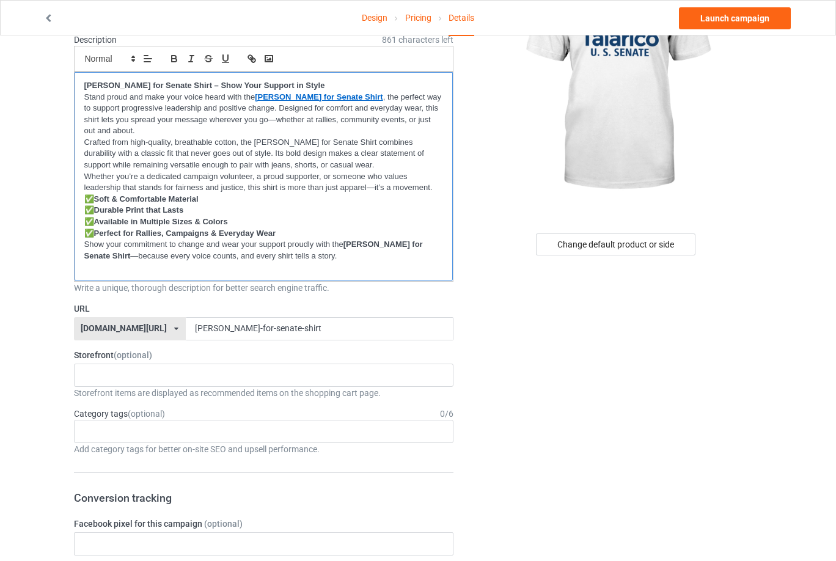
scroll to position [122, 0]
drag, startPoint x: 257, startPoint y: 137, endPoint x: 298, endPoint y: 137, distance: 40.9
click at [298, 137] on p "Crafted from high-quality, breathable cotton, the [PERSON_NAME] for Senate Shir…" at bounding box center [263, 153] width 359 height 34
drag, startPoint x: 255, startPoint y: 139, endPoint x: 365, endPoint y: 140, distance: 110.0
click at [365, 140] on p "Crafted from high-quality, breathable cotton, the [PERSON_NAME] for Senate Shir…" at bounding box center [263, 153] width 359 height 34
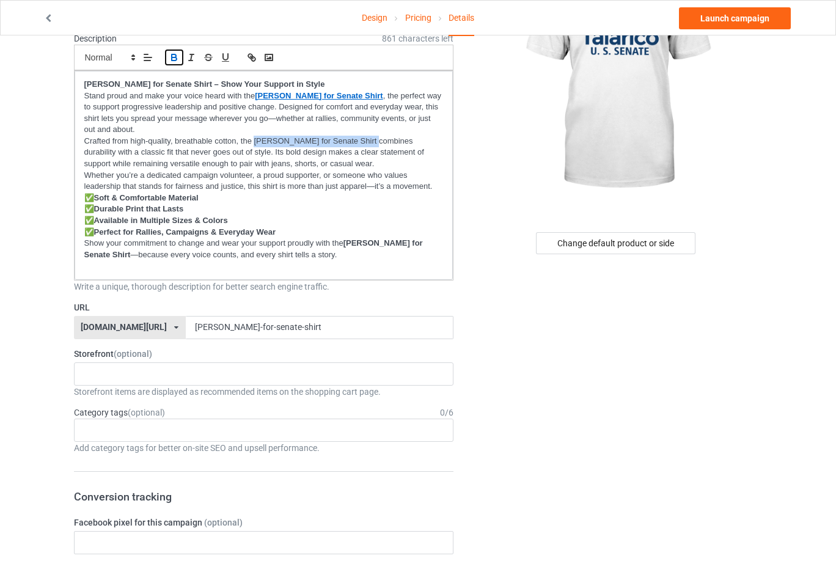
drag, startPoint x: 172, startPoint y: 58, endPoint x: 178, endPoint y: 67, distance: 11.0
click at [173, 58] on icon "button" at bounding box center [174, 57] width 11 height 11
click at [271, 159] on p "Crafted from high-quality, breathable cotton, the [PERSON_NAME] for Senate Shir…" at bounding box center [263, 153] width 359 height 34
click at [363, 267] on p at bounding box center [263, 266] width 359 height 12
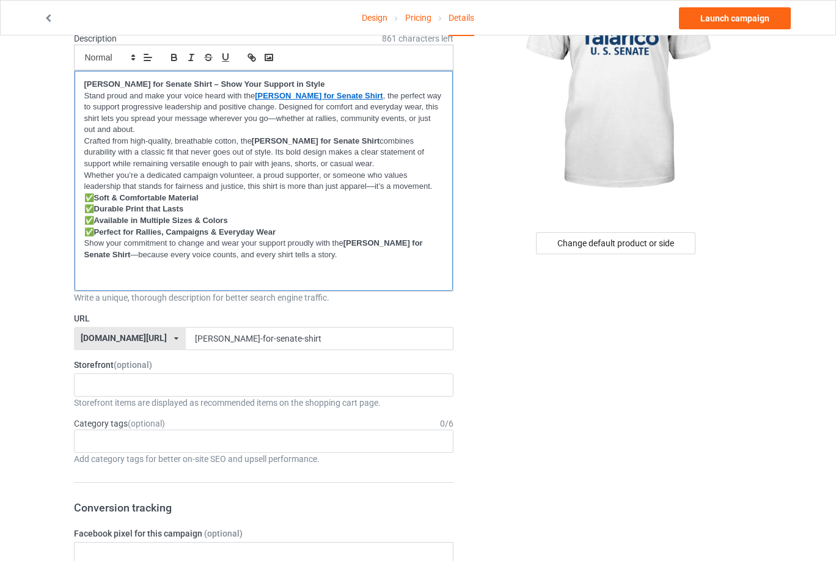
scroll to position [0, 0]
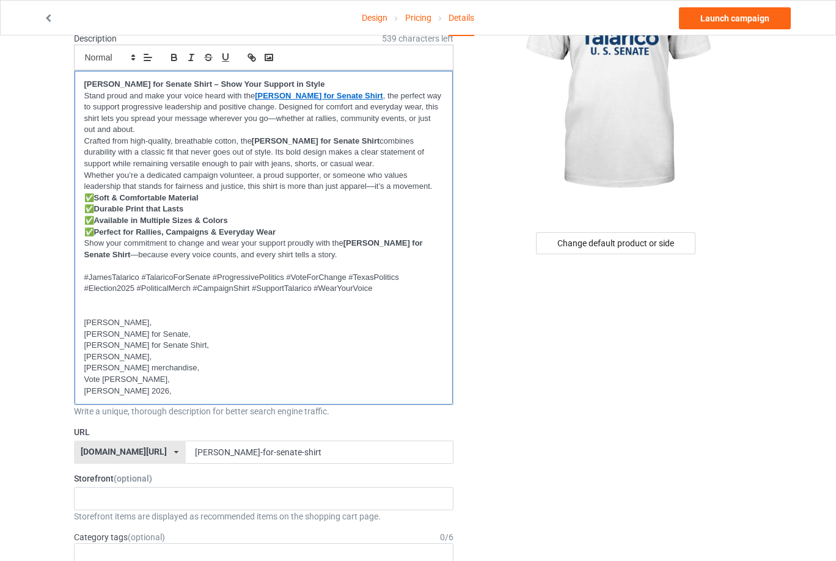
click at [414, 326] on p "[PERSON_NAME]," at bounding box center [263, 323] width 359 height 12
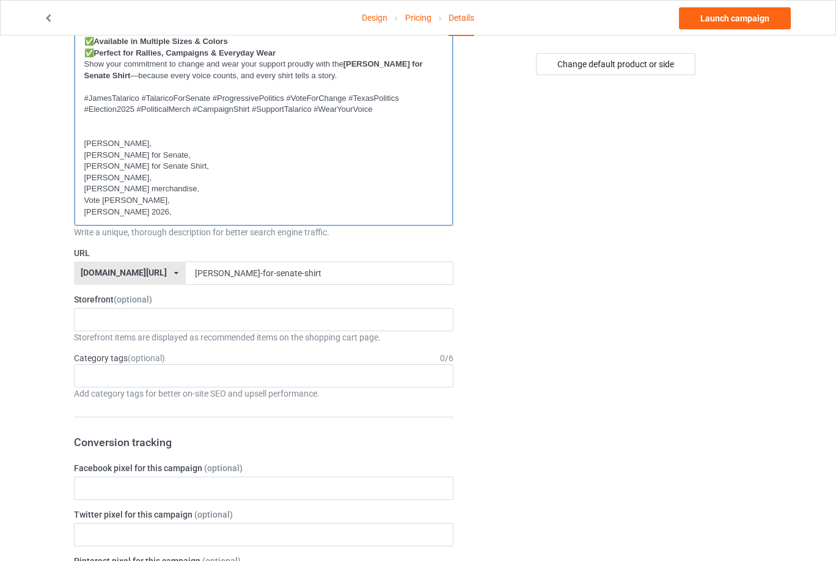
scroll to position [305, 0]
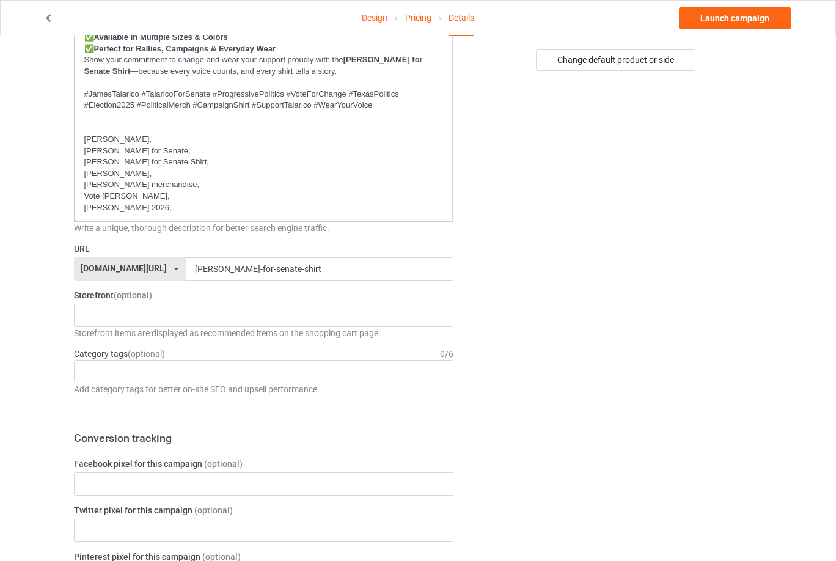
click at [555, 291] on div "Change default product or side" at bounding box center [616, 504] width 309 height 1515
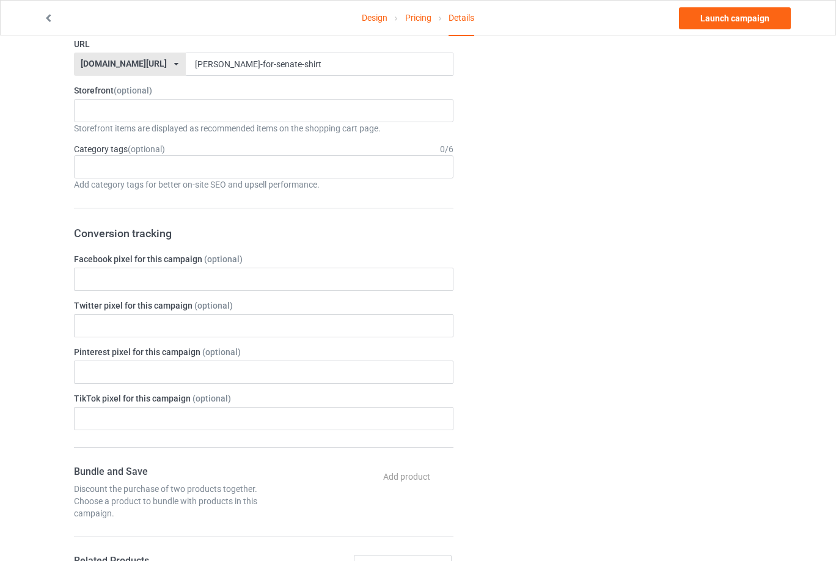
scroll to position [489, 0]
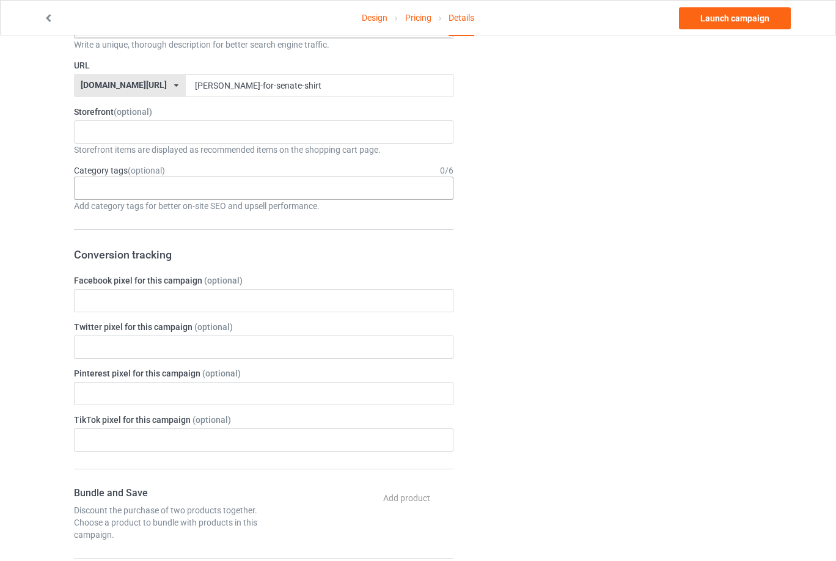
click at [203, 192] on div "Age > [DEMOGRAPHIC_DATA] > 1 Age > [DEMOGRAPHIC_DATA] Months > 1 Month Age > [D…" at bounding box center [264, 188] width 380 height 23
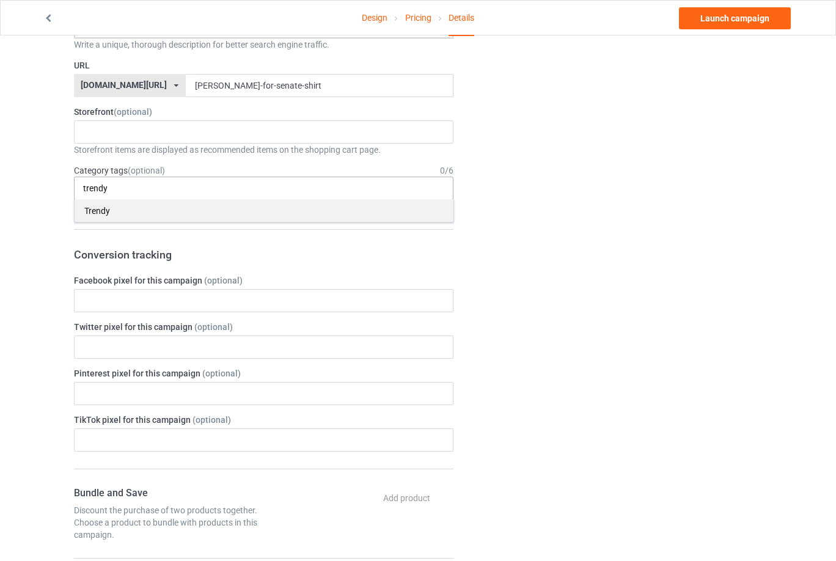
type input "trendy"
click at [215, 213] on div "Trendy" at bounding box center [264, 210] width 379 height 23
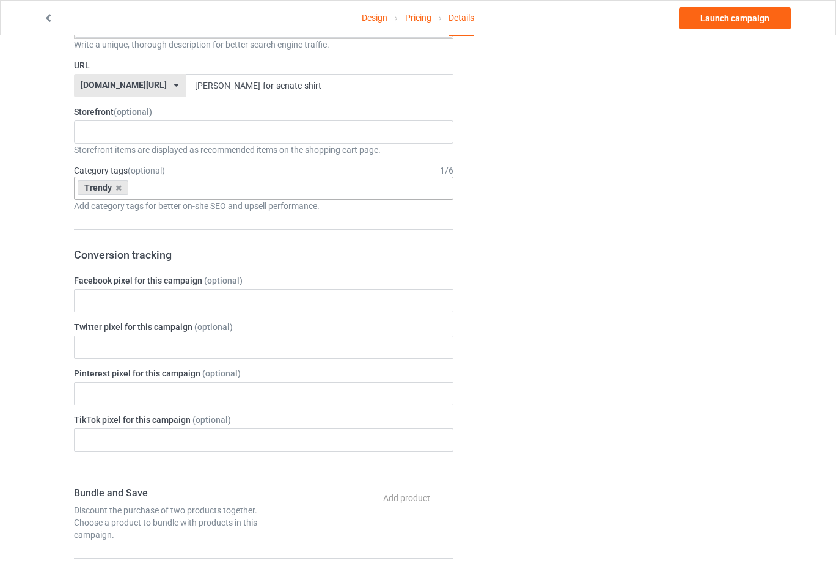
click at [582, 267] on div "Change default product or side" at bounding box center [616, 321] width 309 height 1515
click at [230, 183] on div "Trendy Age > [DEMOGRAPHIC_DATA] > 1 Age > [DEMOGRAPHIC_DATA] Months > 1 Month A…" at bounding box center [264, 188] width 380 height 23
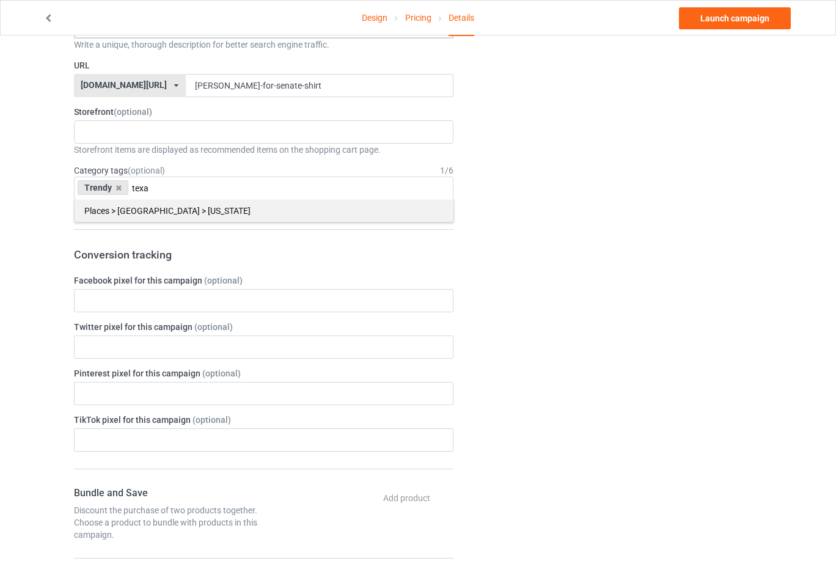
type input "texa"
click at [210, 219] on div "Places > [GEOGRAPHIC_DATA] > [US_STATE]" at bounding box center [264, 210] width 379 height 23
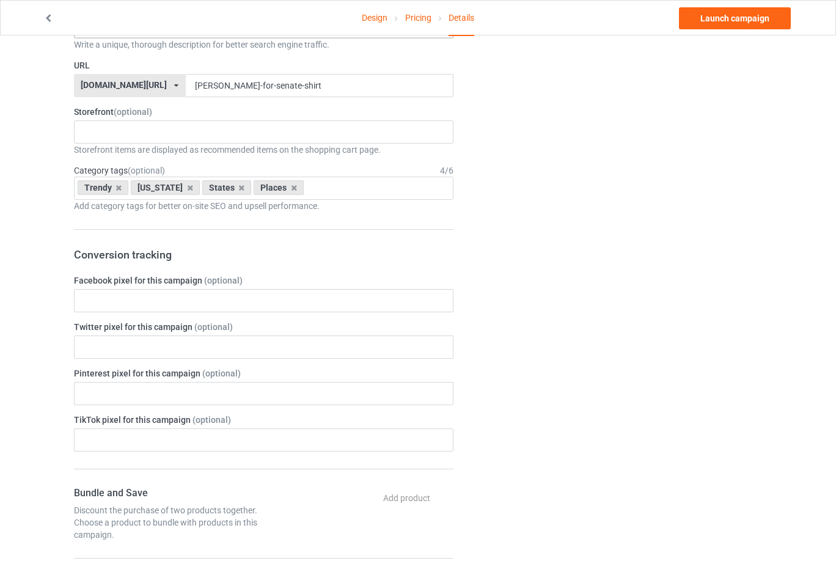
click at [692, 285] on div "Change default product or side" at bounding box center [616, 321] width 309 height 1515
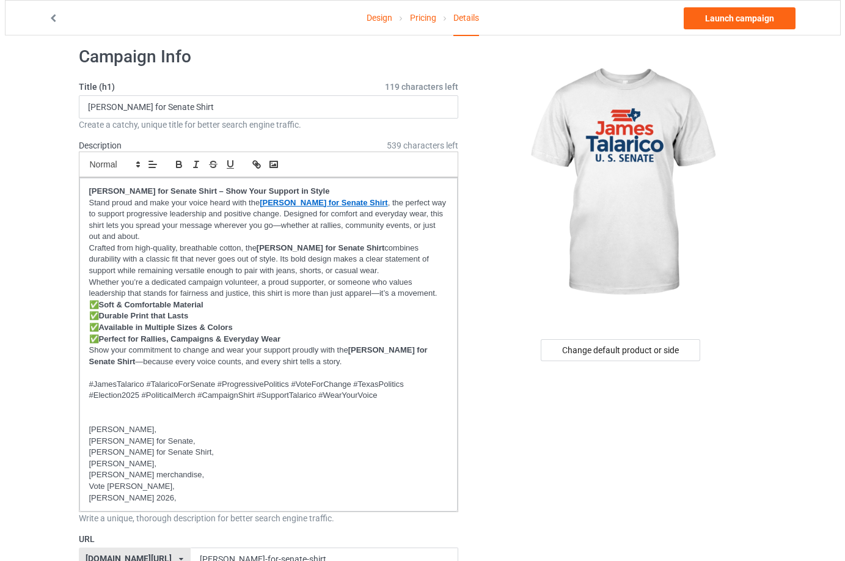
scroll to position [0, 0]
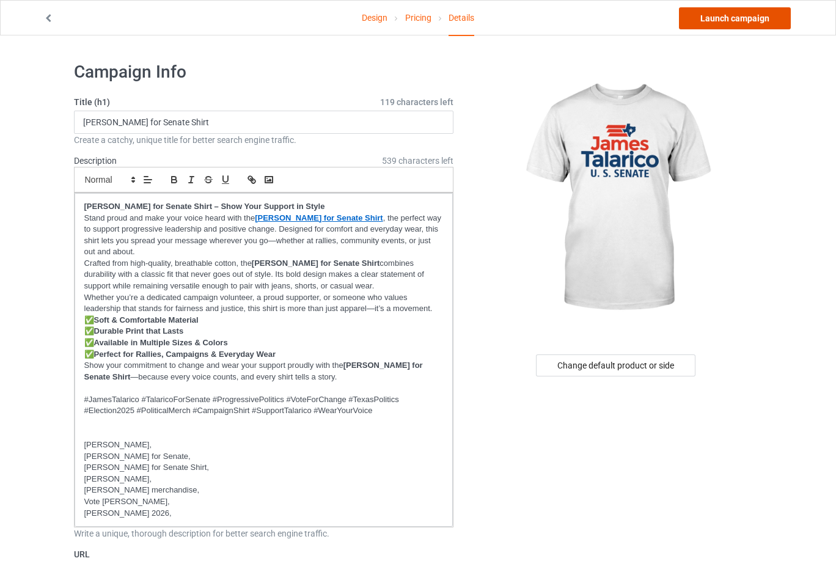
click at [709, 14] on link "Launch campaign" at bounding box center [735, 18] width 112 height 22
